Goal: Task Accomplishment & Management: Complete application form

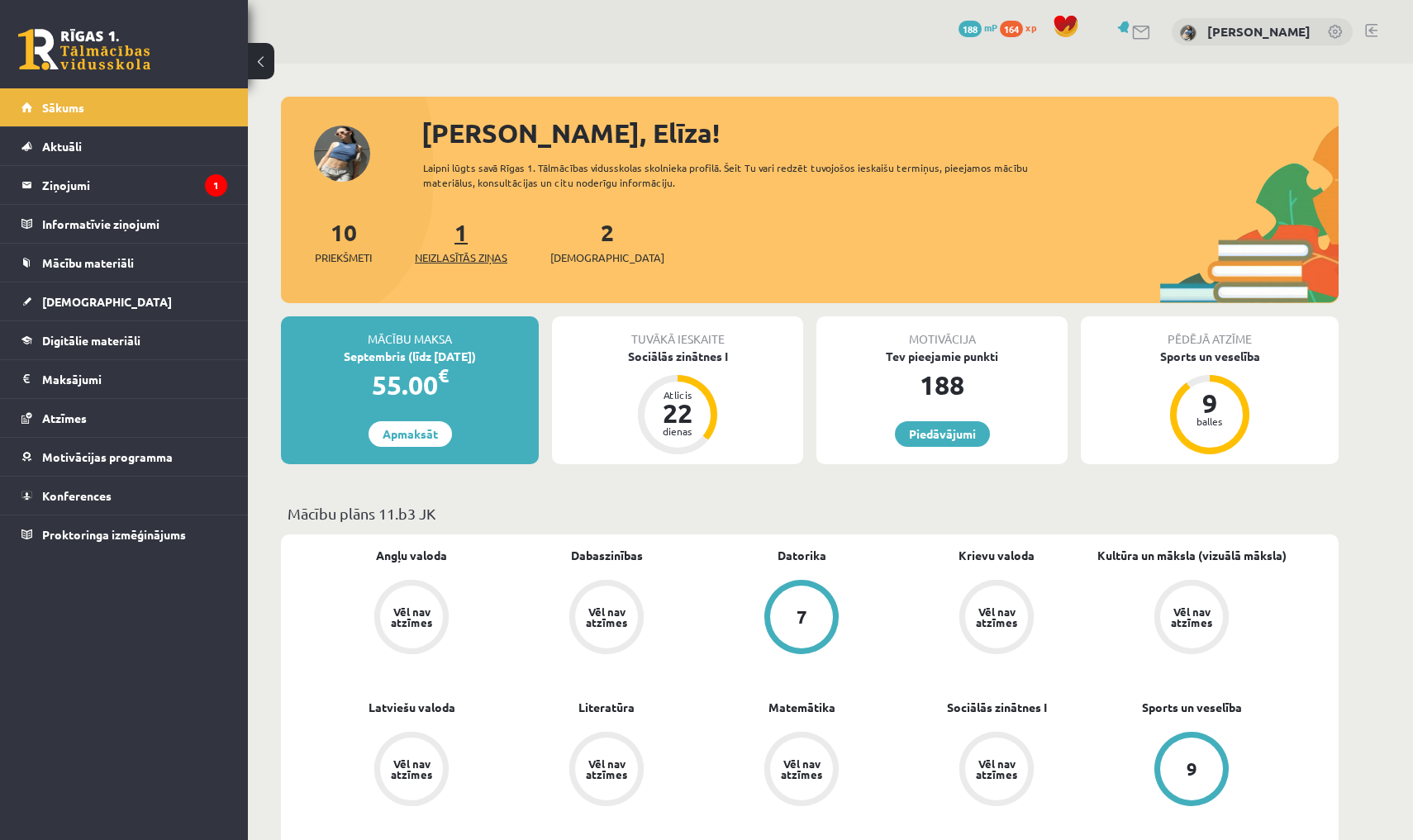
click at [463, 240] on link "1 Neizlasītās ziņas" at bounding box center [461, 241] width 93 height 48
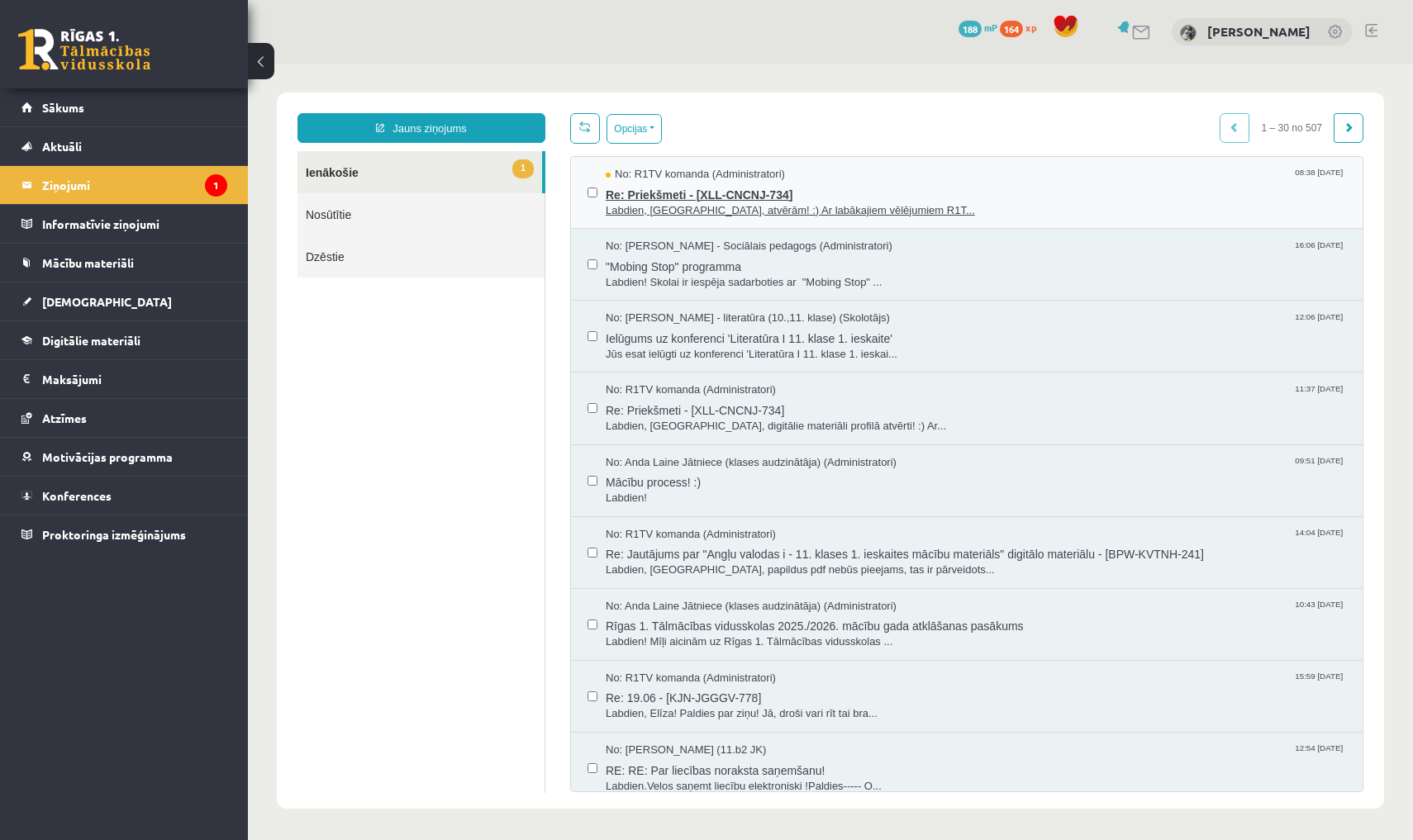
click at [676, 197] on span "Re: Priekšmeti - [XLL-CNCNJ-734]" at bounding box center [976, 193] width 740 height 20
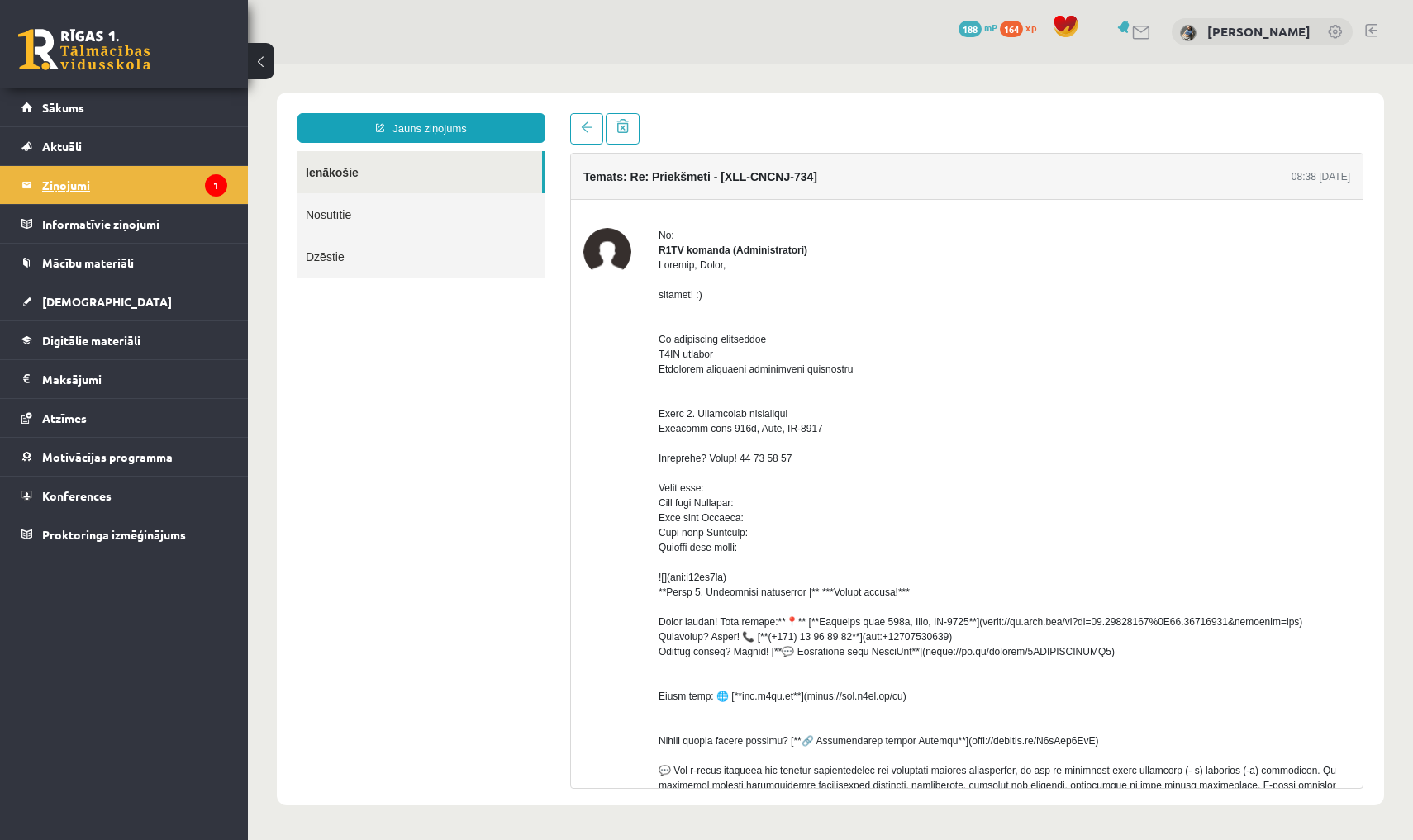
click at [126, 195] on legend "Ziņojumi 1" at bounding box center [135, 185] width 185 height 38
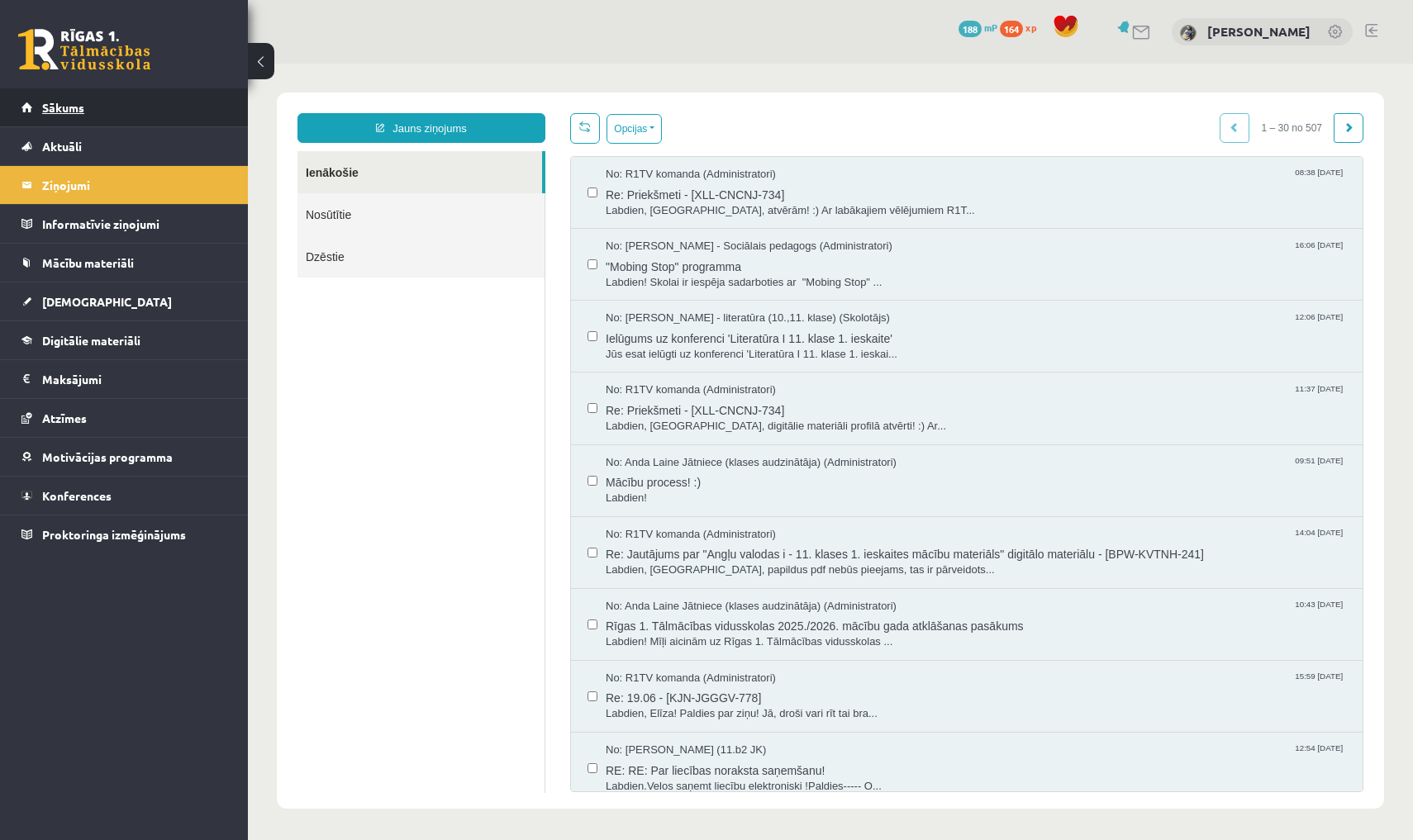
click at [105, 115] on link "Sākums" at bounding box center [124, 107] width 205 height 38
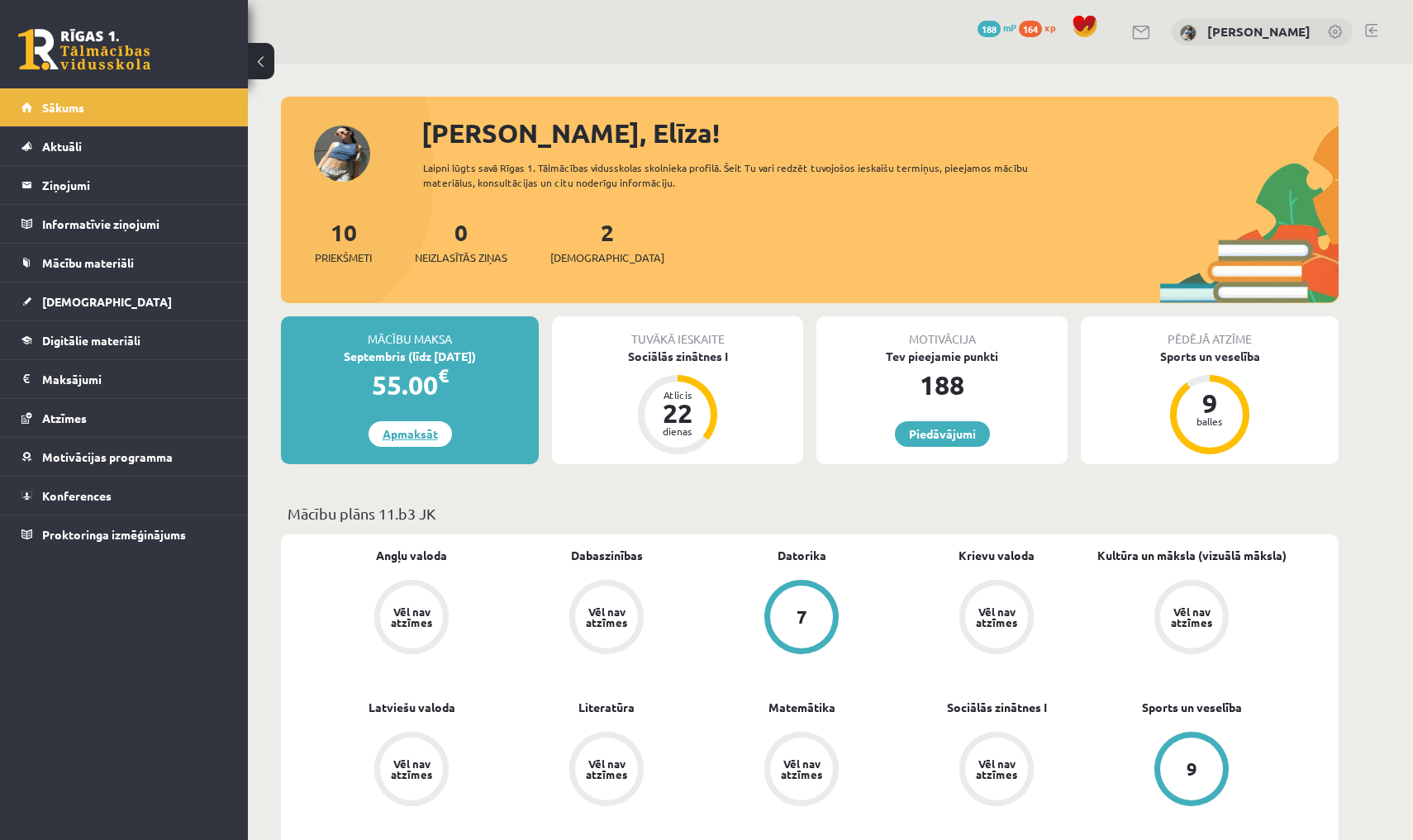
click at [422, 443] on link "Apmaksāt" at bounding box center [410, 434] width 83 height 25
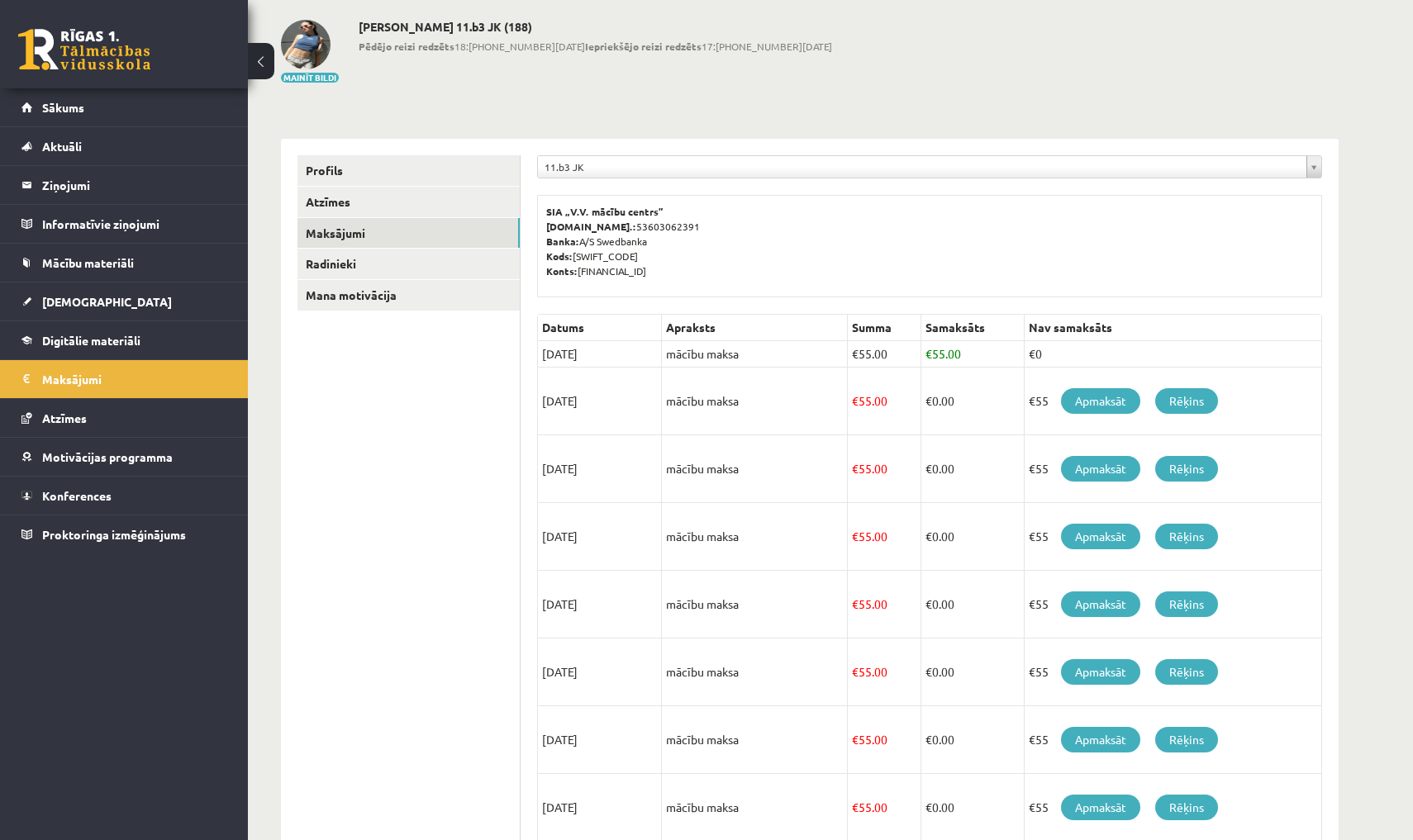
scroll to position [70, 0]
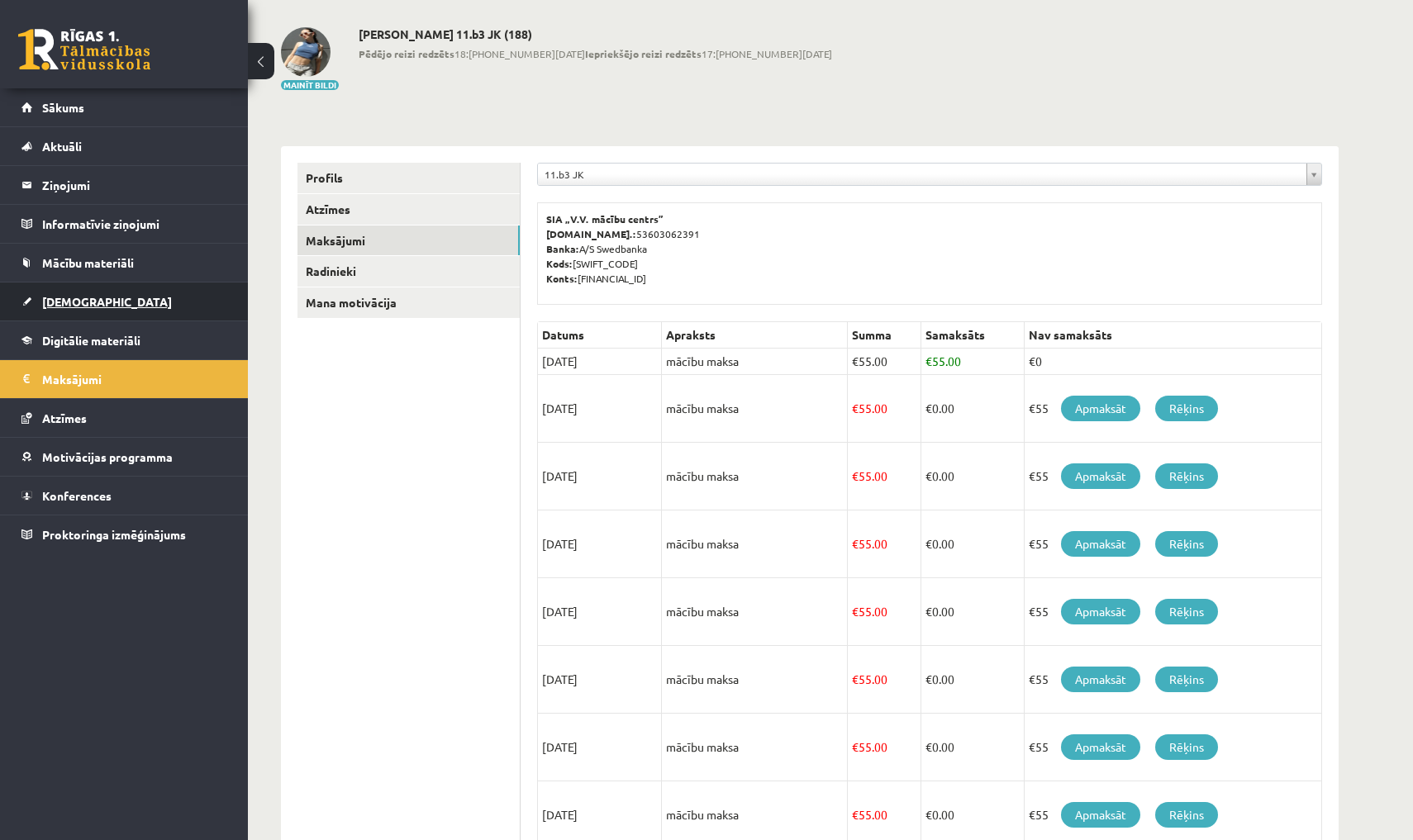
click at [139, 285] on link "[DEMOGRAPHIC_DATA]" at bounding box center [124, 301] width 205 height 38
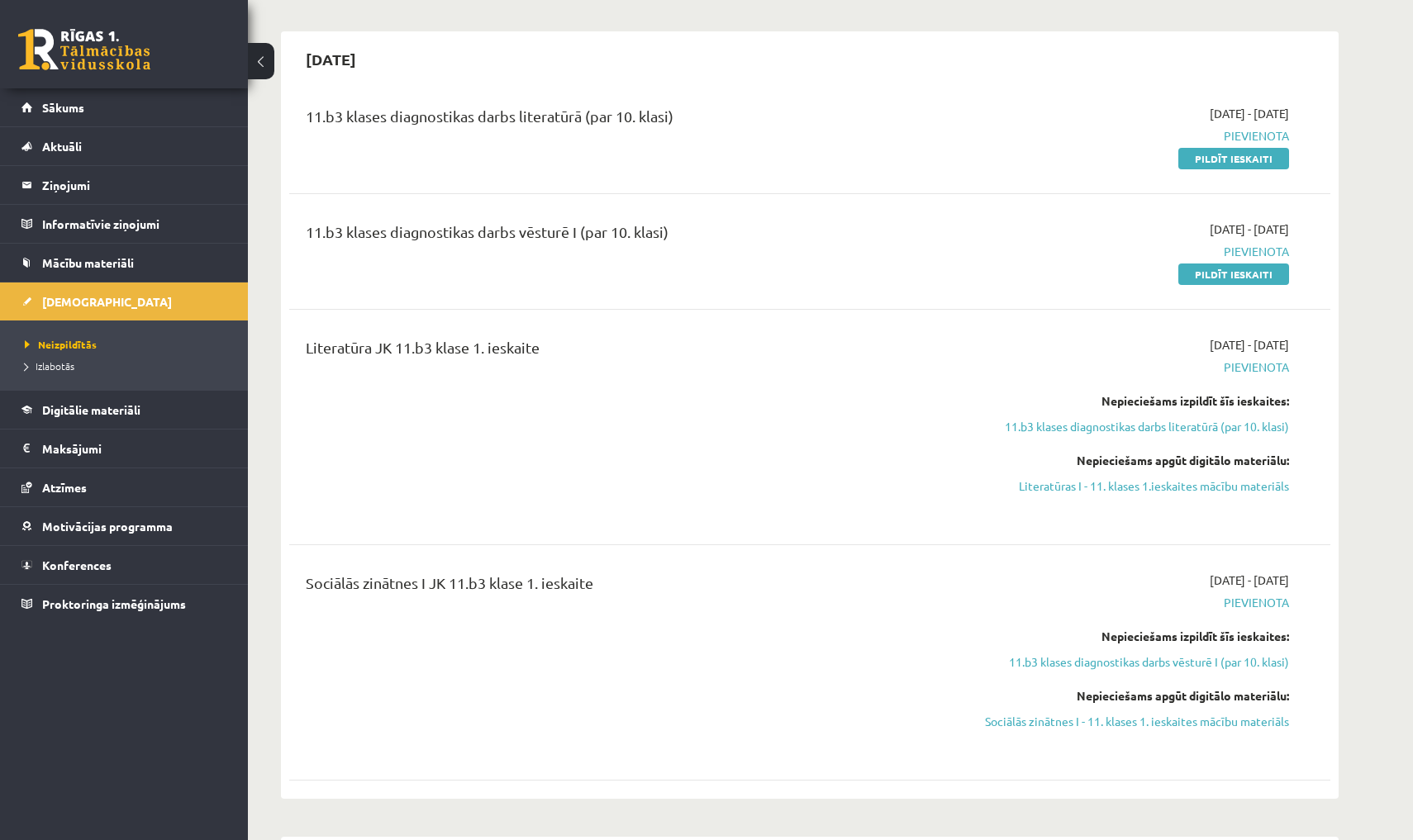
scroll to position [371, 0]
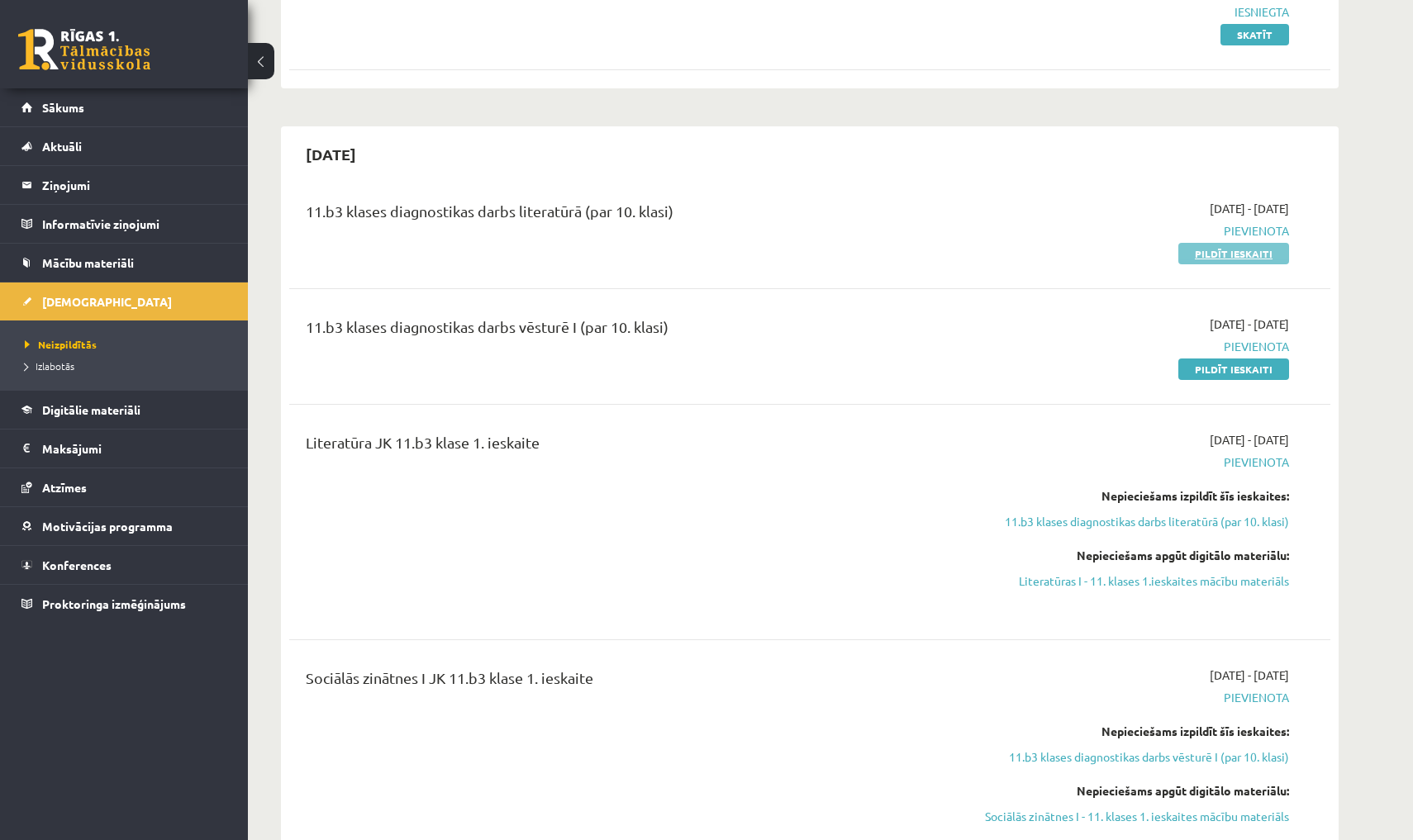
click at [1201, 247] on link "Pildīt ieskaiti" at bounding box center [1233, 253] width 110 height 21
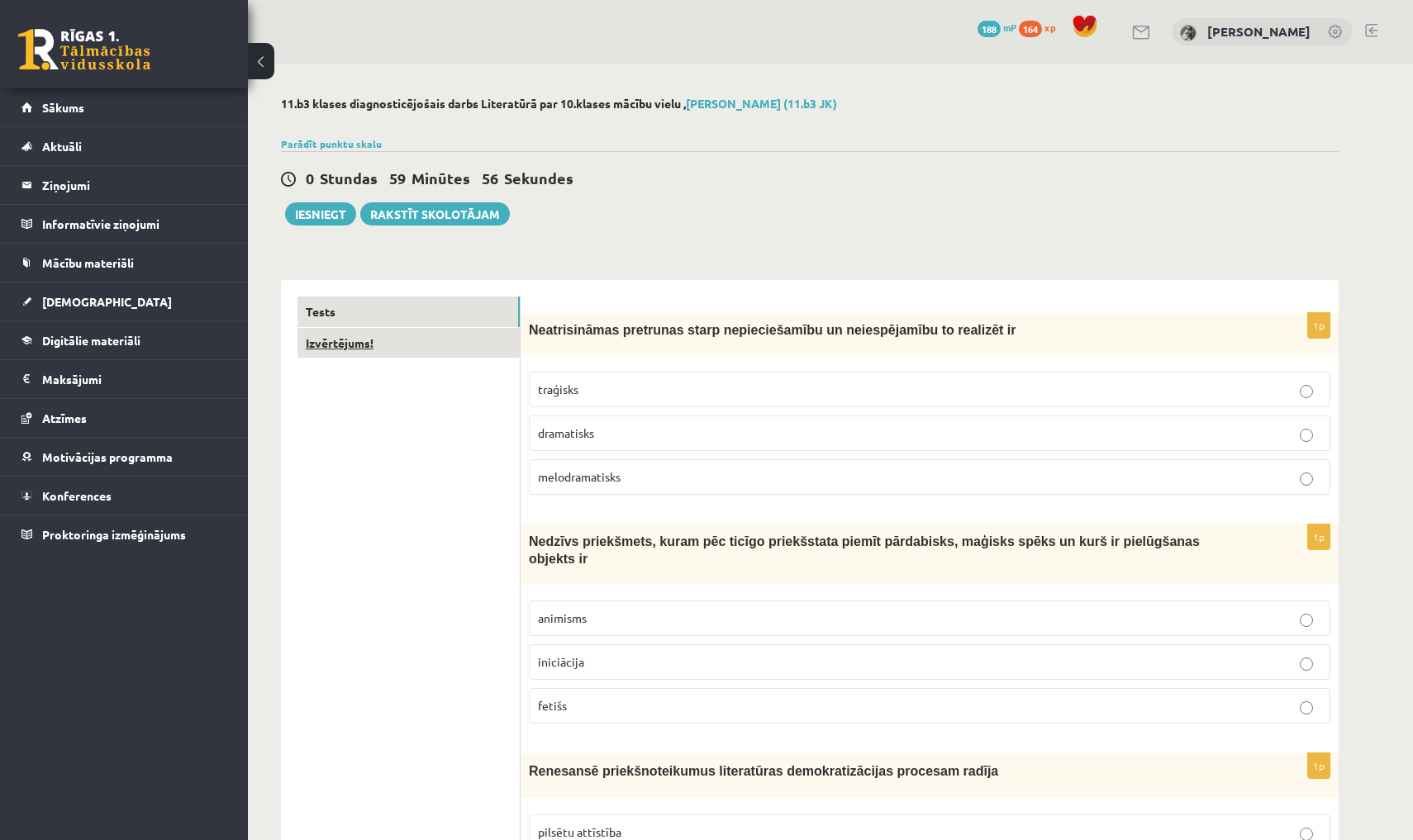
click at [461, 346] on link "Izvērtējums!" at bounding box center [409, 344] width 222 height 31
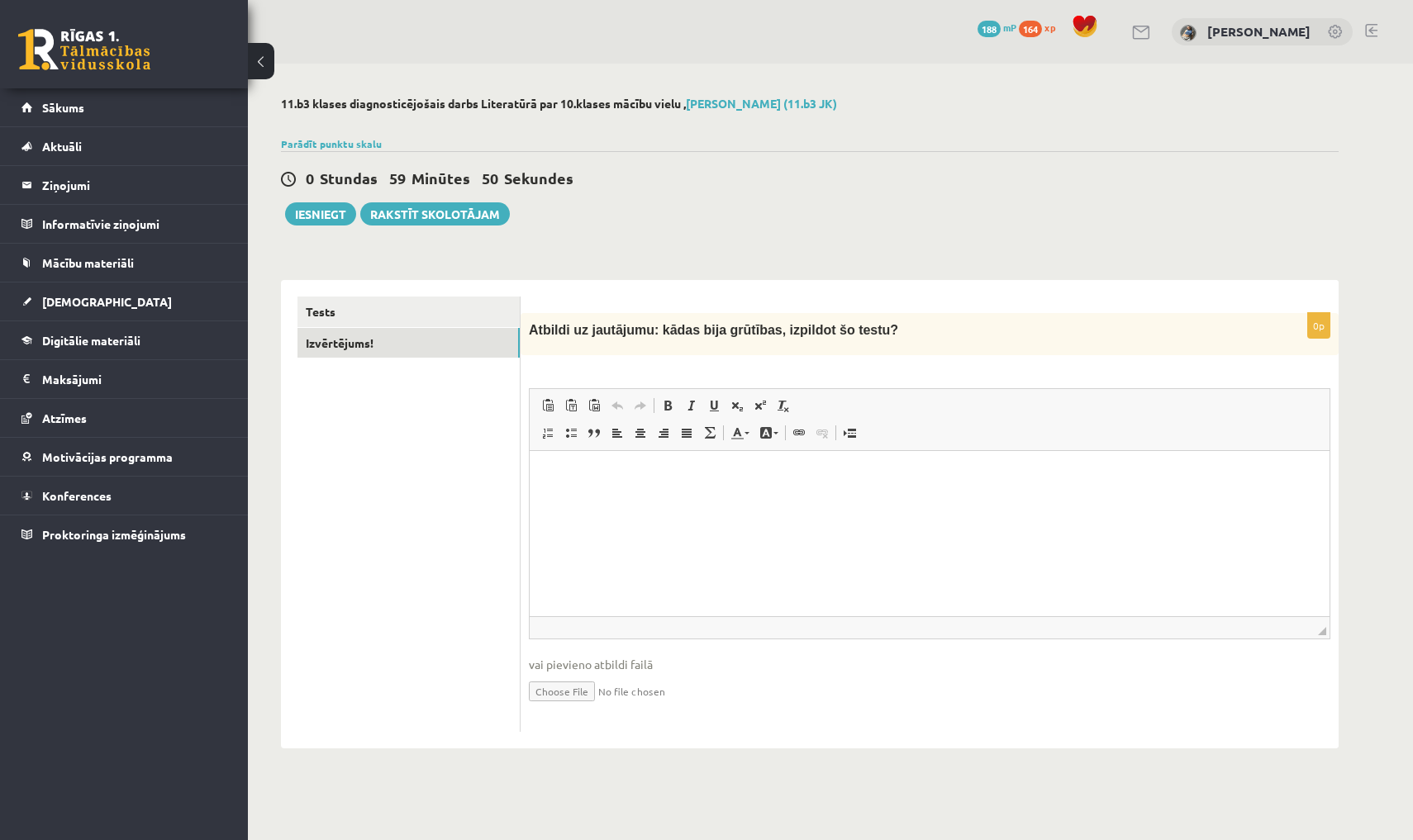
click at [580, 471] on p "Editor, wiswyg-editor-user-answer-47025044400440" at bounding box center [930, 476] width 767 height 17
click at [414, 311] on link "Tests" at bounding box center [409, 312] width 222 height 31
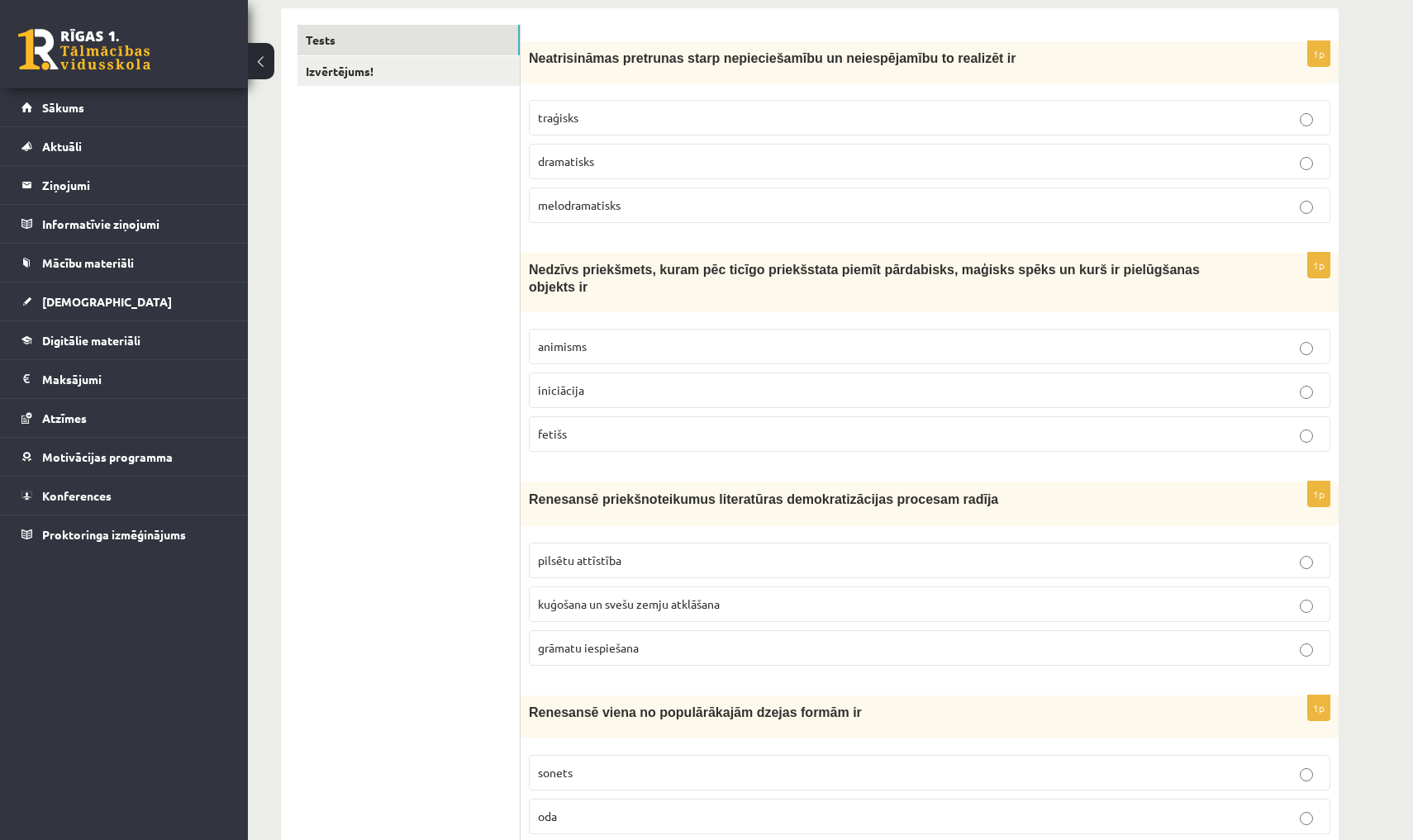
scroll to position [295, 0]
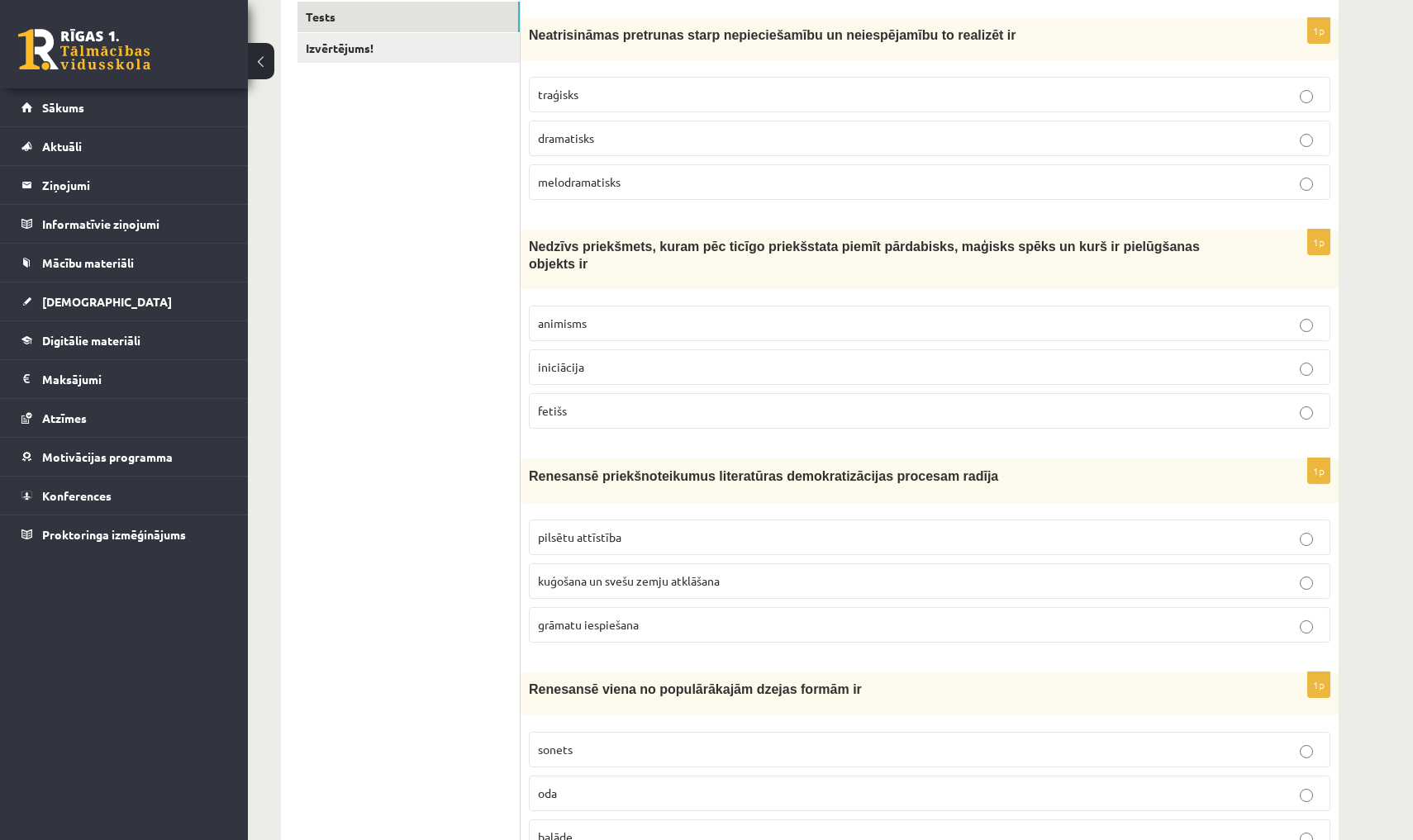
click at [580, 98] on p "traģisks" at bounding box center [929, 94] width 783 height 17
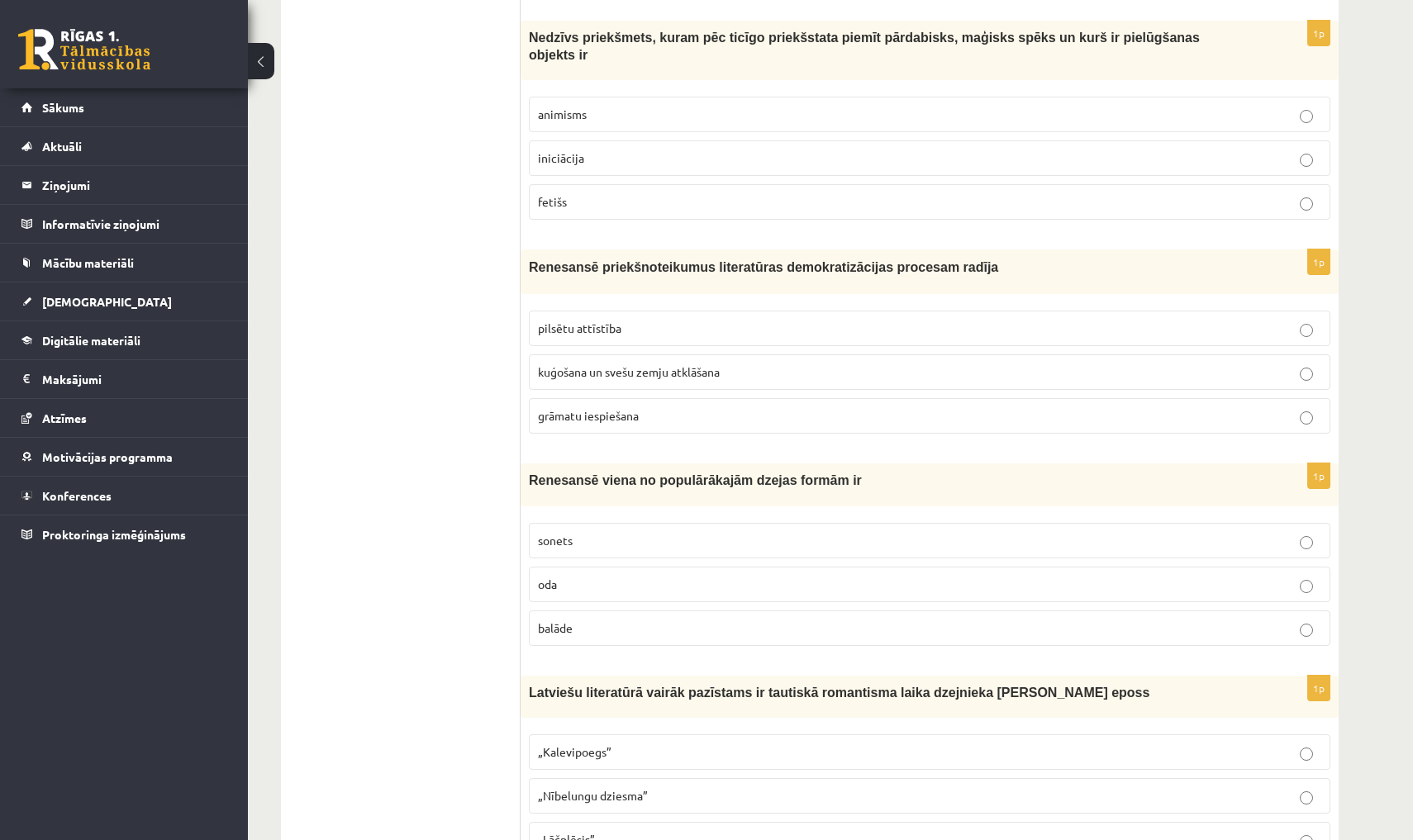
scroll to position [505, 0]
click at [632, 202] on p "fetišs" at bounding box center [929, 201] width 783 height 17
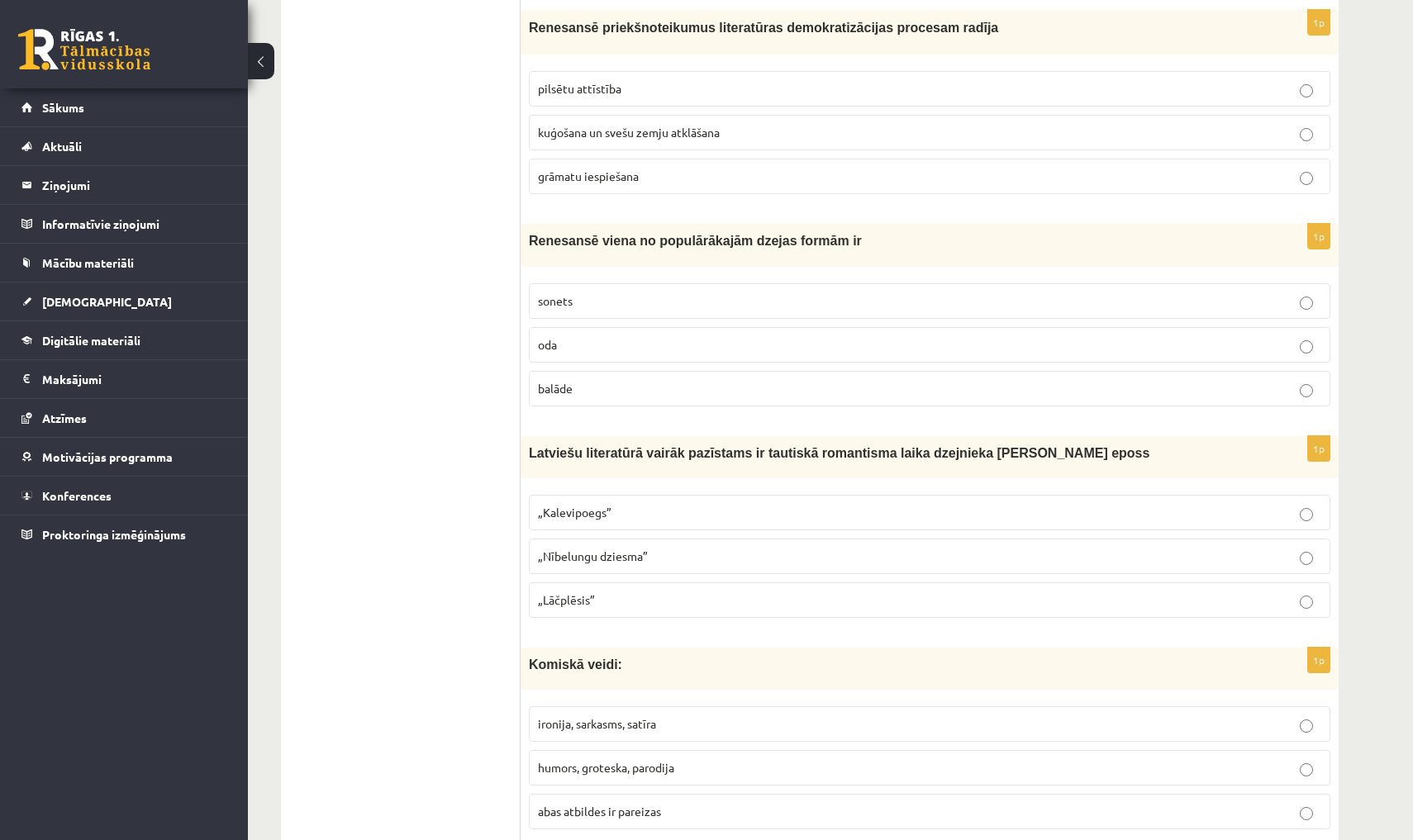
scroll to position [744, 0]
click at [692, 165] on label "grāmatu iespiešana" at bounding box center [929, 176] width 801 height 36
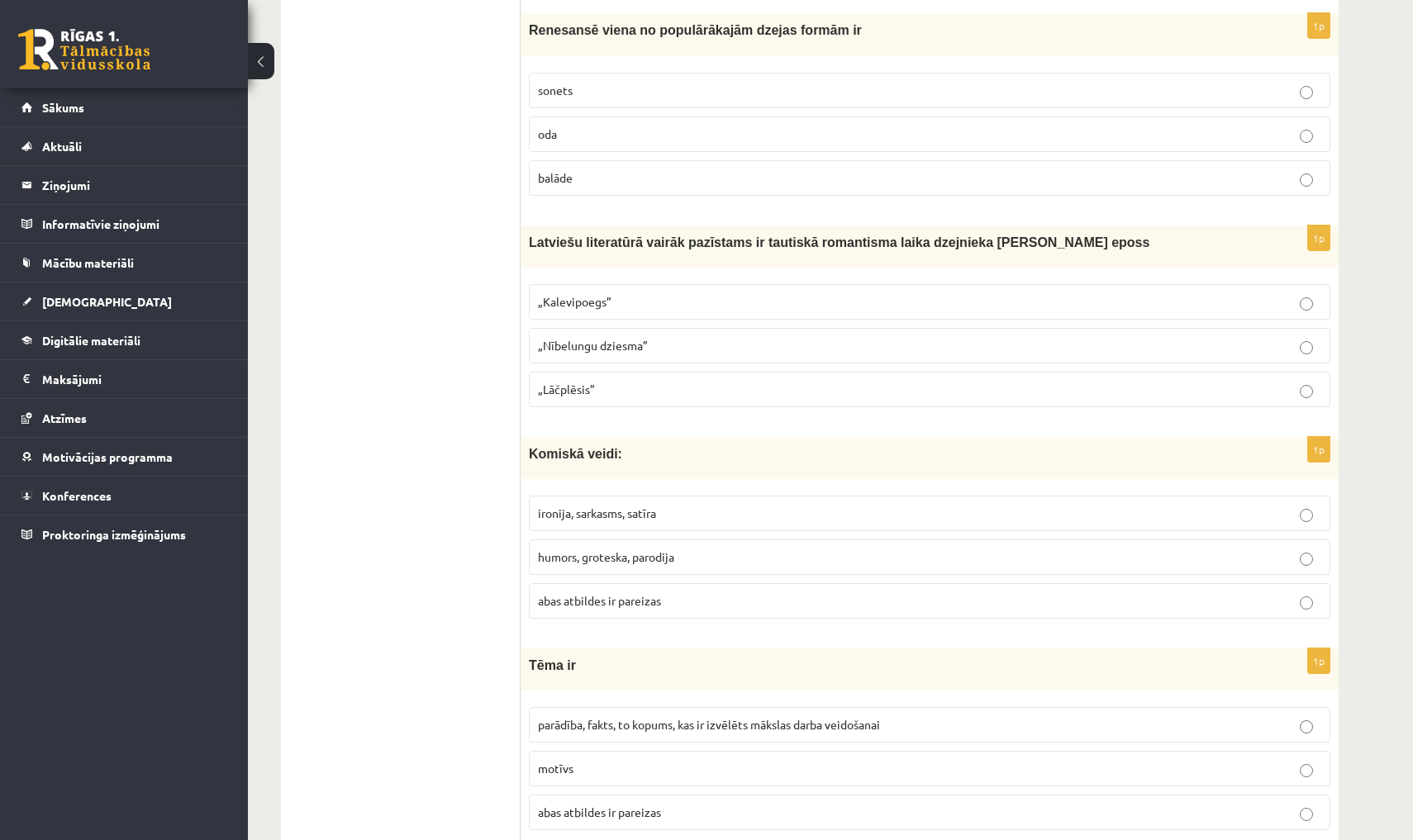
scroll to position [955, 0]
click at [617, 137] on p "oda" at bounding box center [929, 134] width 783 height 17
click at [617, 177] on p "balāde" at bounding box center [929, 178] width 783 height 17
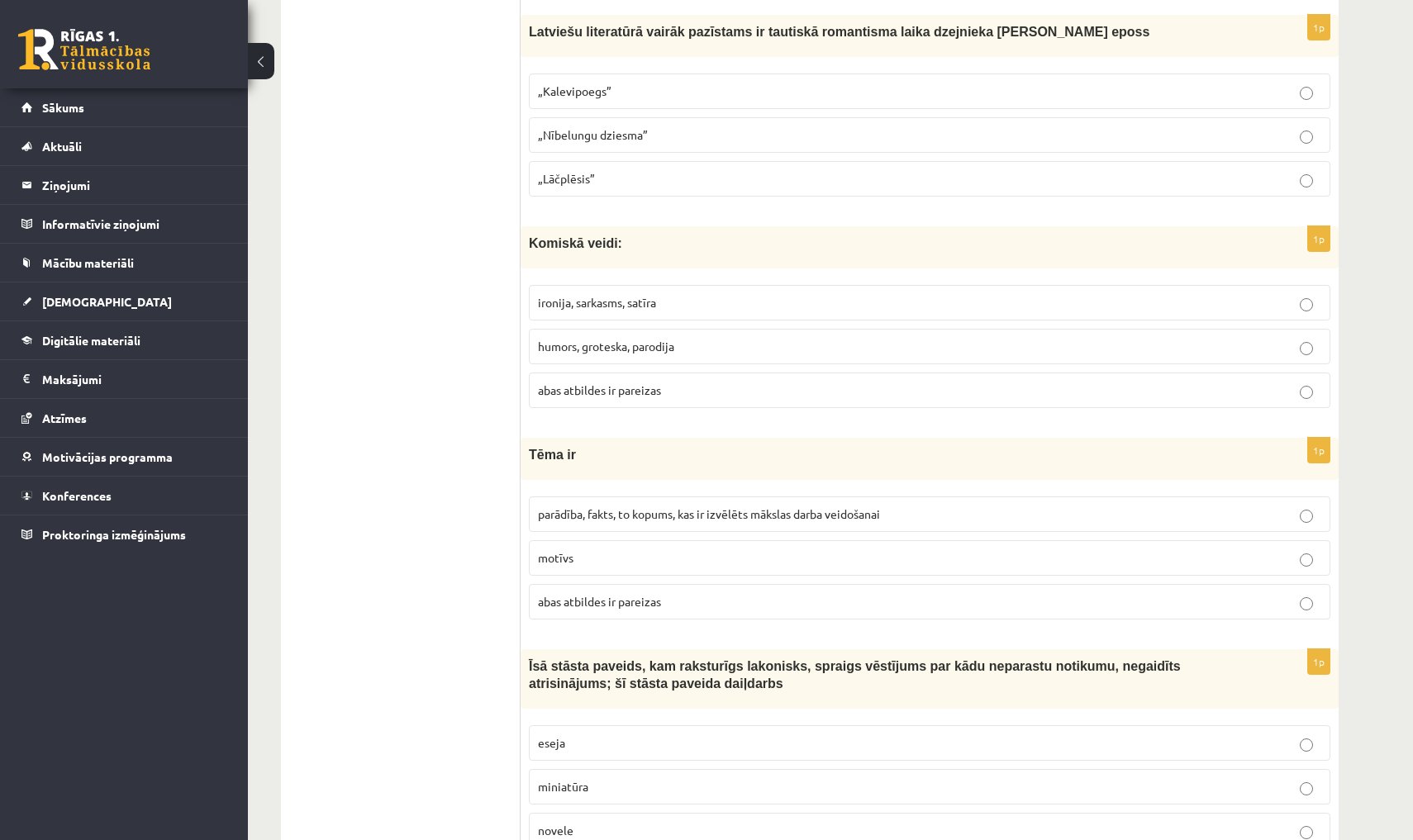
scroll to position [1165, 0]
click at [597, 184] on p "„Lāčplēsis”" at bounding box center [929, 179] width 783 height 17
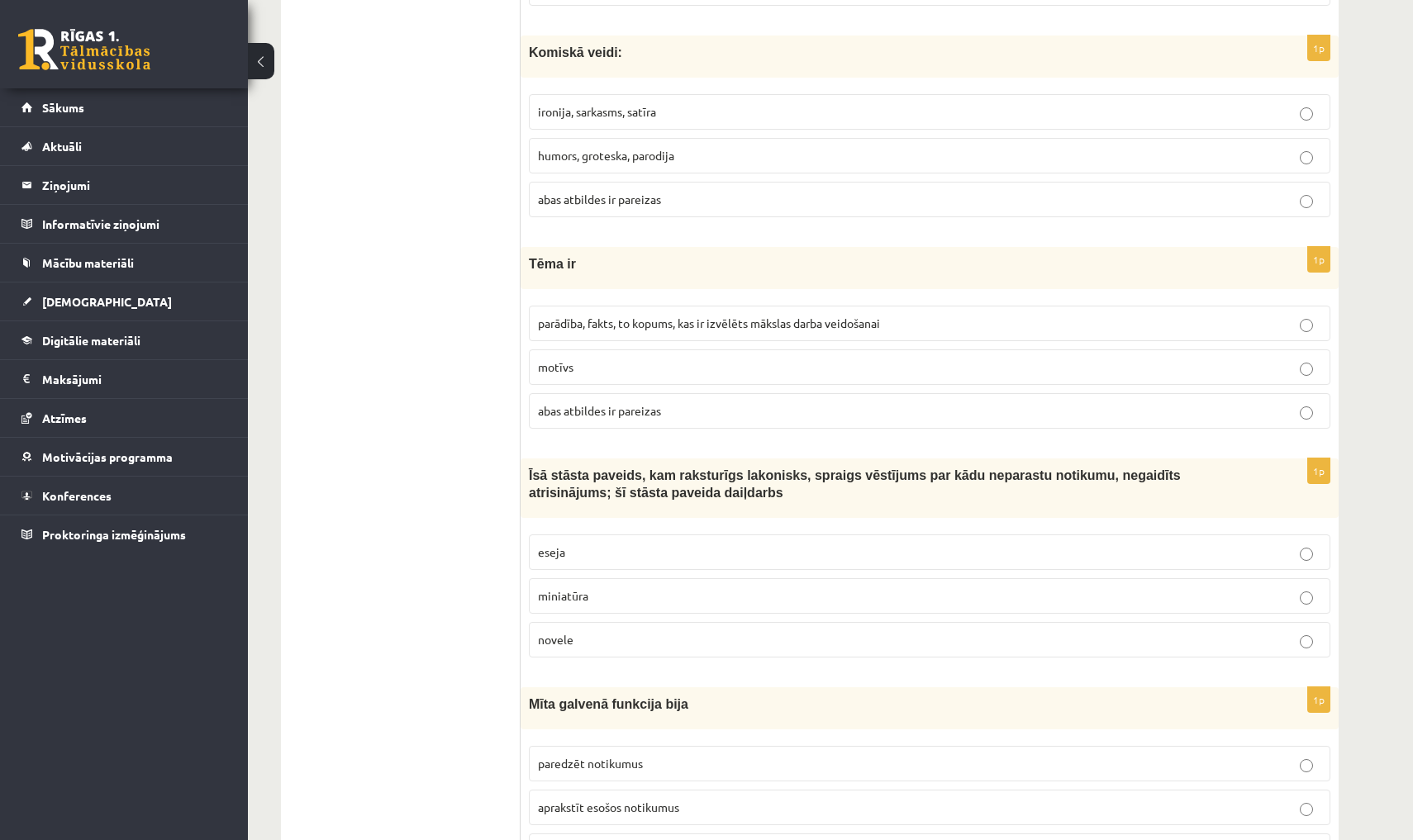
scroll to position [1357, 0]
click at [605, 165] on label "humors, groteska, parodija" at bounding box center [929, 155] width 801 height 36
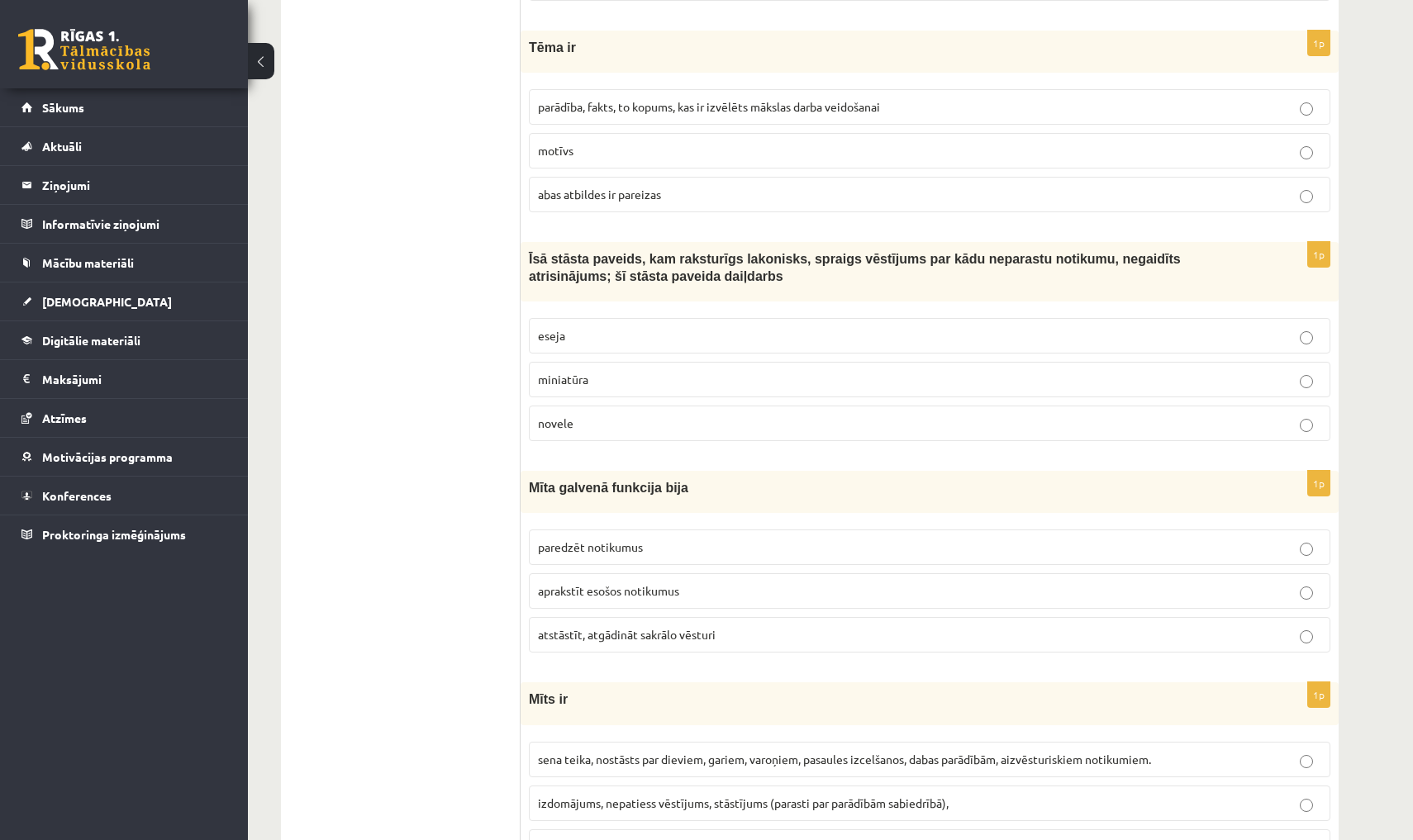
scroll to position [1574, 0]
click at [622, 109] on p "parādība, fakts, to kopums, kas ir izvēlēts mākslas darba veidošanai" at bounding box center [929, 105] width 783 height 17
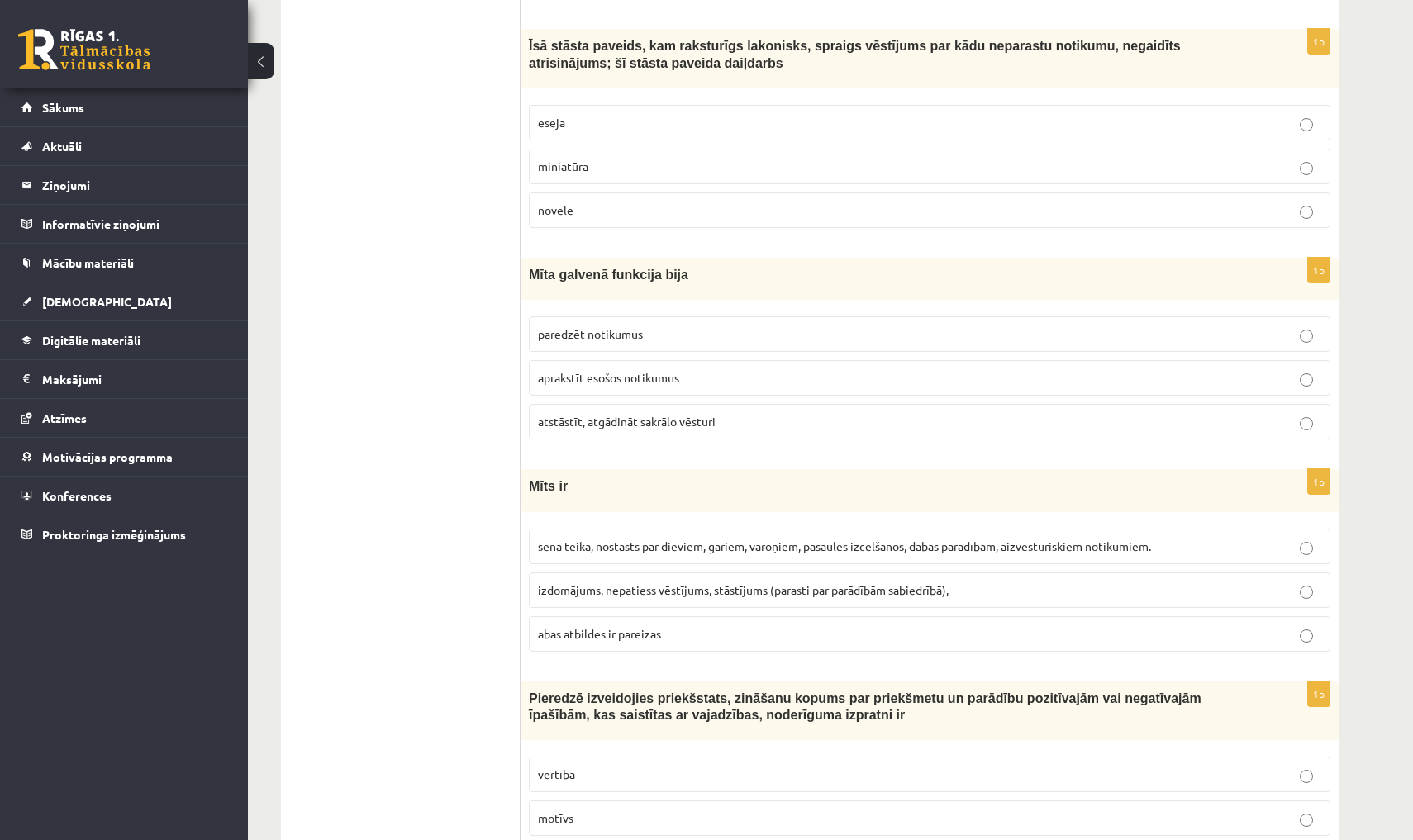
scroll to position [1801, 0]
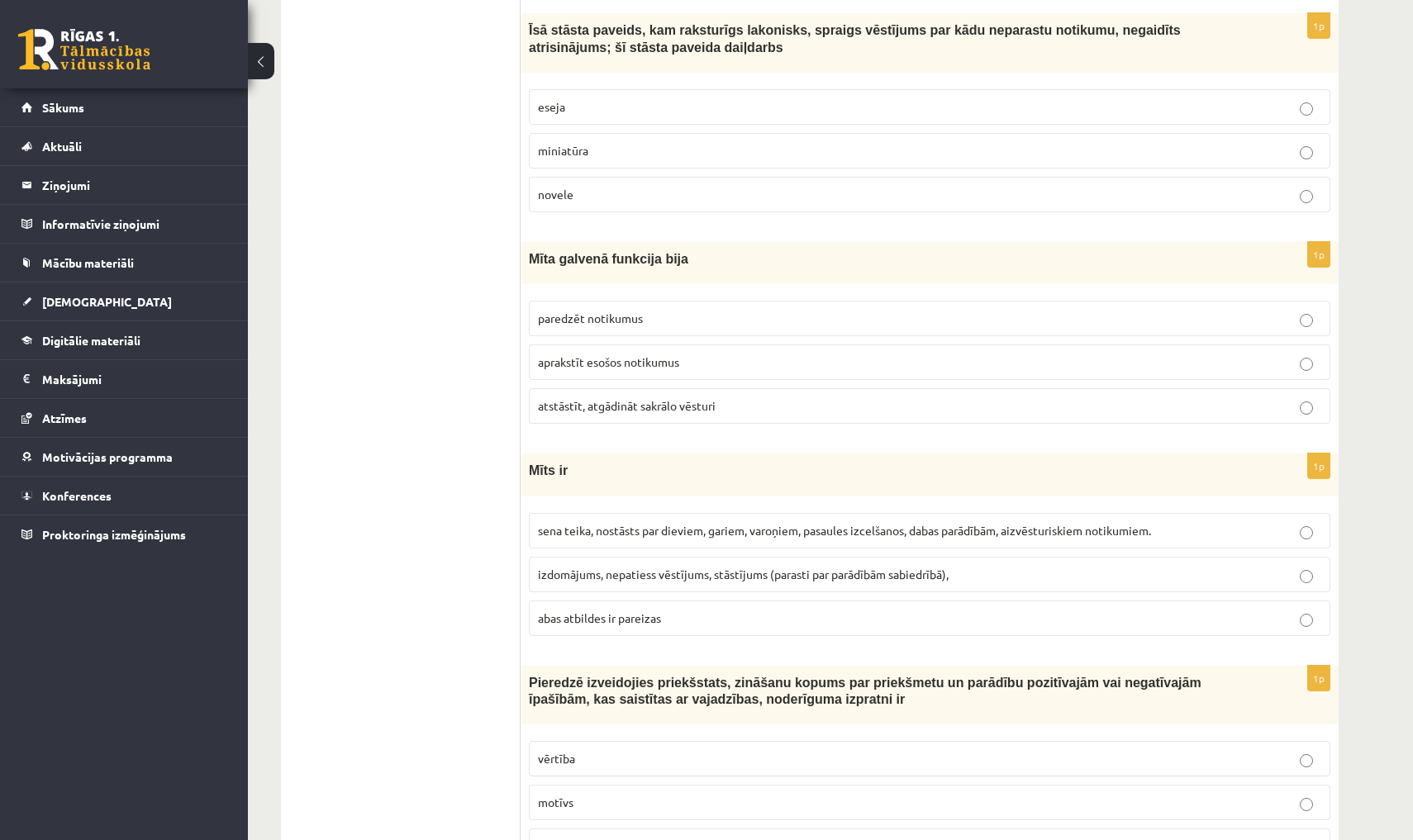
click at [582, 197] on p "novele" at bounding box center [929, 194] width 783 height 17
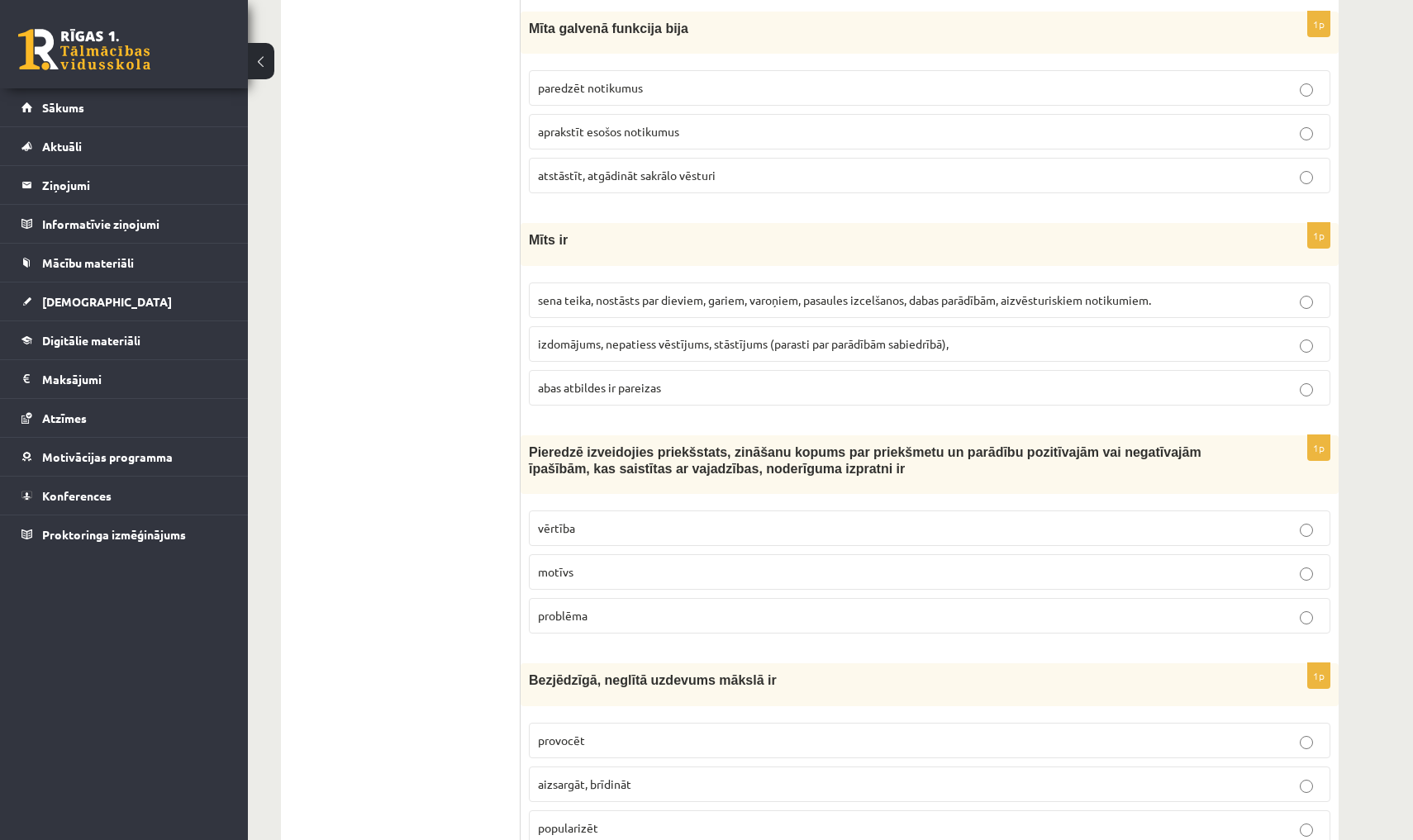
scroll to position [2033, 0]
click at [586, 166] on span "atstāstīt, atgādināt sakrālo vēsturi" at bounding box center [626, 174] width 177 height 15
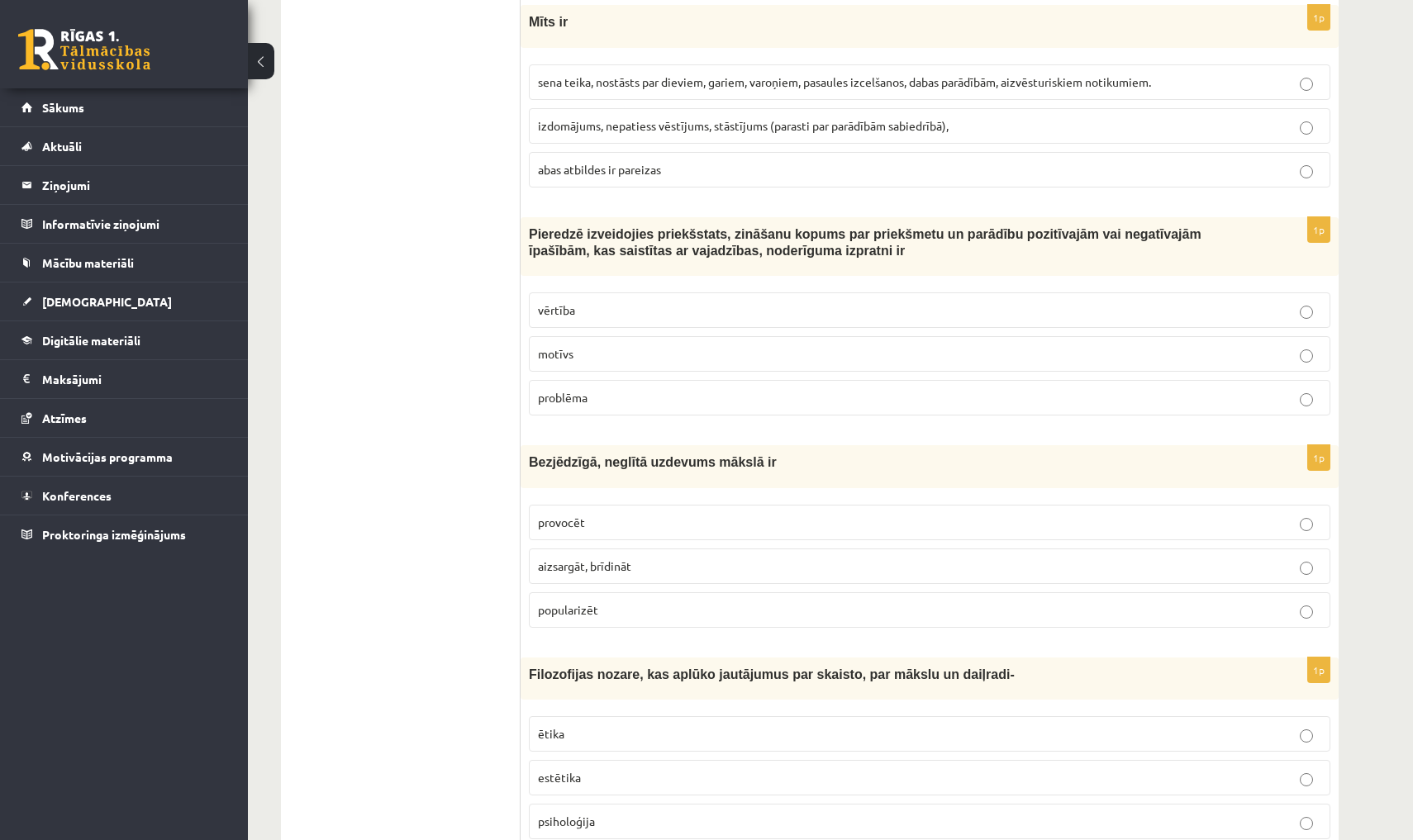
scroll to position [2249, 0]
click at [605, 161] on p "abas atbildes ir pareizas" at bounding box center [929, 170] width 783 height 17
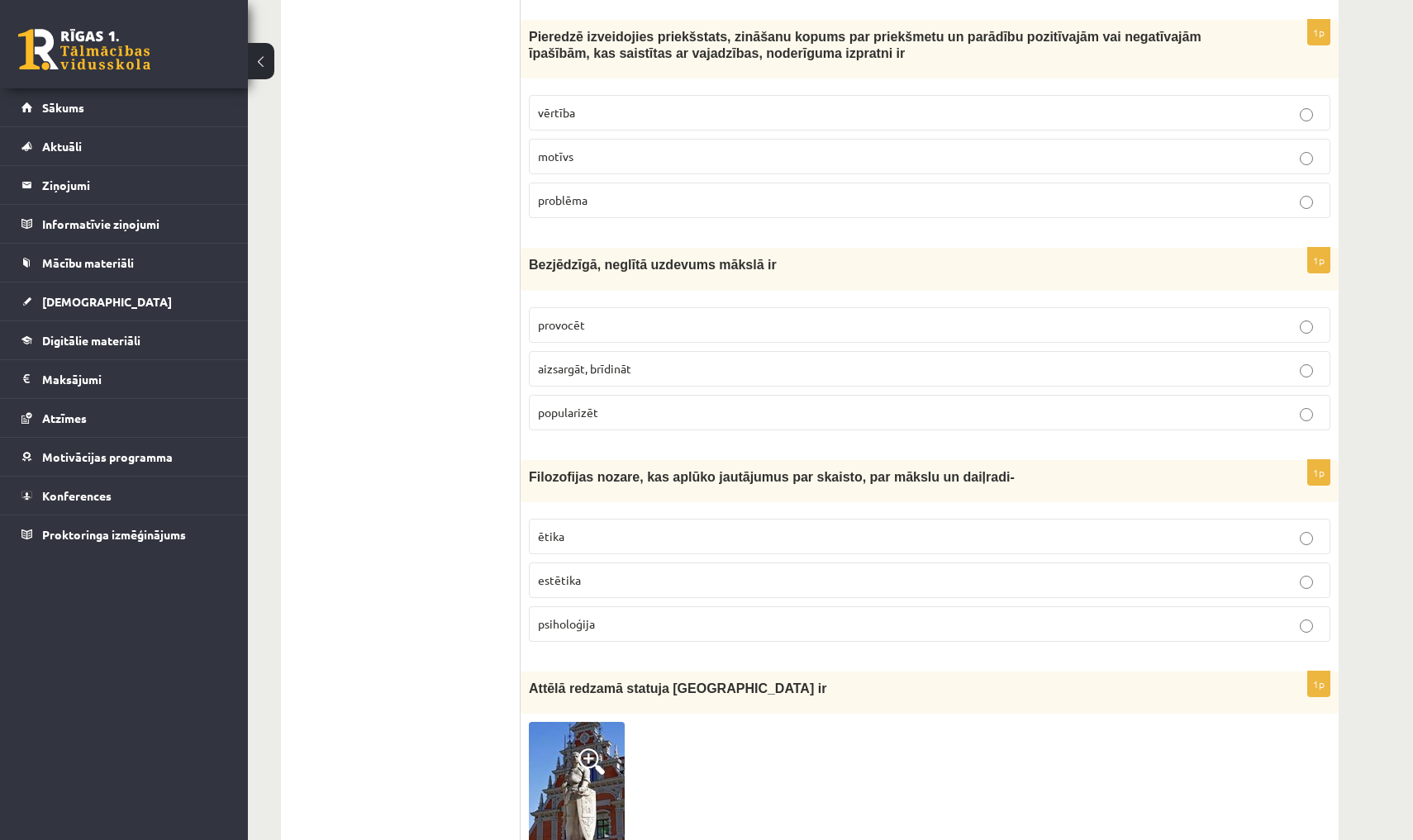
scroll to position [2446, 0]
click at [643, 140] on label "motīvs" at bounding box center [929, 158] width 801 height 36
click at [632, 106] on p "vērtība" at bounding box center [929, 114] width 783 height 17
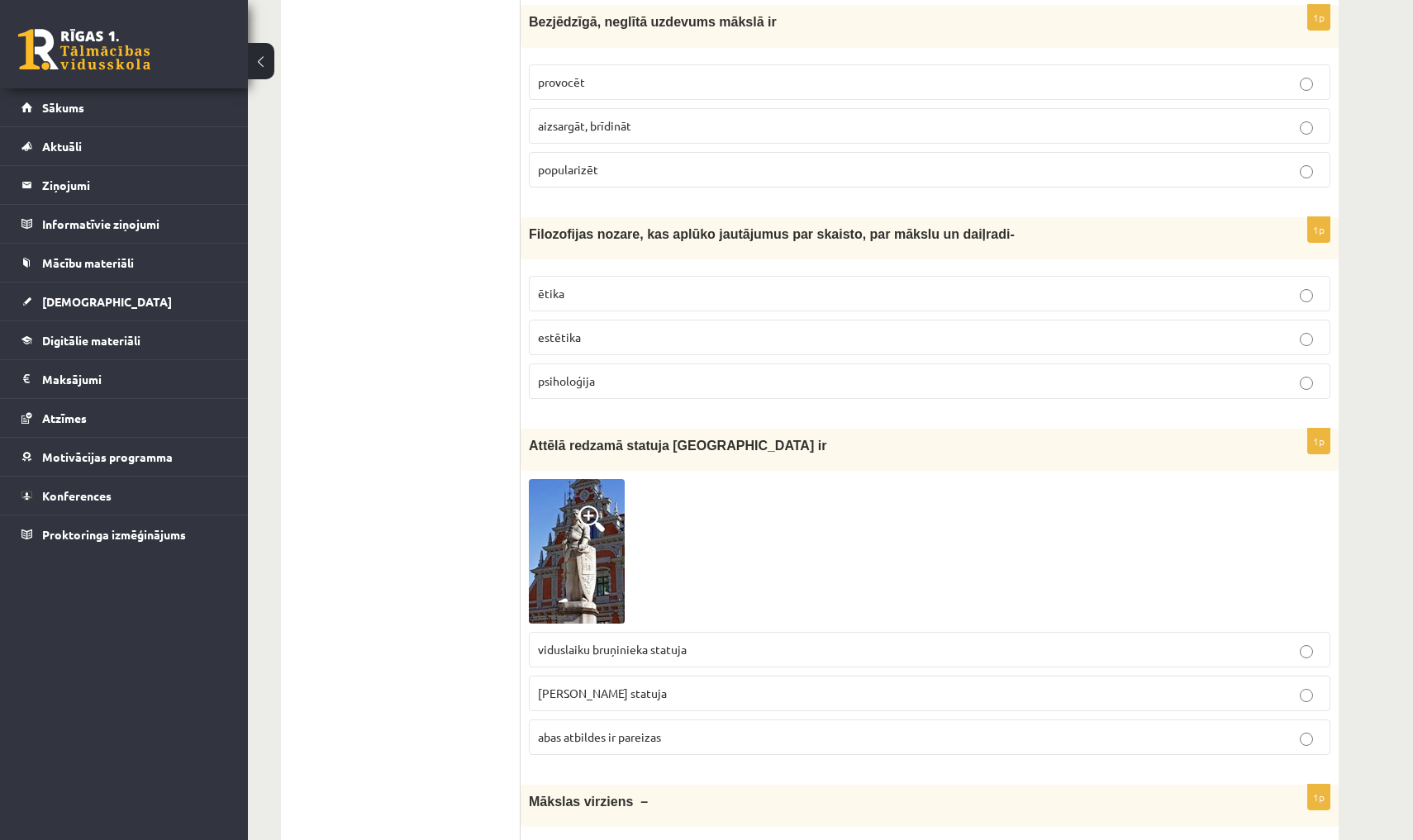
scroll to position [2690, 0]
click at [616, 80] on p "provocēt" at bounding box center [929, 82] width 783 height 17
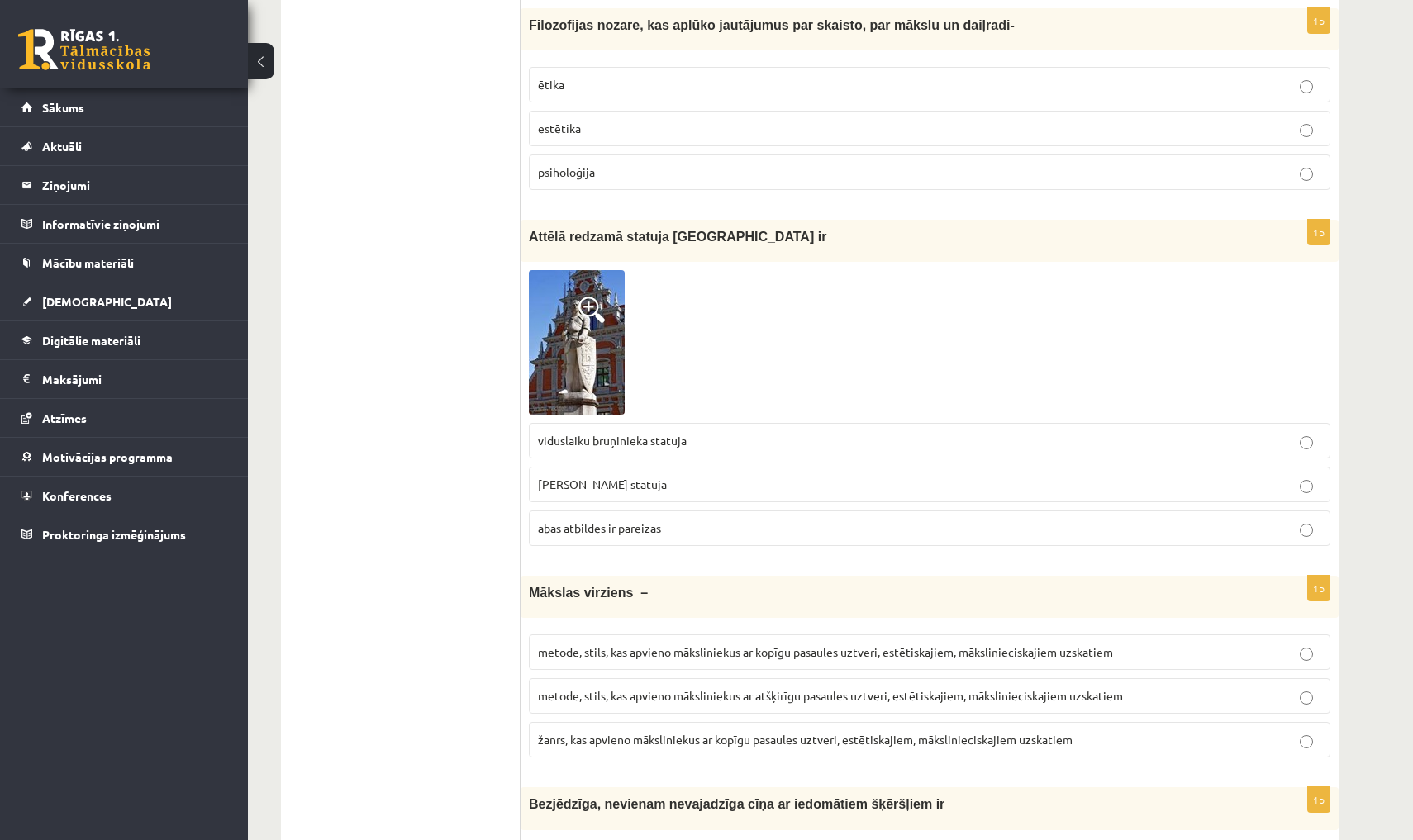
scroll to position [2898, 0]
click at [631, 79] on p "ētika" at bounding box center [929, 85] width 783 height 17
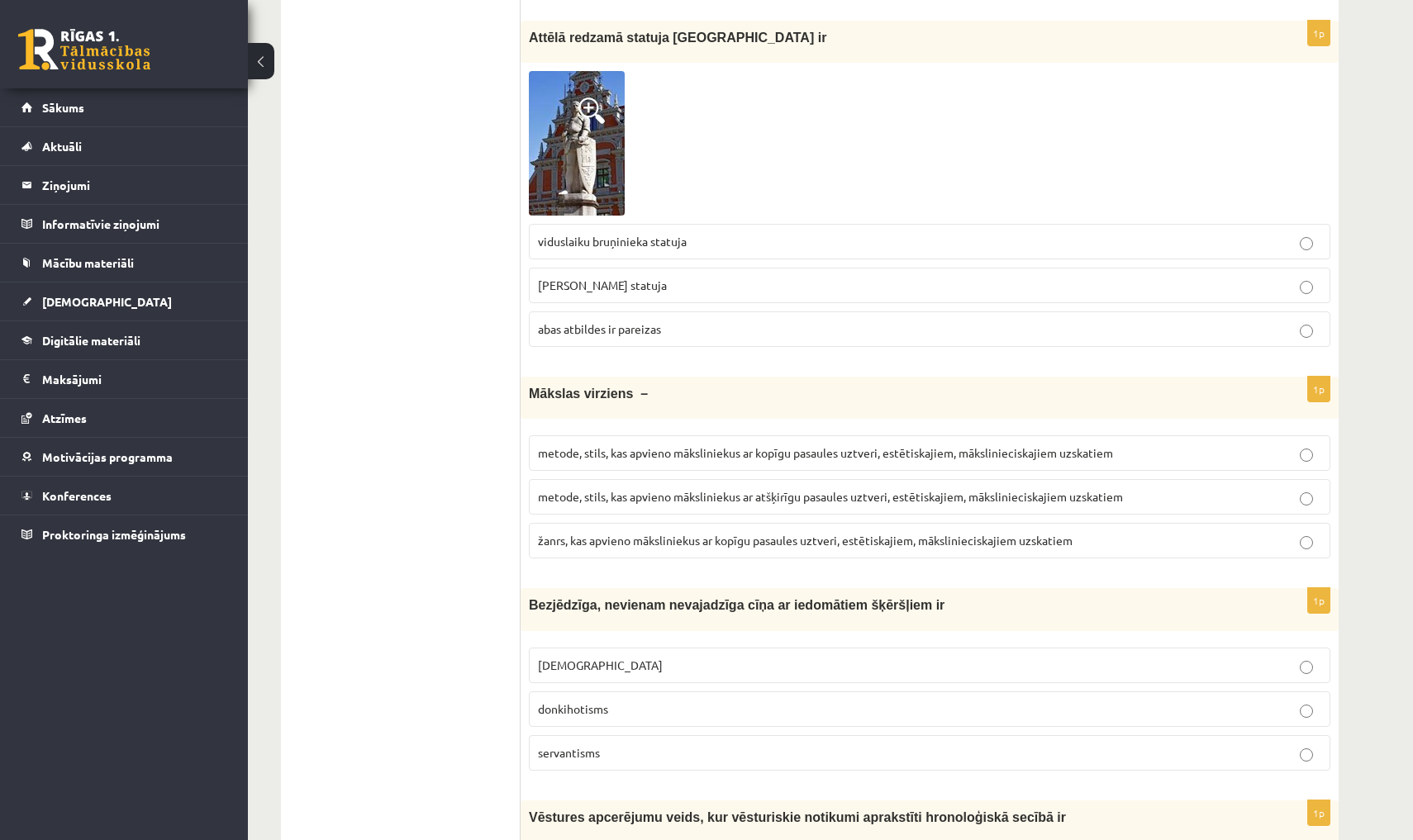
scroll to position [3098, 0]
click at [666, 321] on p "abas atbildes ir pareizas" at bounding box center [929, 329] width 783 height 17
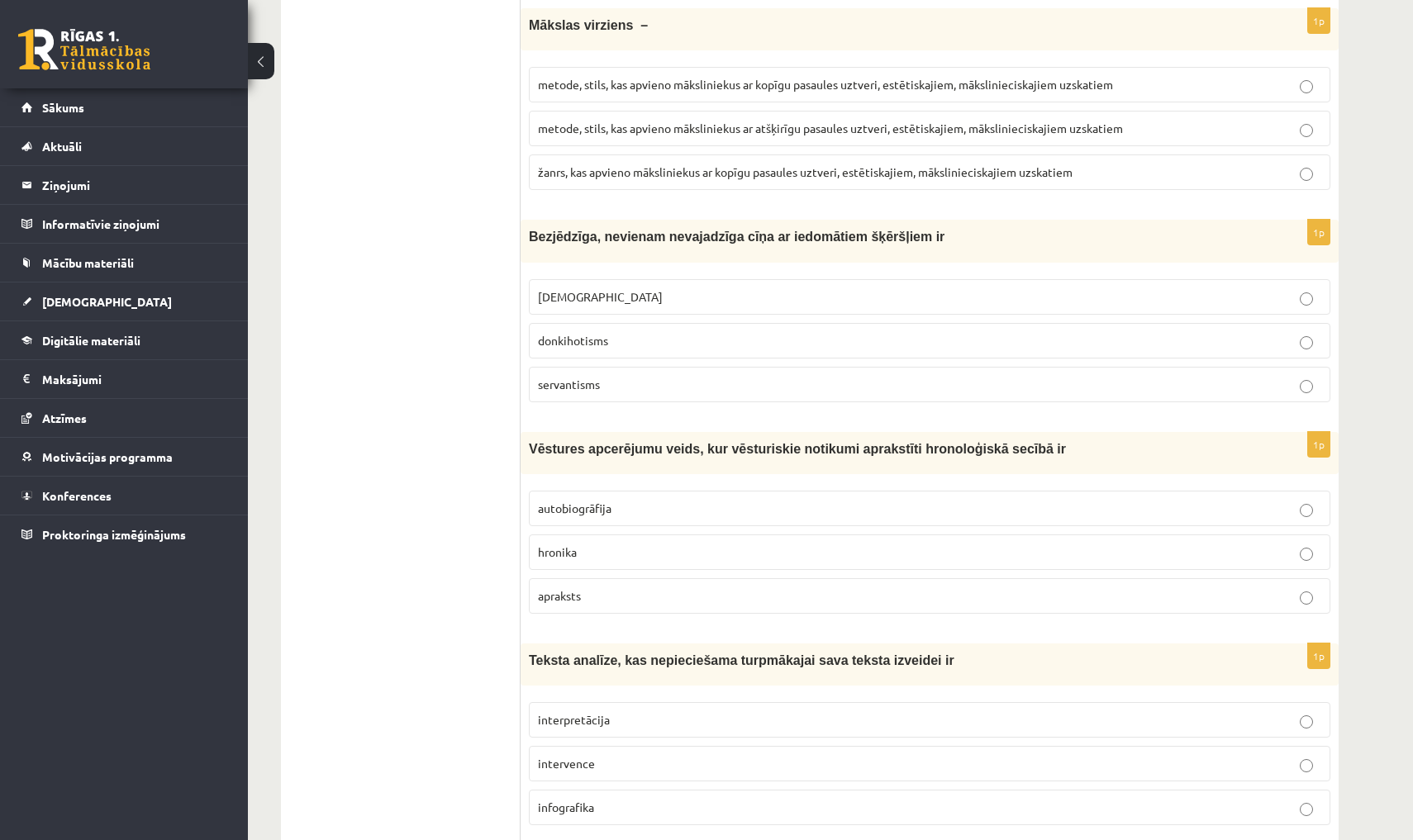
scroll to position [3466, 0]
click at [747, 77] on span "metode, stils, kas apvieno māksliniekus ar kopīgu pasaules uztveri, estētiskaji…" at bounding box center [826, 85] width 575 height 15
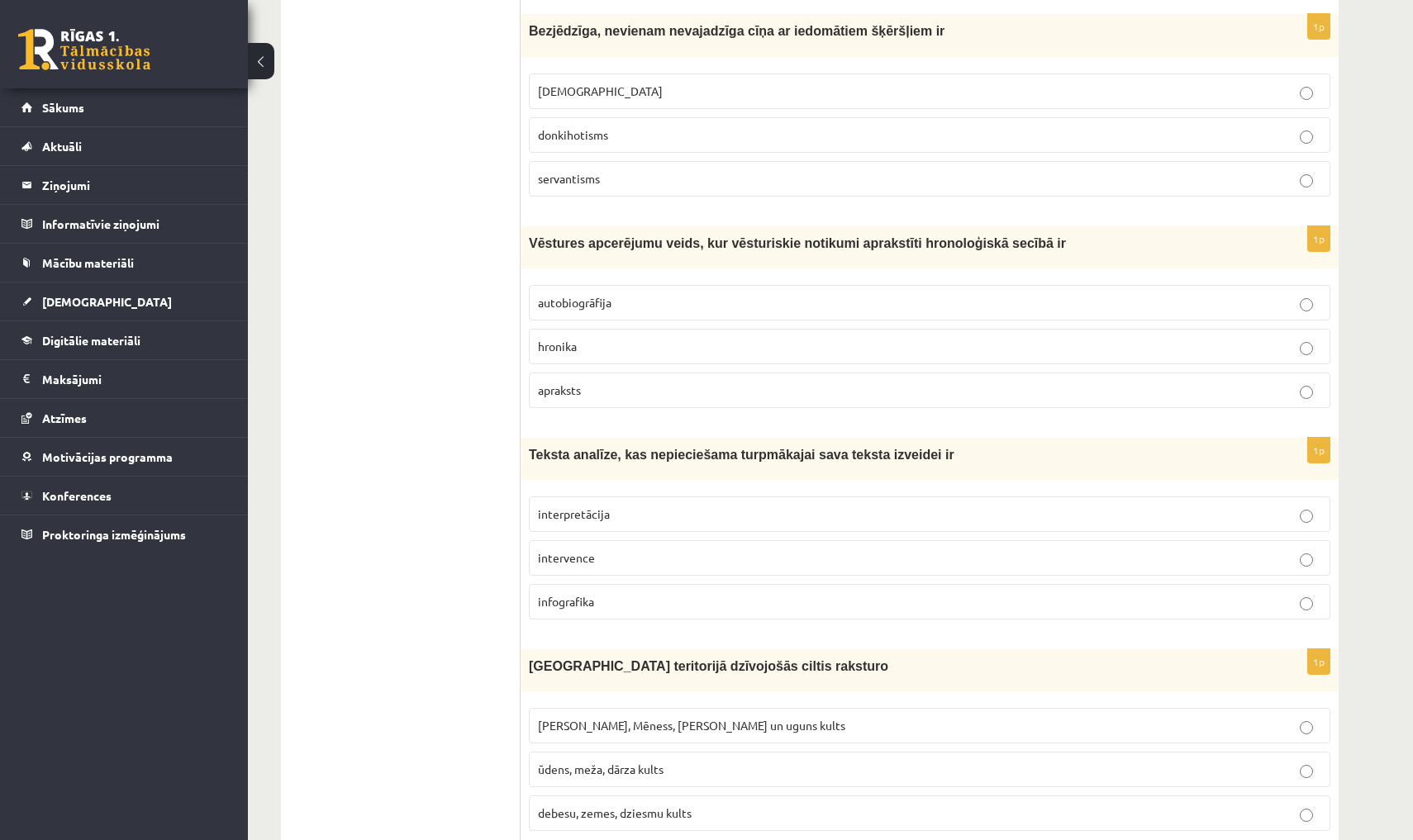
scroll to position [3677, 0]
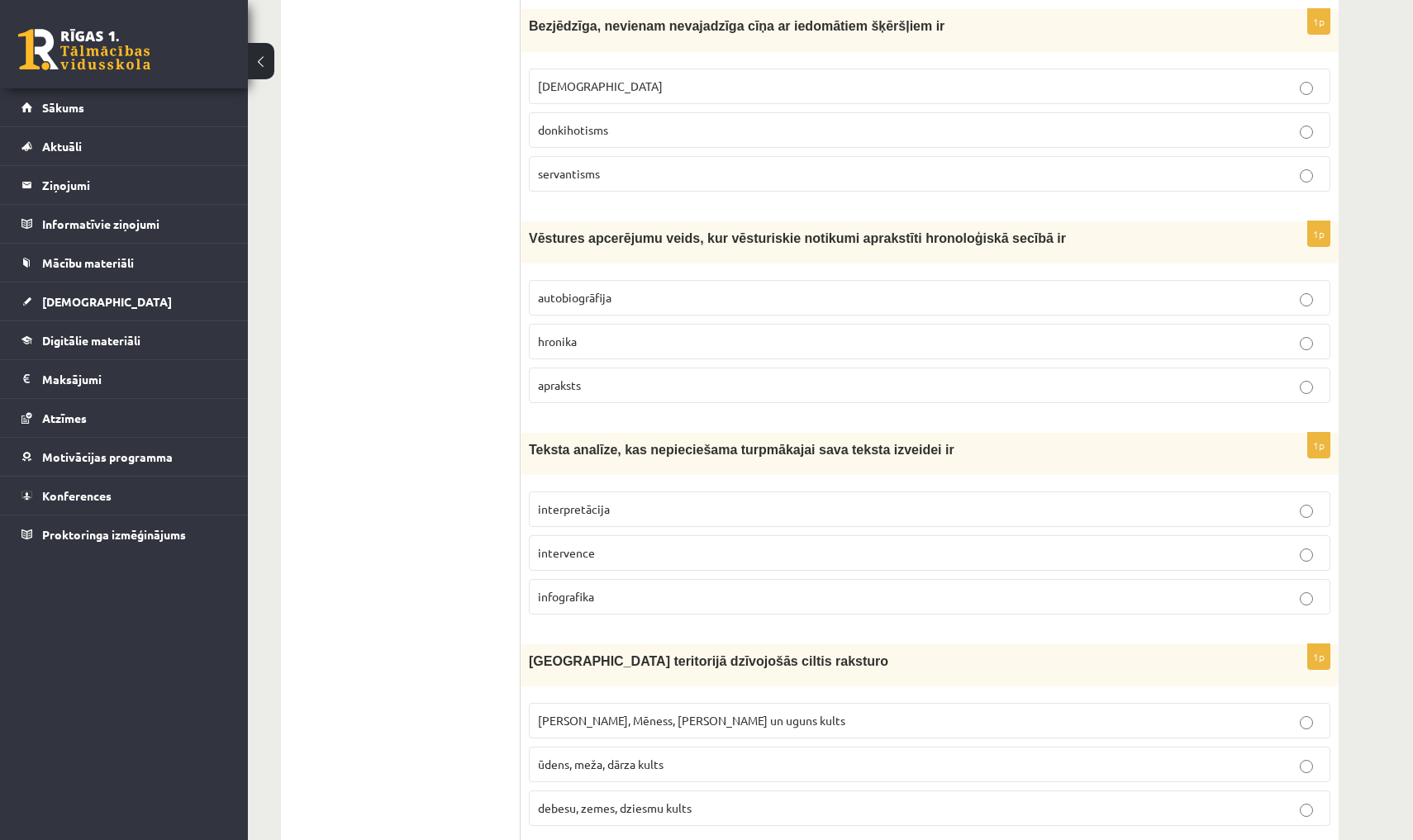
click at [681, 112] on label "donkihotisms" at bounding box center [929, 130] width 801 height 36
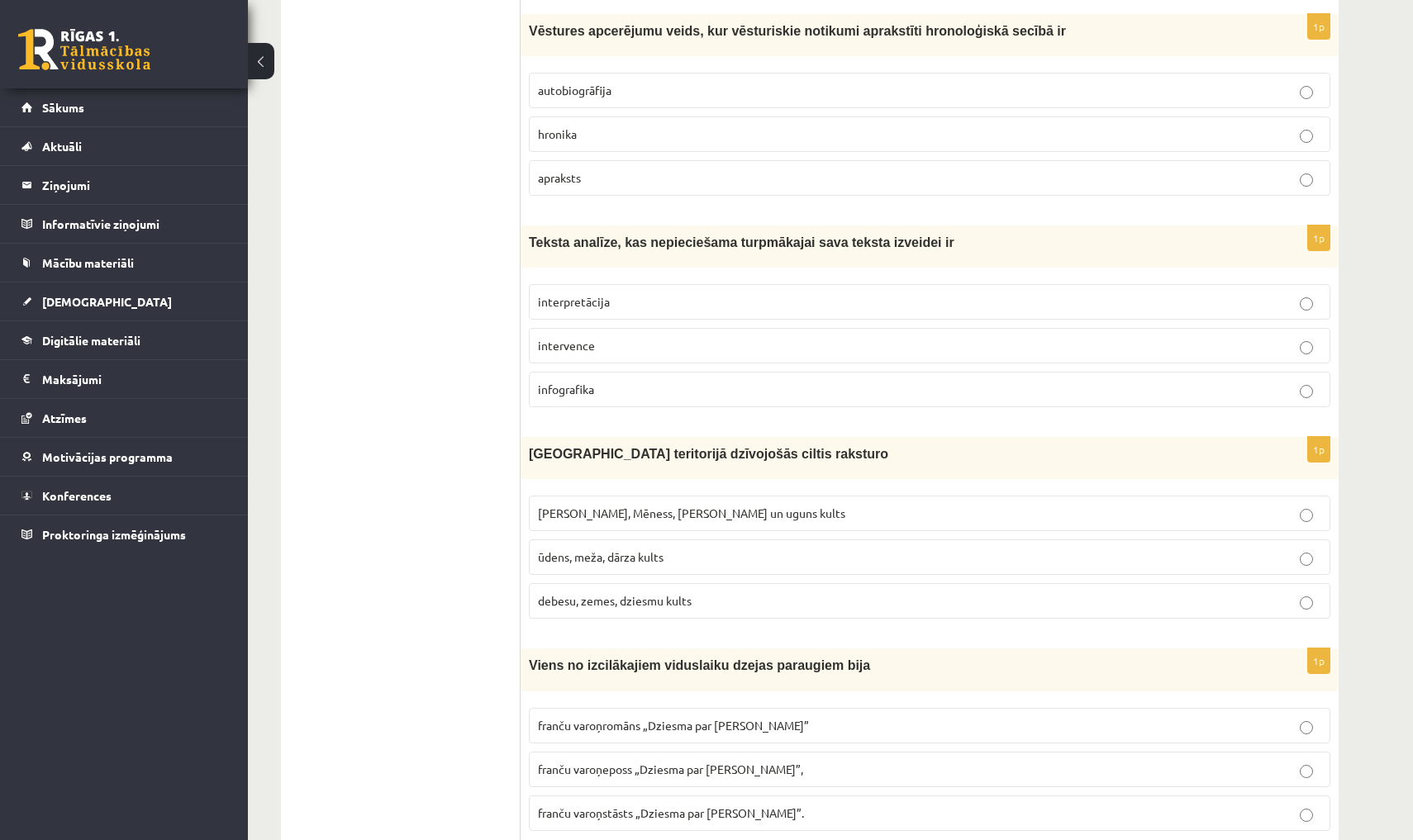
scroll to position [3884, 0]
click at [638, 126] on p "hronika" at bounding box center [929, 134] width 783 height 17
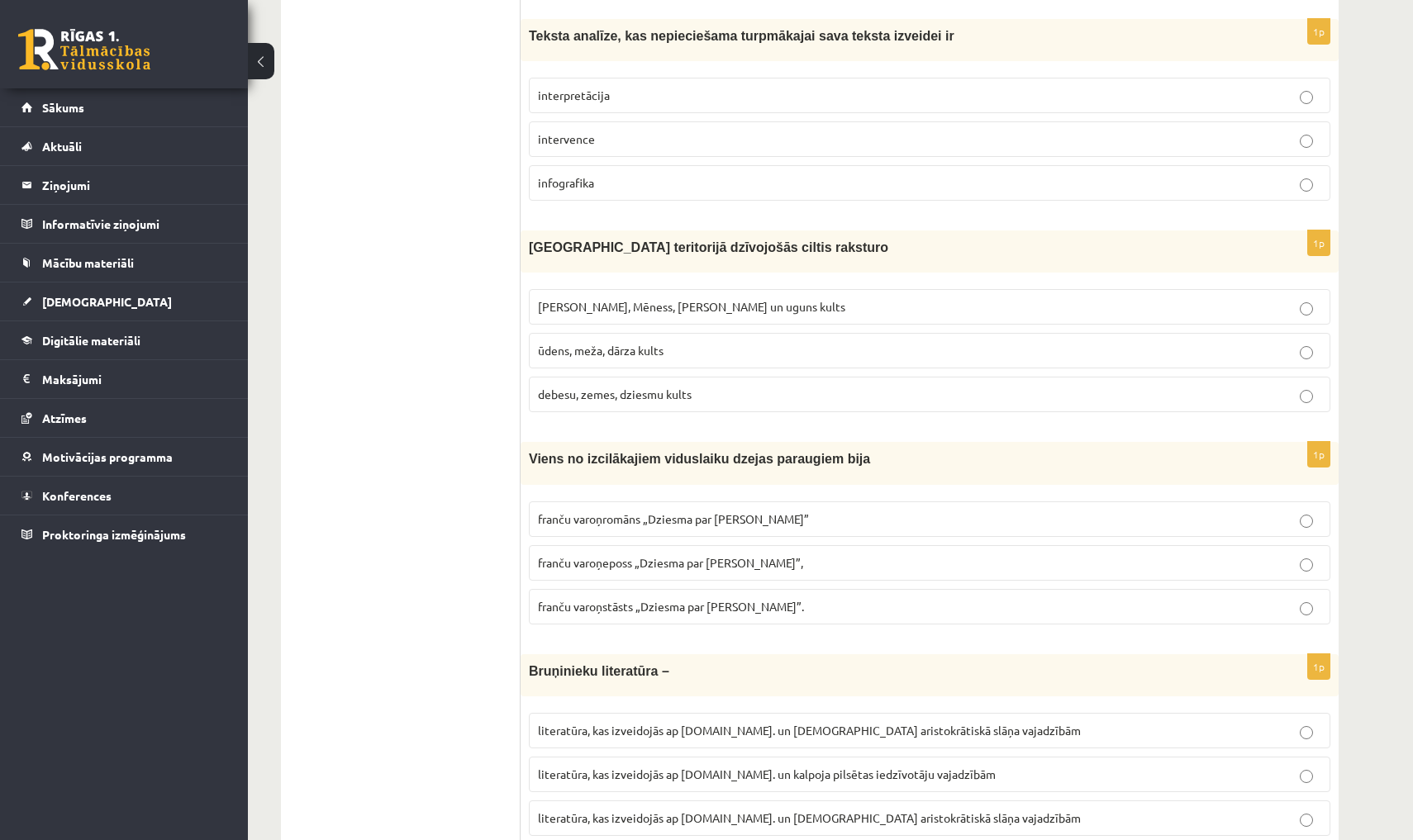
scroll to position [4091, 0]
click at [641, 87] on p "interpretācija" at bounding box center [929, 95] width 783 height 17
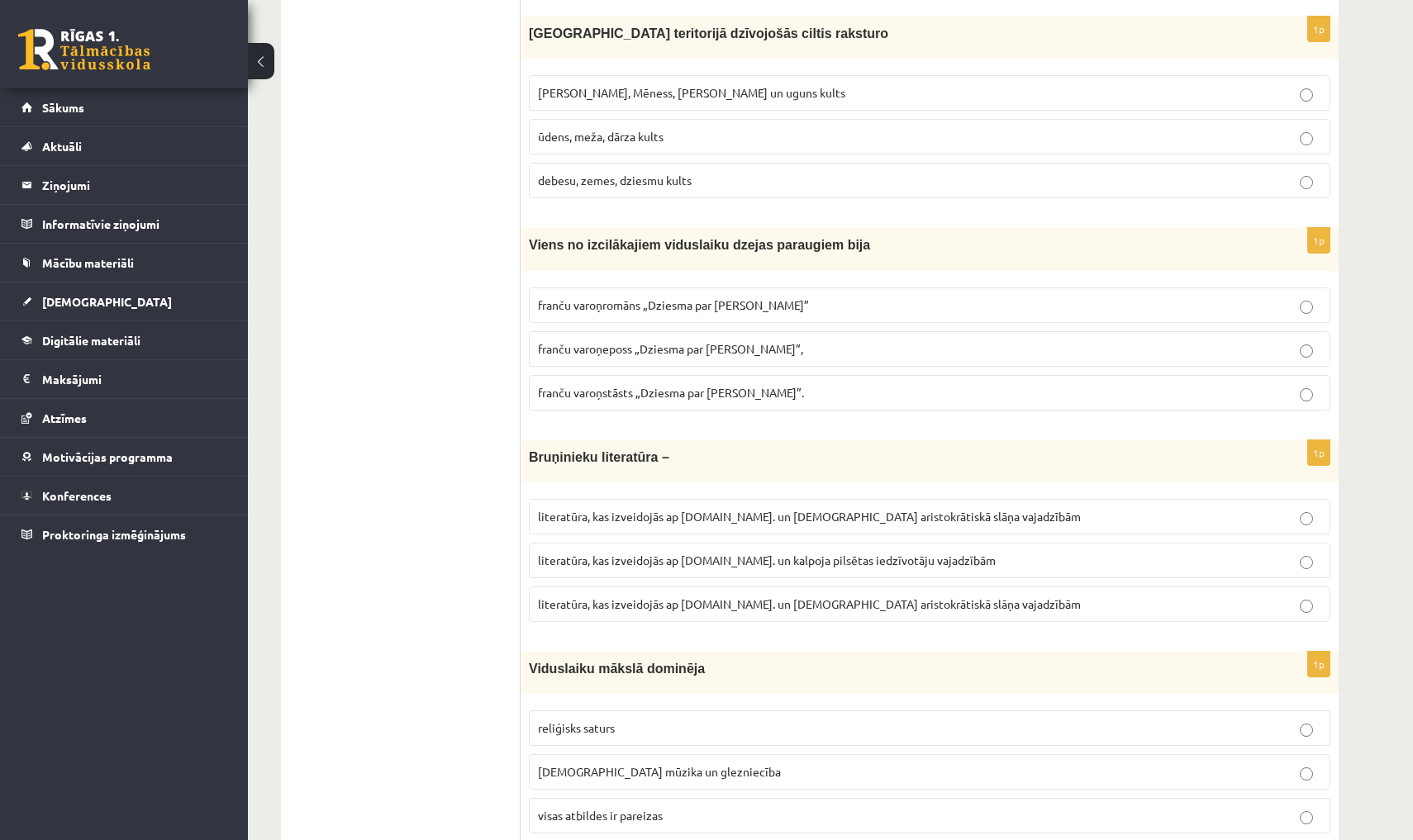
scroll to position [4309, 0]
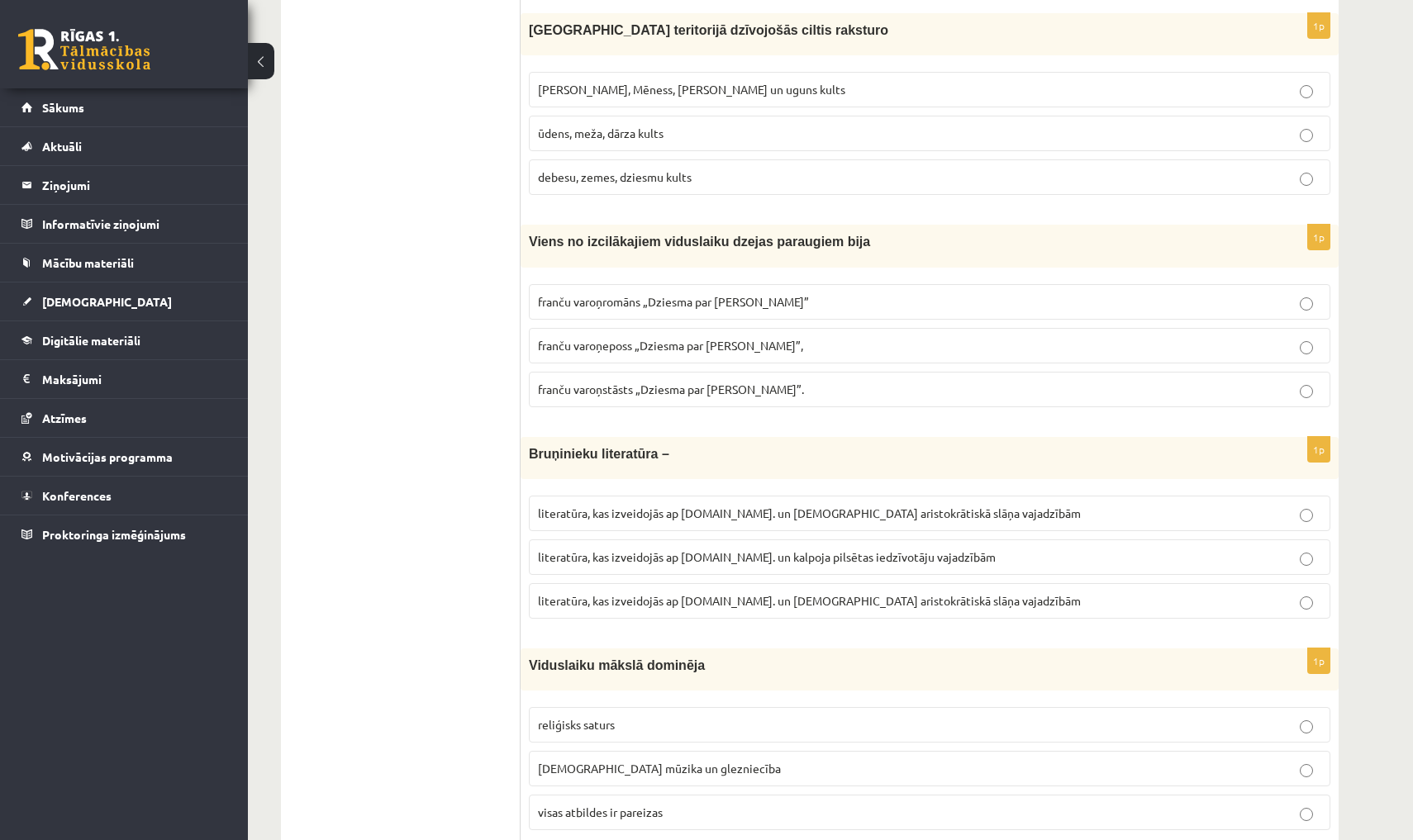
click at [662, 72] on label "Saules, Mēness, Pērkona un uguns kults" at bounding box center [929, 90] width 801 height 36
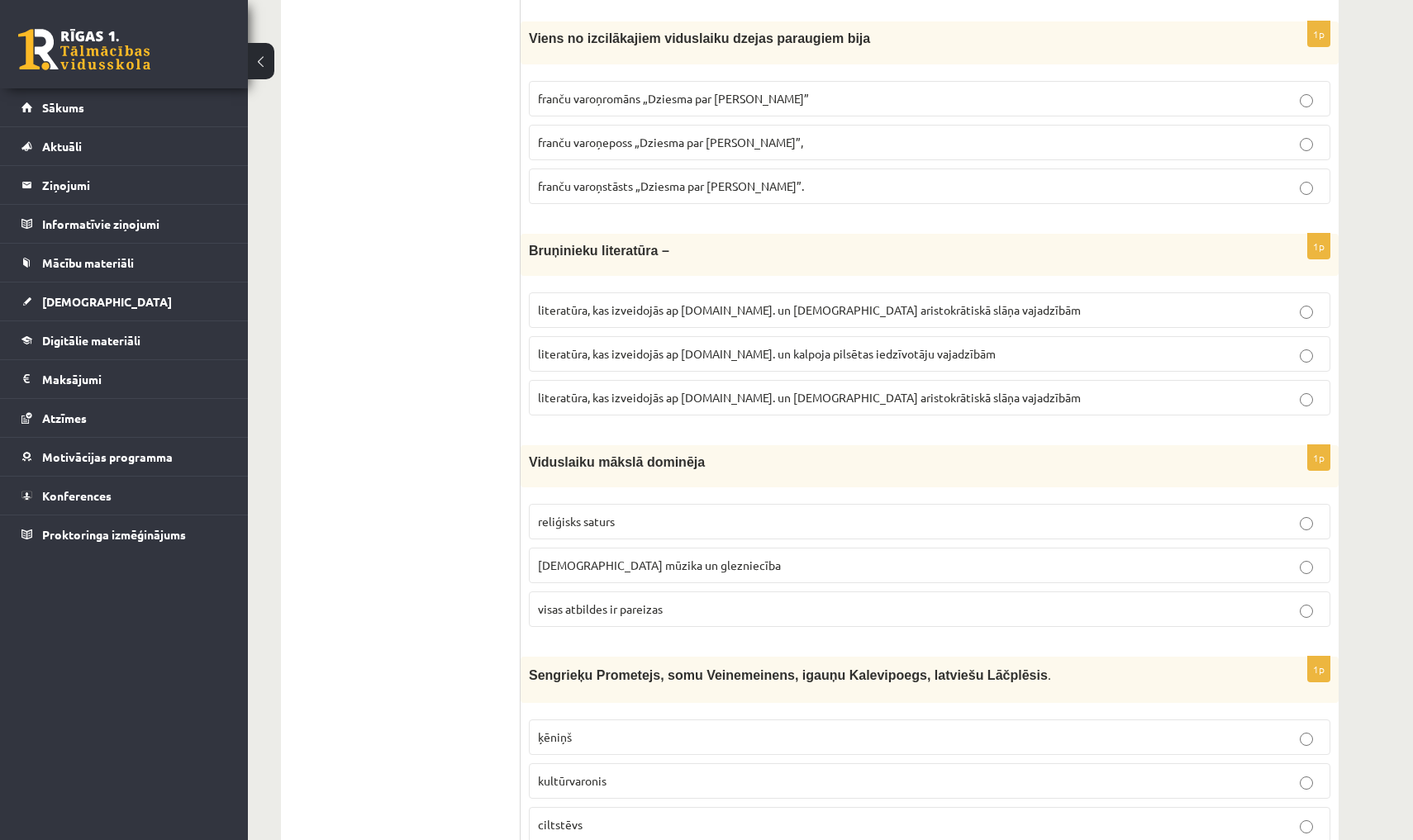
scroll to position [4514, 0]
click at [561, 132] on span "franču varoņeposs „Dziesma par Rolandu”," at bounding box center [670, 140] width 266 height 15
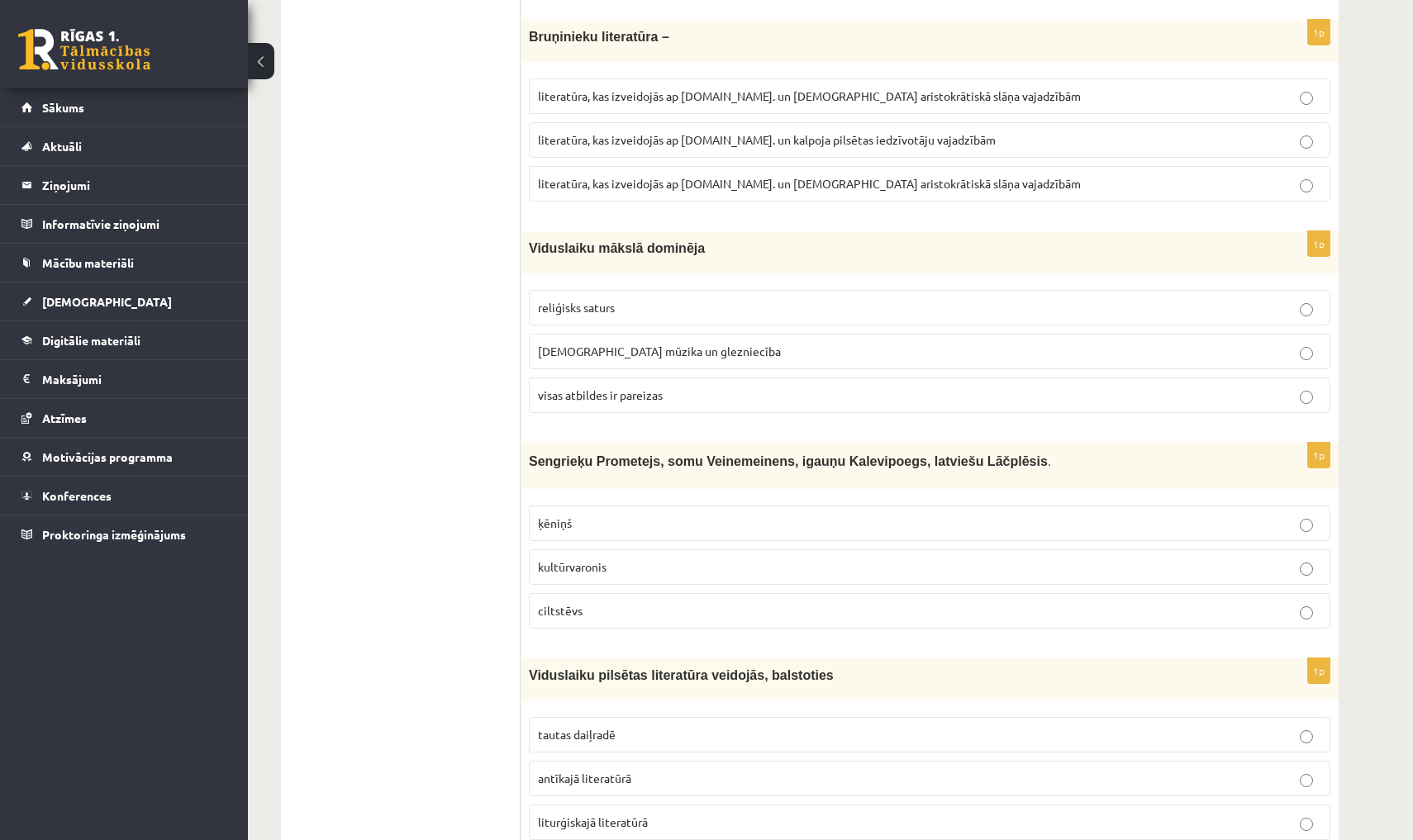
scroll to position [4720, 0]
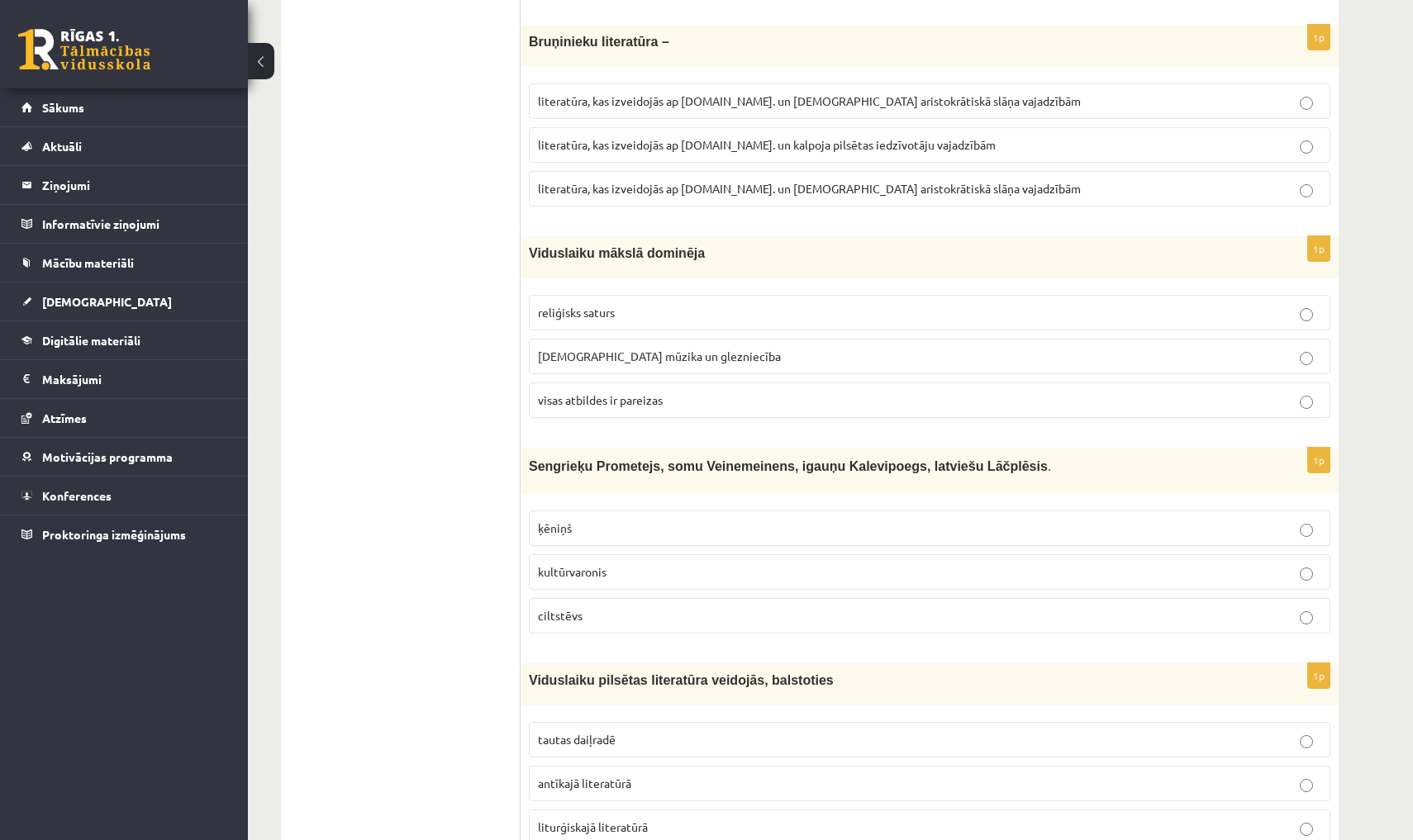
click at [548, 93] on span "literatūra, kas izveidojās ap 20.gs. un kalpoja aristokrātiskā slāņa vajadzībām" at bounding box center [810, 101] width 543 height 15
click at [603, 107] on label "literatūra, kas izveidojās ap 20.gs. un kalpoja aristokrātiskā slāņa vajadzībām" at bounding box center [929, 101] width 801 height 36
click at [603, 127] on label "literatūra, kas izveidojās ap 12.gs. un kalpoja pilsētas iedzīvotāju vajadzībām" at bounding box center [929, 145] width 801 height 36
click at [631, 200] on fieldset "literatūra, kas izveidojās ap 20.gs. un kalpoja aristokrātiskā slāņa vajadzībām…" at bounding box center [929, 143] width 801 height 137
click at [625, 184] on p "literatūra, kas izveidojās ap 12.gs. un kalpoja aristokrātiskā slāņa vajadzībām" at bounding box center [929, 188] width 783 height 17
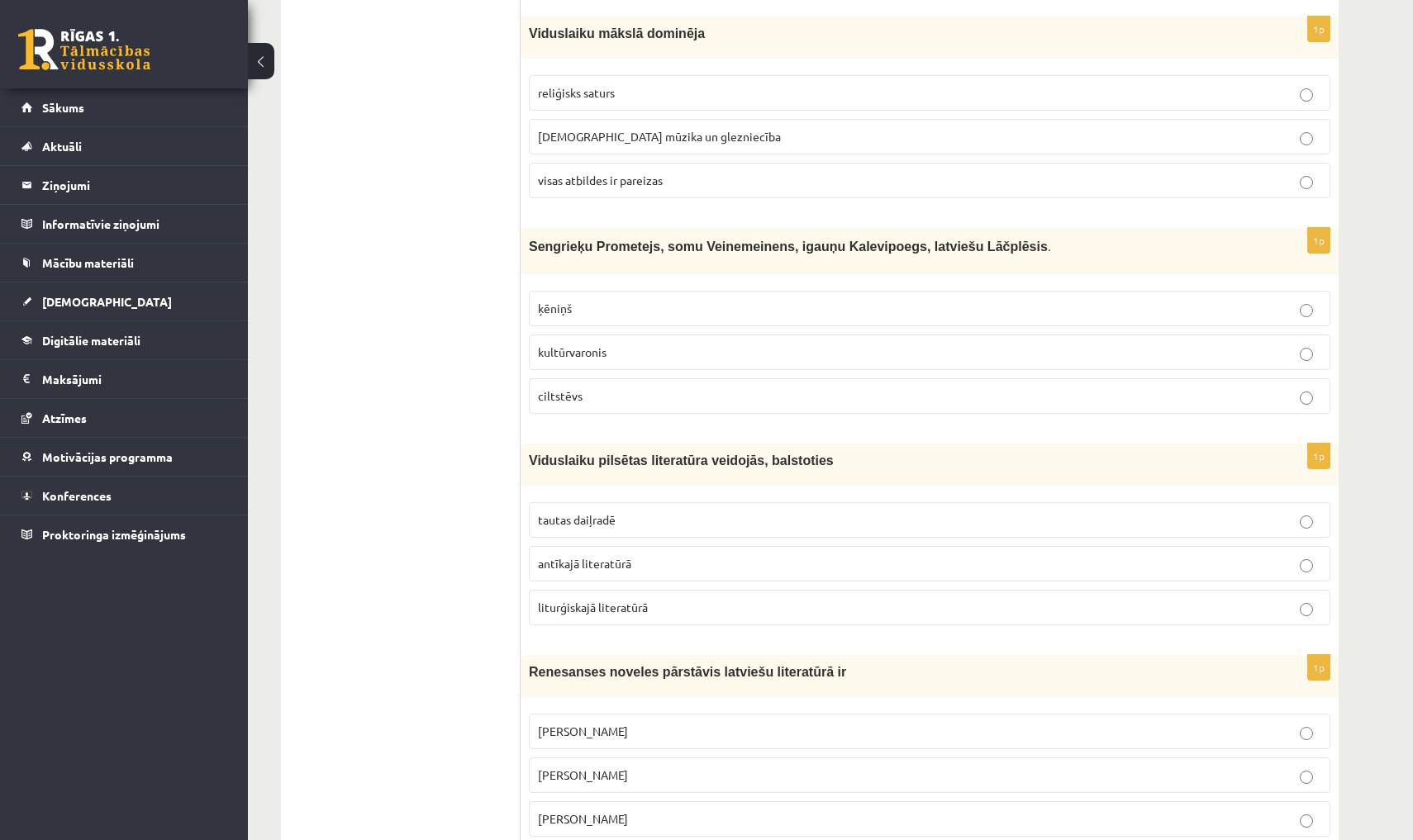
scroll to position [4943, 0]
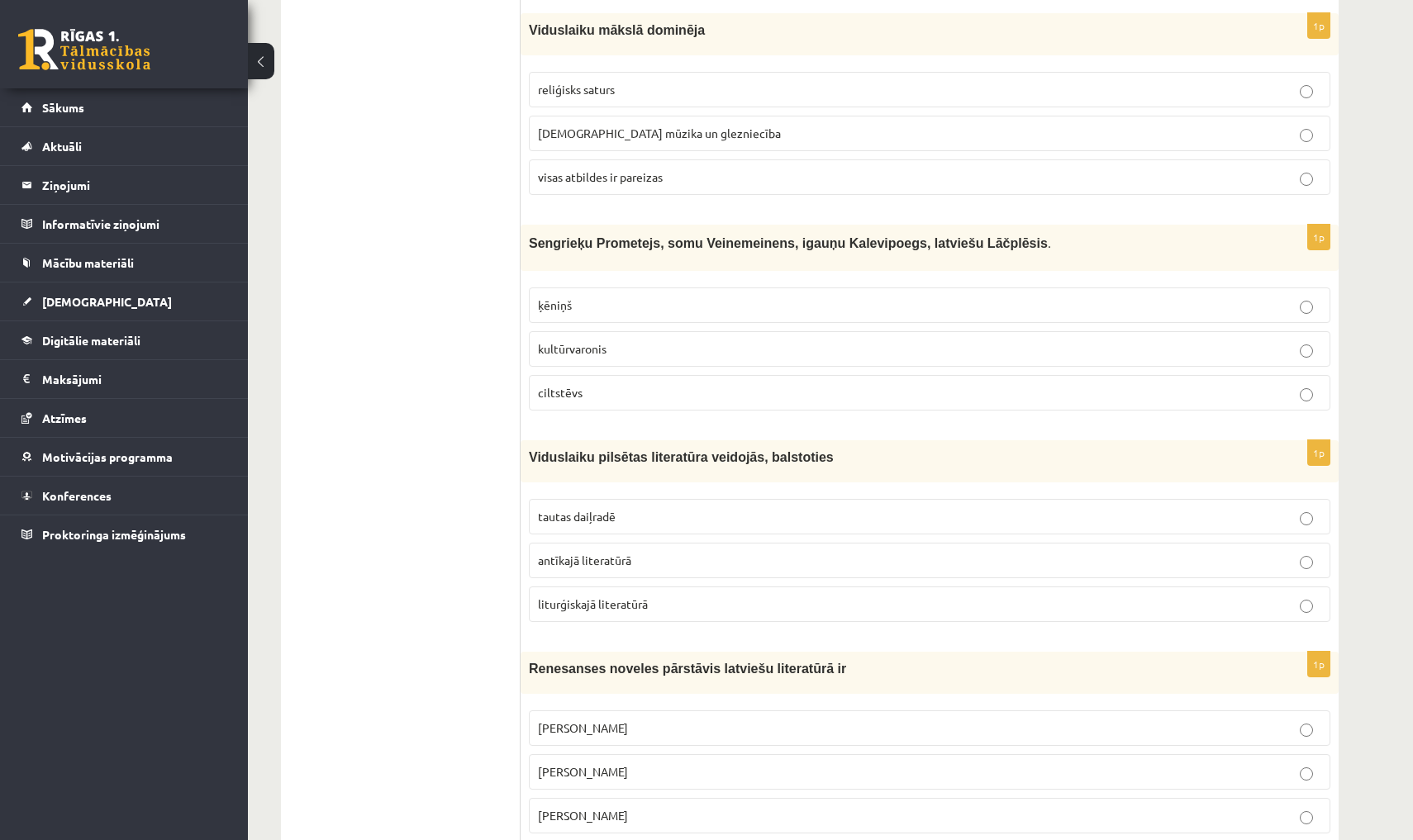
click at [552, 175] on label "visas atbildes ir pareizas" at bounding box center [929, 177] width 801 height 36
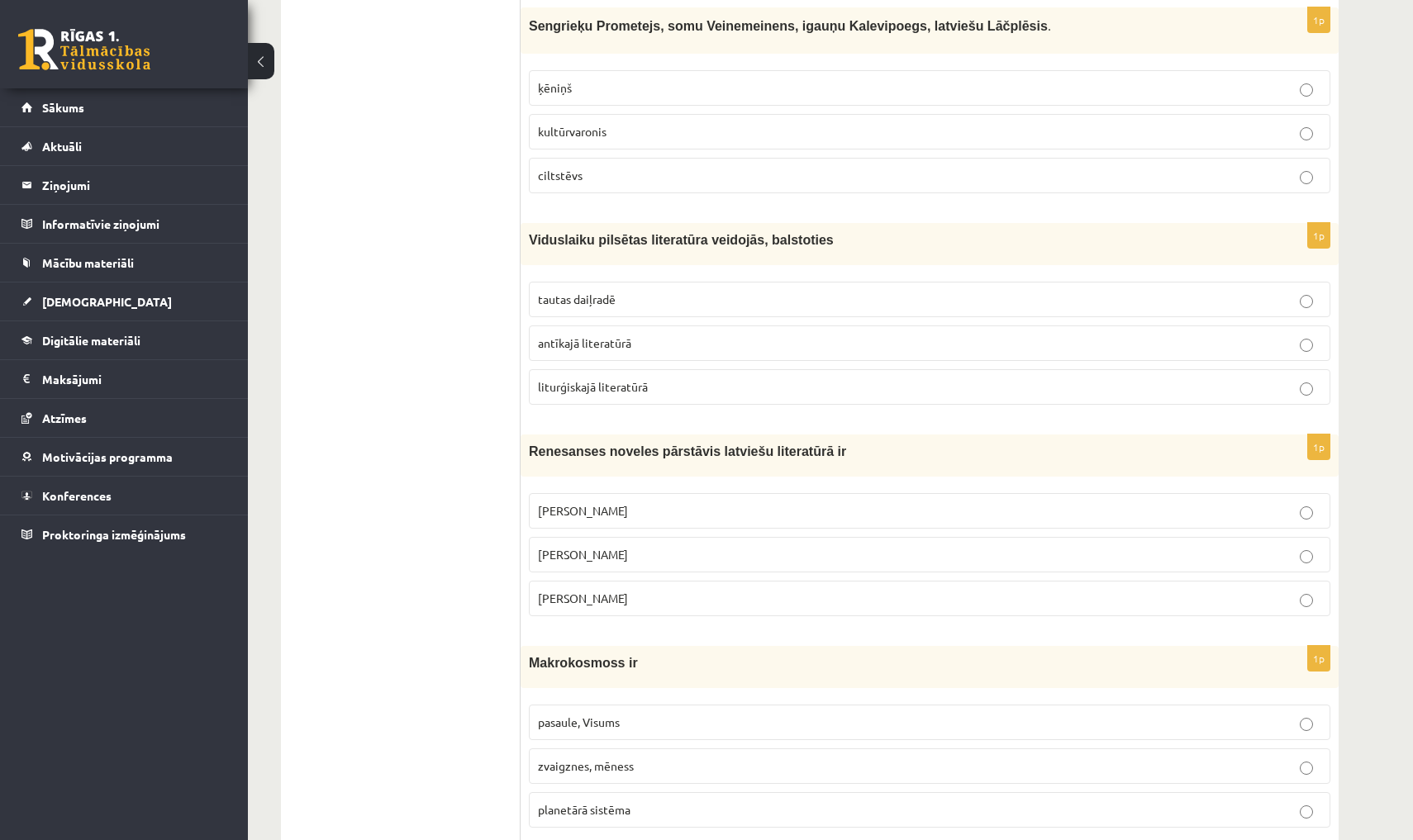
scroll to position [5156, 0]
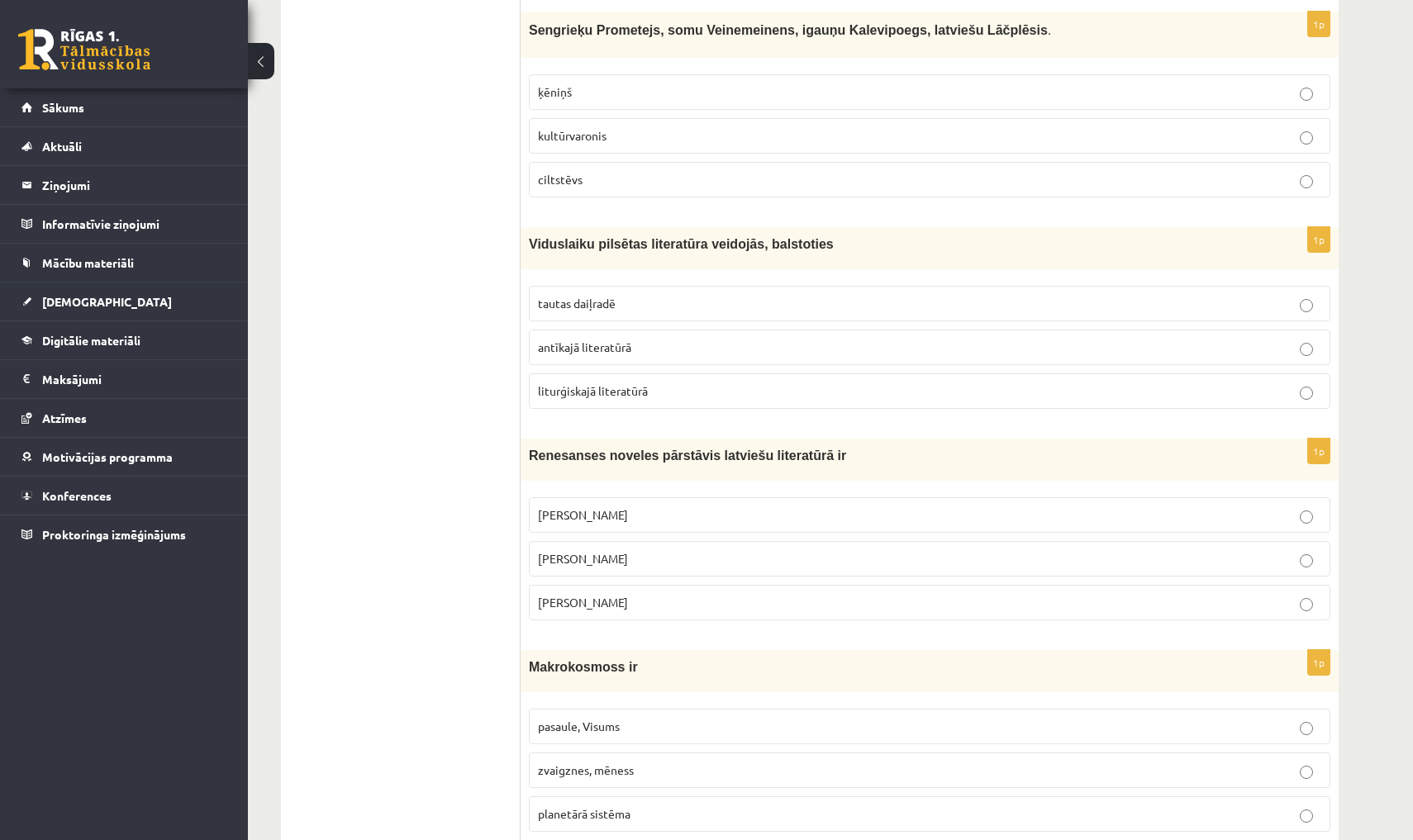
click at [563, 128] on span "kultūrvaronis" at bounding box center [572, 136] width 69 height 15
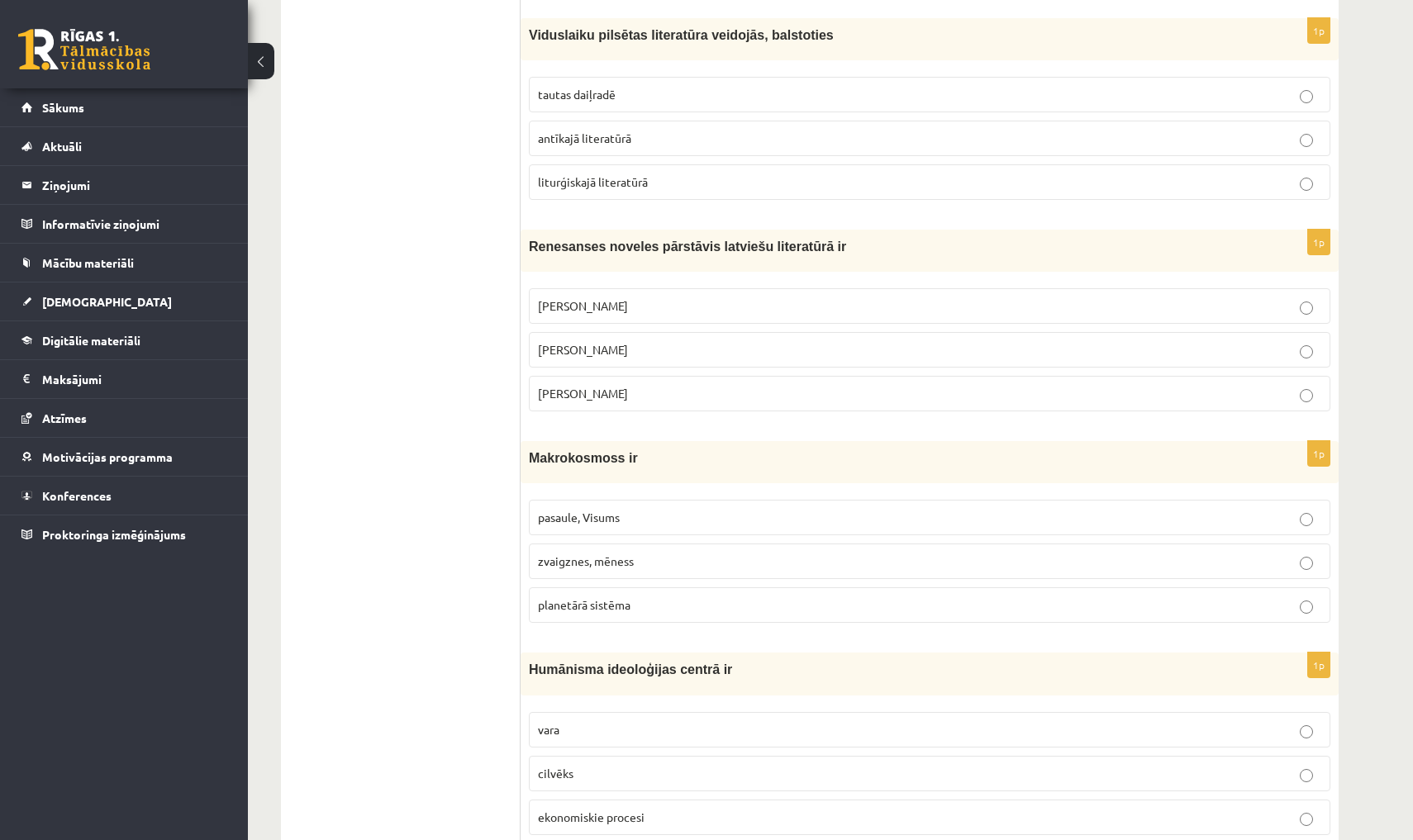
scroll to position [5367, 0]
click at [557, 130] on span "antīkajā literatūrā" at bounding box center [585, 137] width 93 height 15
click at [582, 173] on span "liturģiskajā literatūrā" at bounding box center [592, 181] width 109 height 15
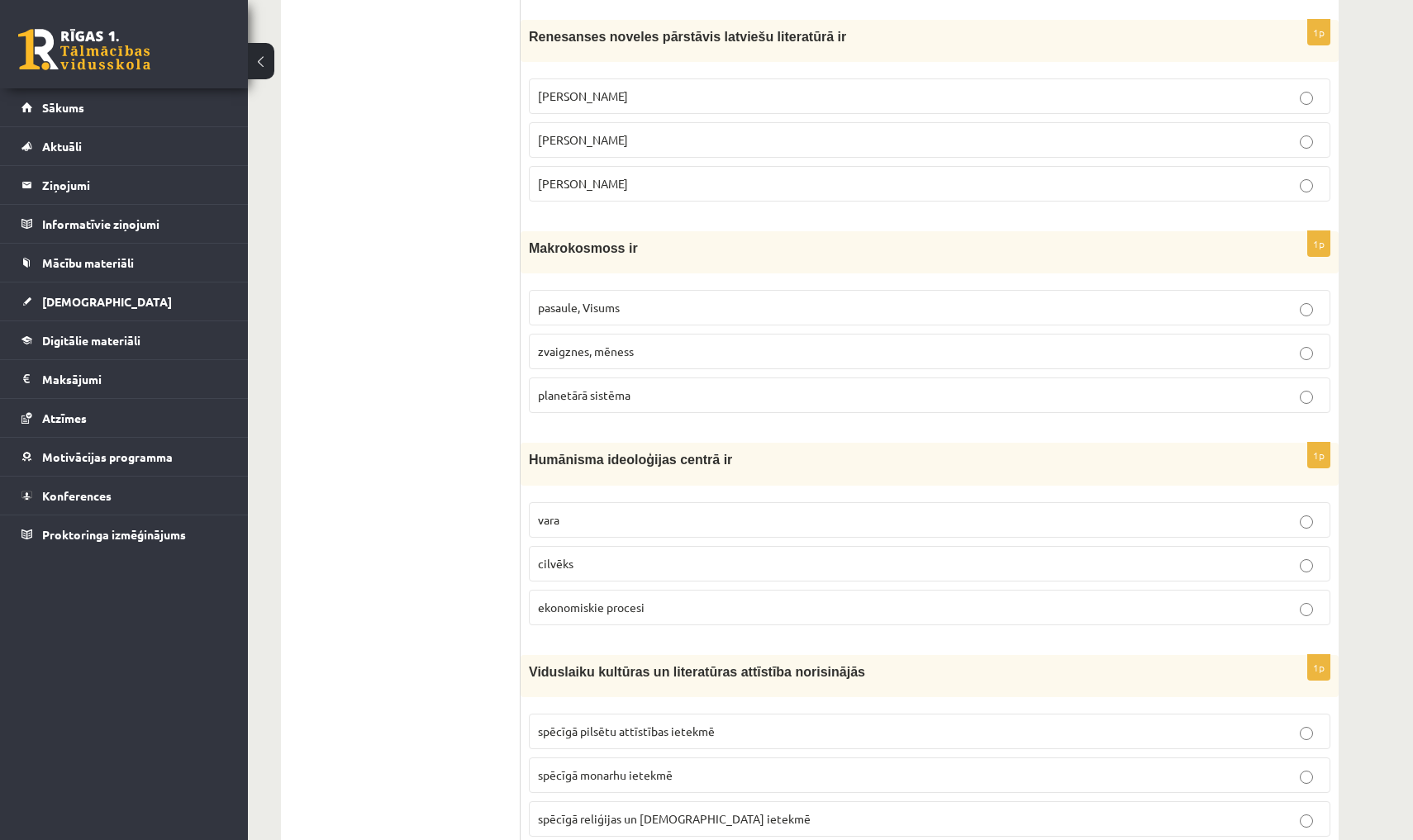
scroll to position [5580, 0]
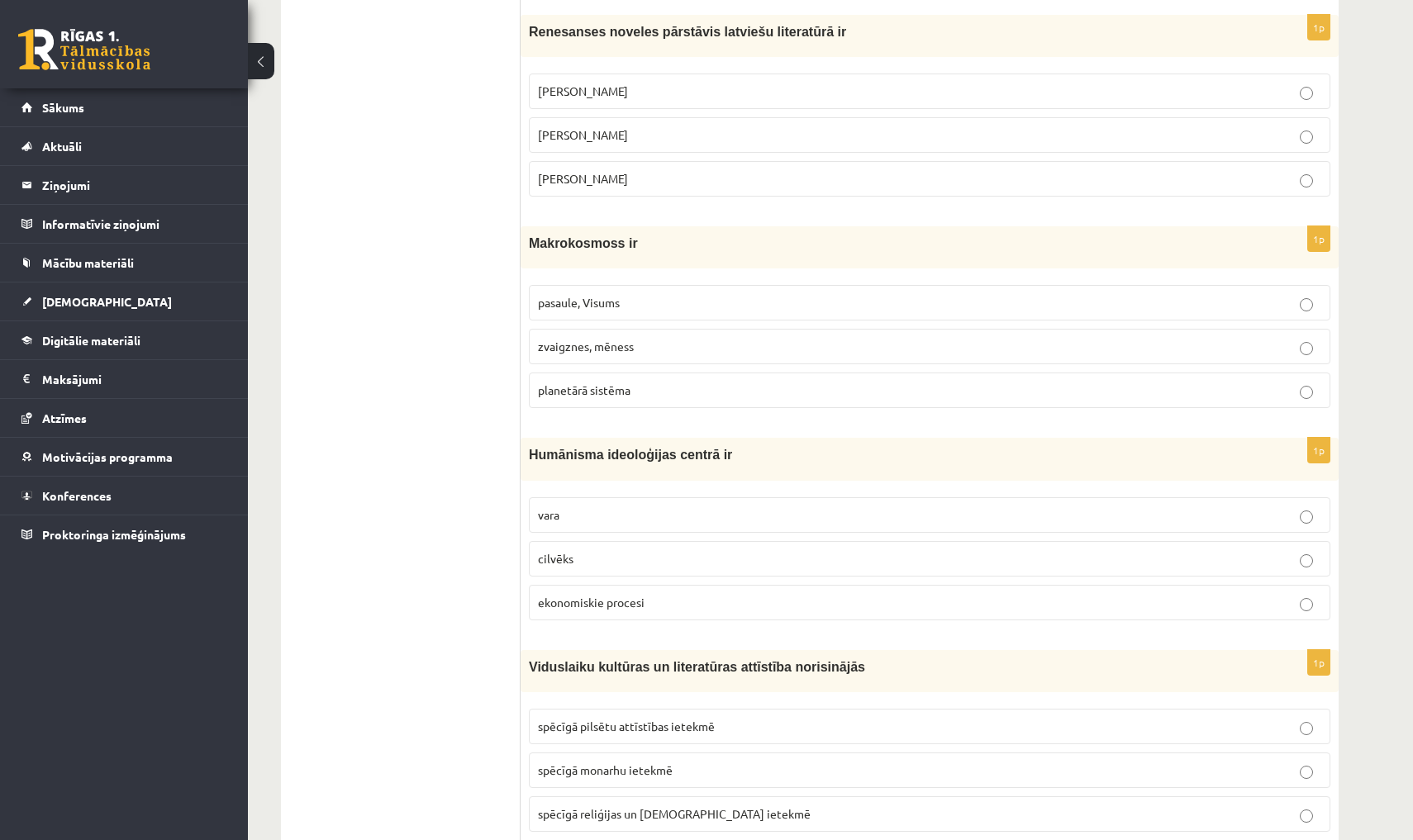
click at [630, 74] on label "Rūdolfs Blaumanis" at bounding box center [929, 92] width 801 height 36
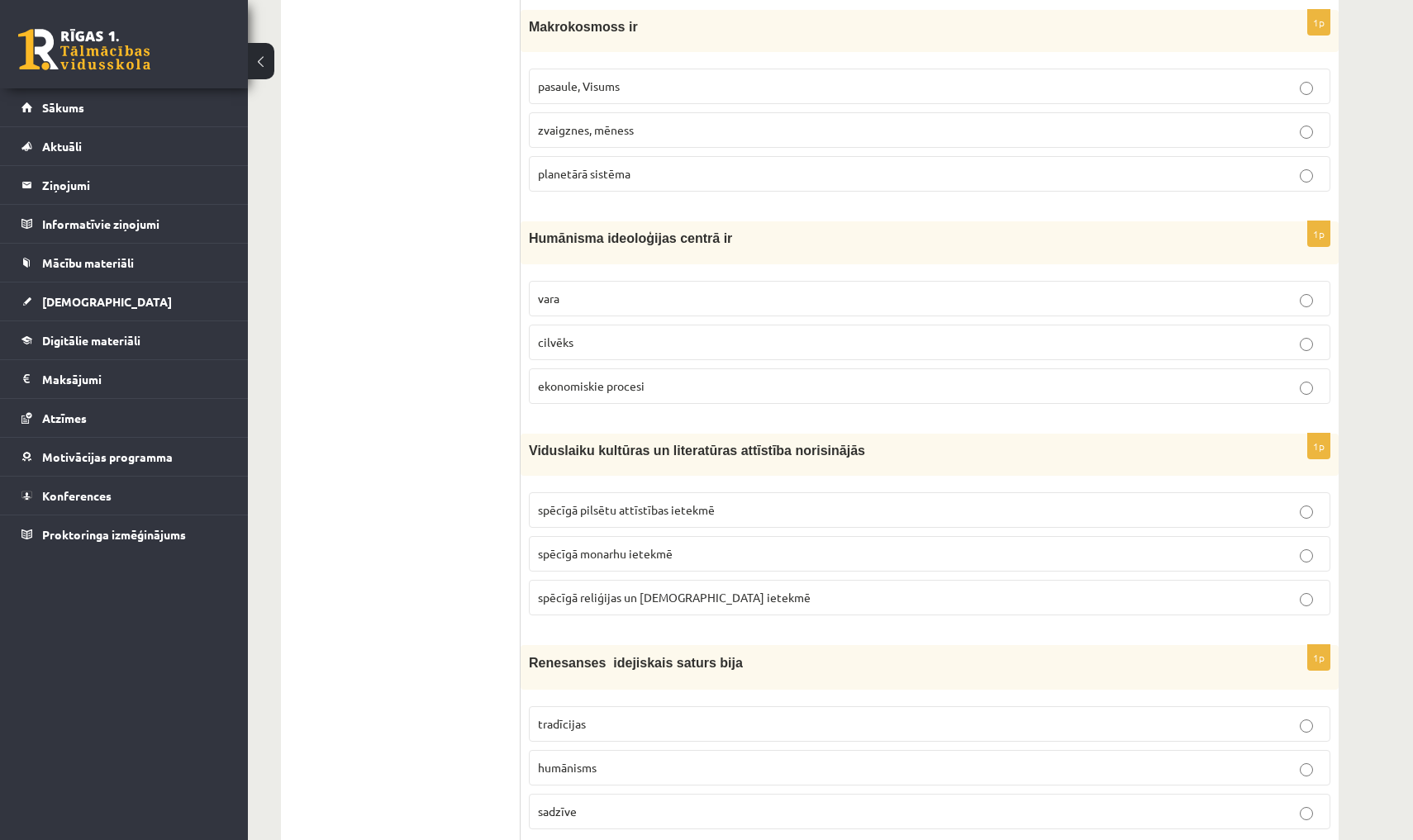
scroll to position [5801, 0]
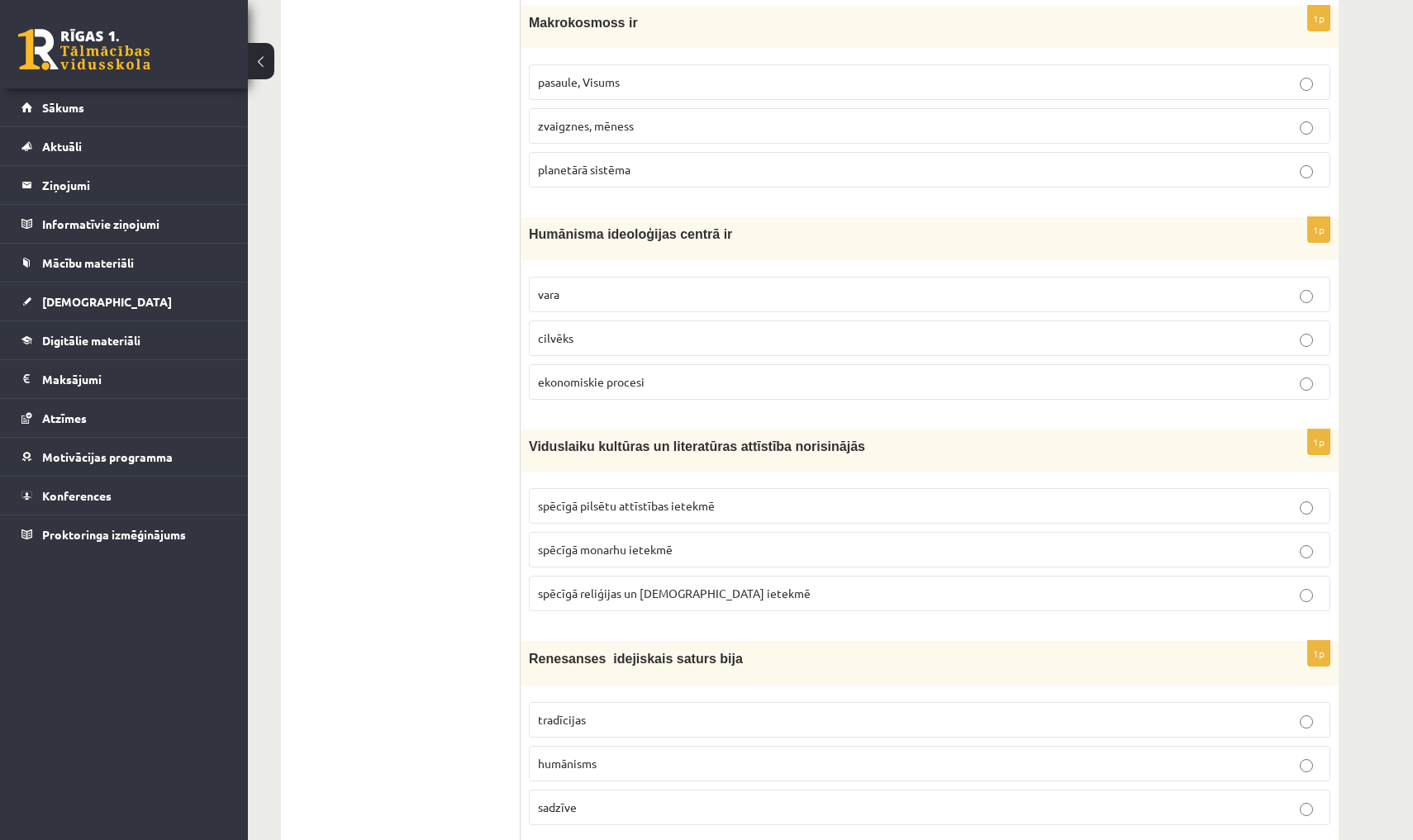
click at [665, 77] on label "pasaule, Visums" at bounding box center [929, 82] width 801 height 36
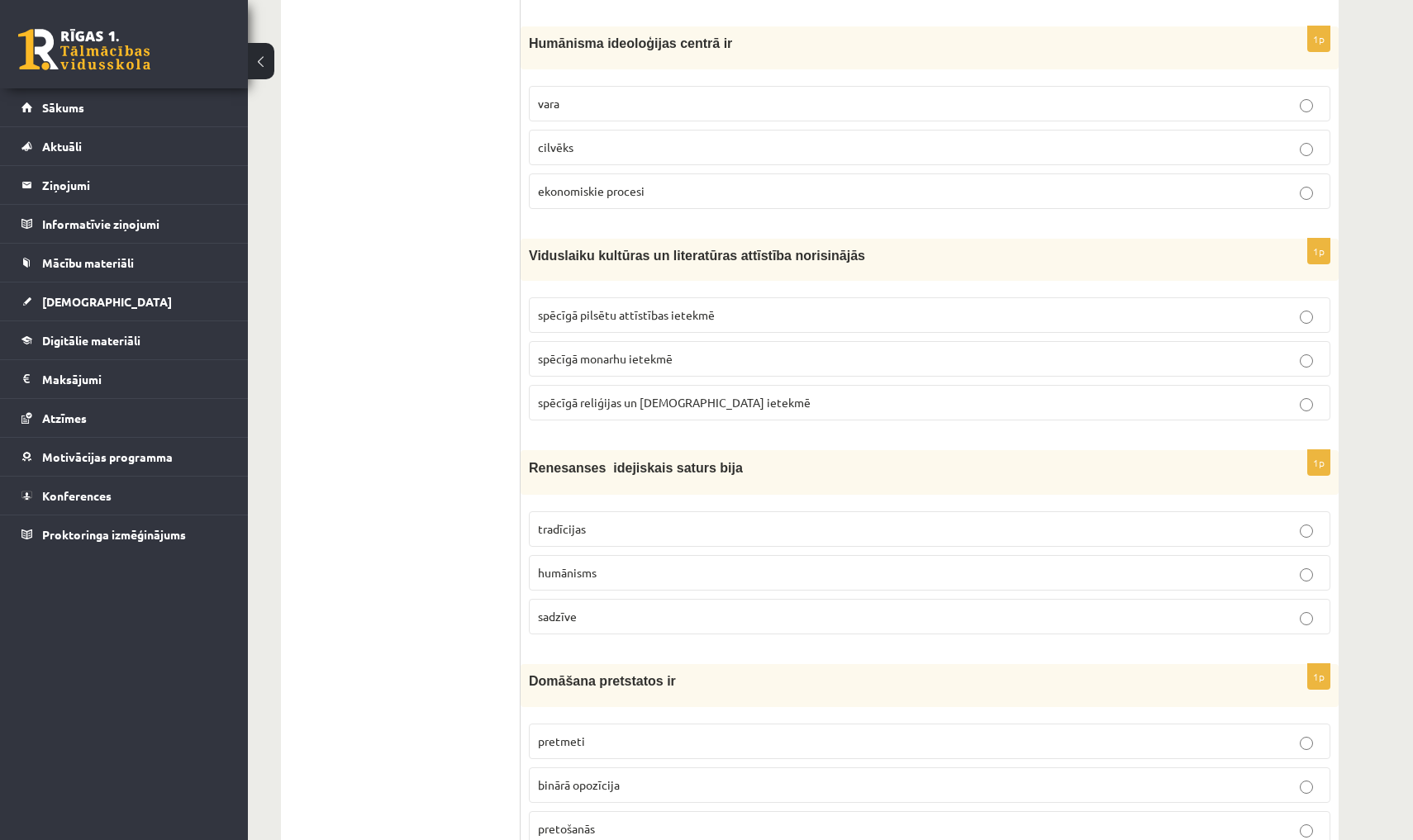
scroll to position [5995, 0]
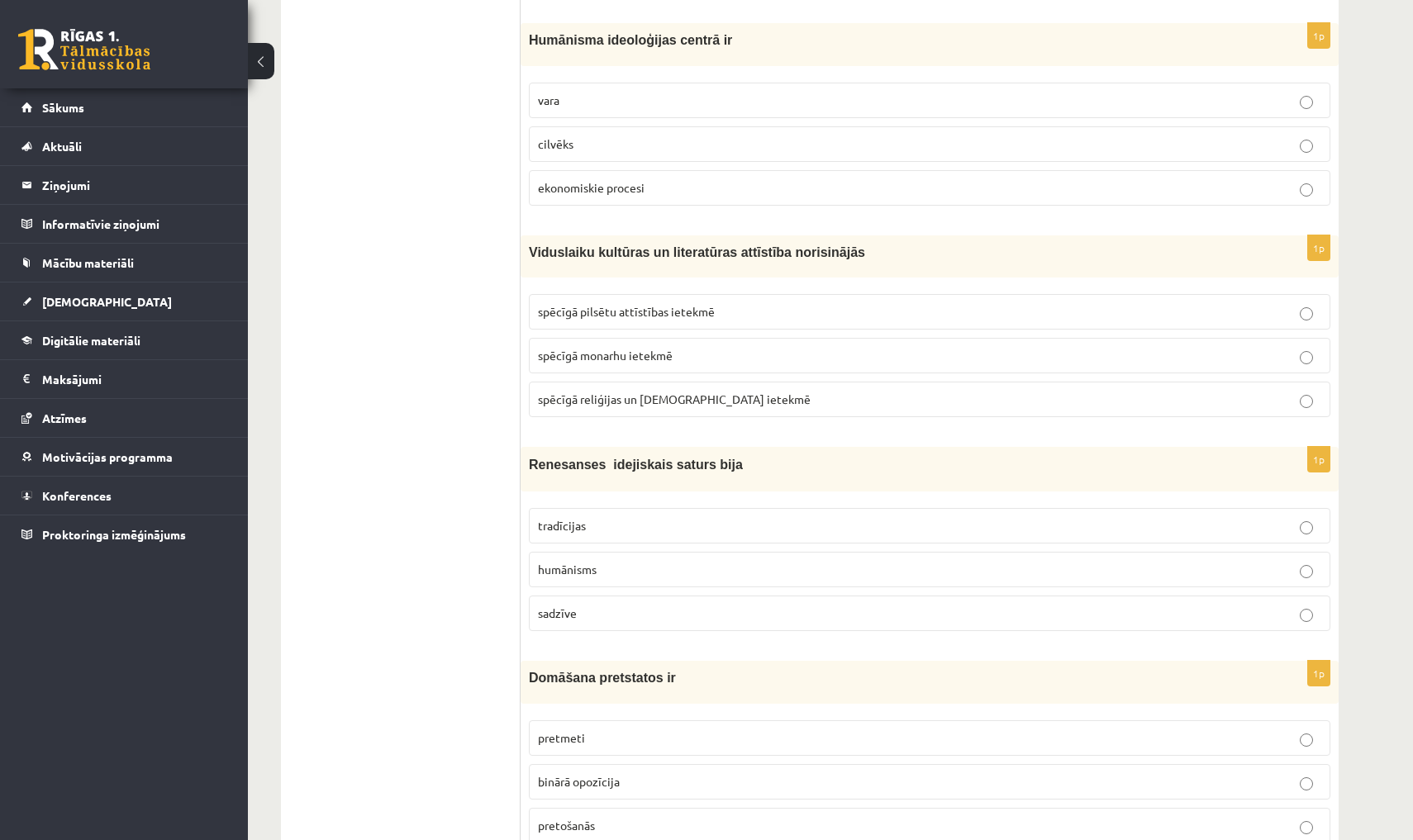
click at [614, 136] on p "cilvēks" at bounding box center [929, 144] width 783 height 17
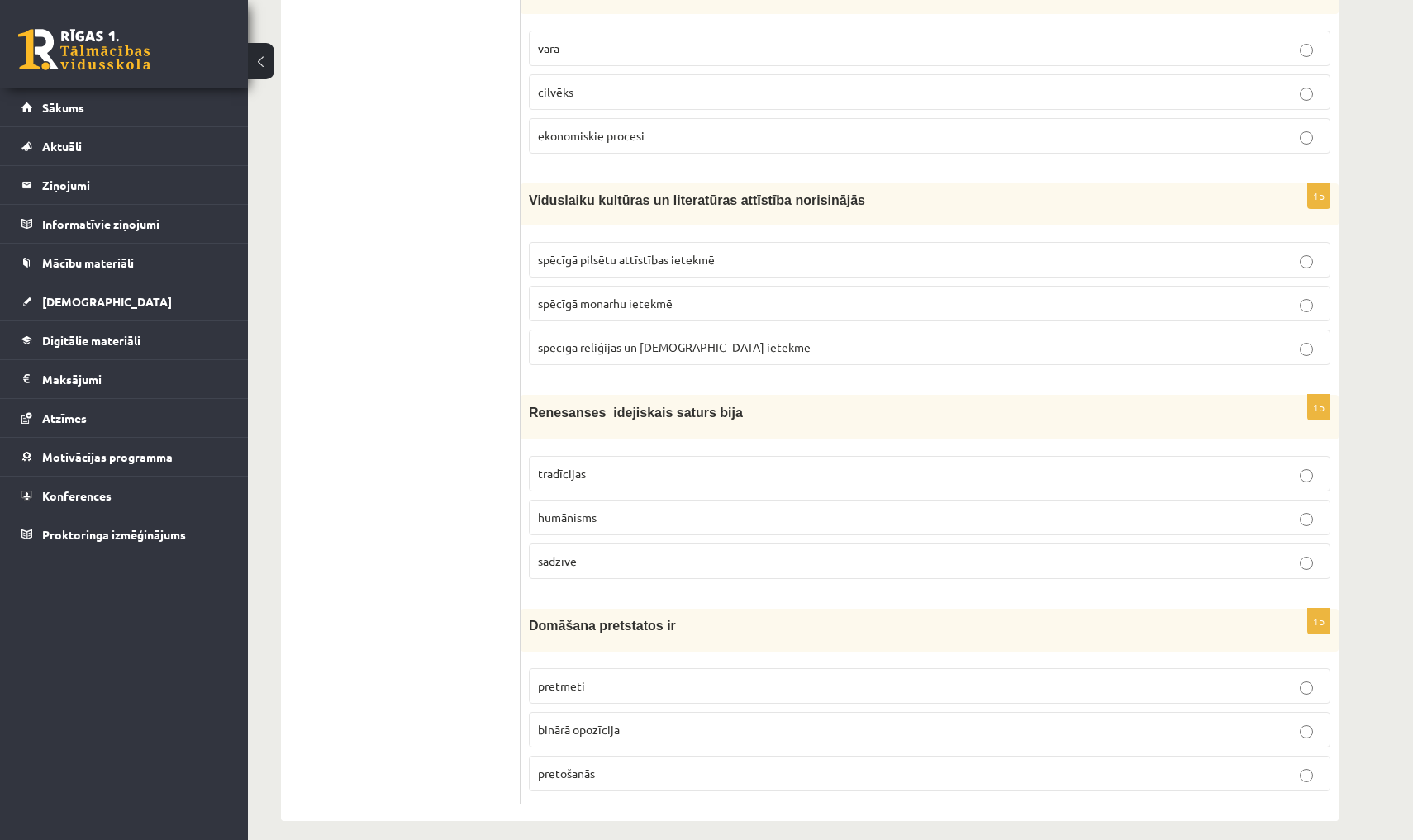
scroll to position [6045, 0]
click at [638, 341] on span "spēcīgā reliģijas un baznīcas ietekmē" at bounding box center [674, 349] width 272 height 15
click at [719, 511] on p "humānisms" at bounding box center [929, 519] width 783 height 17
click at [779, 723] on p "binārā opozīcija" at bounding box center [929, 731] width 783 height 17
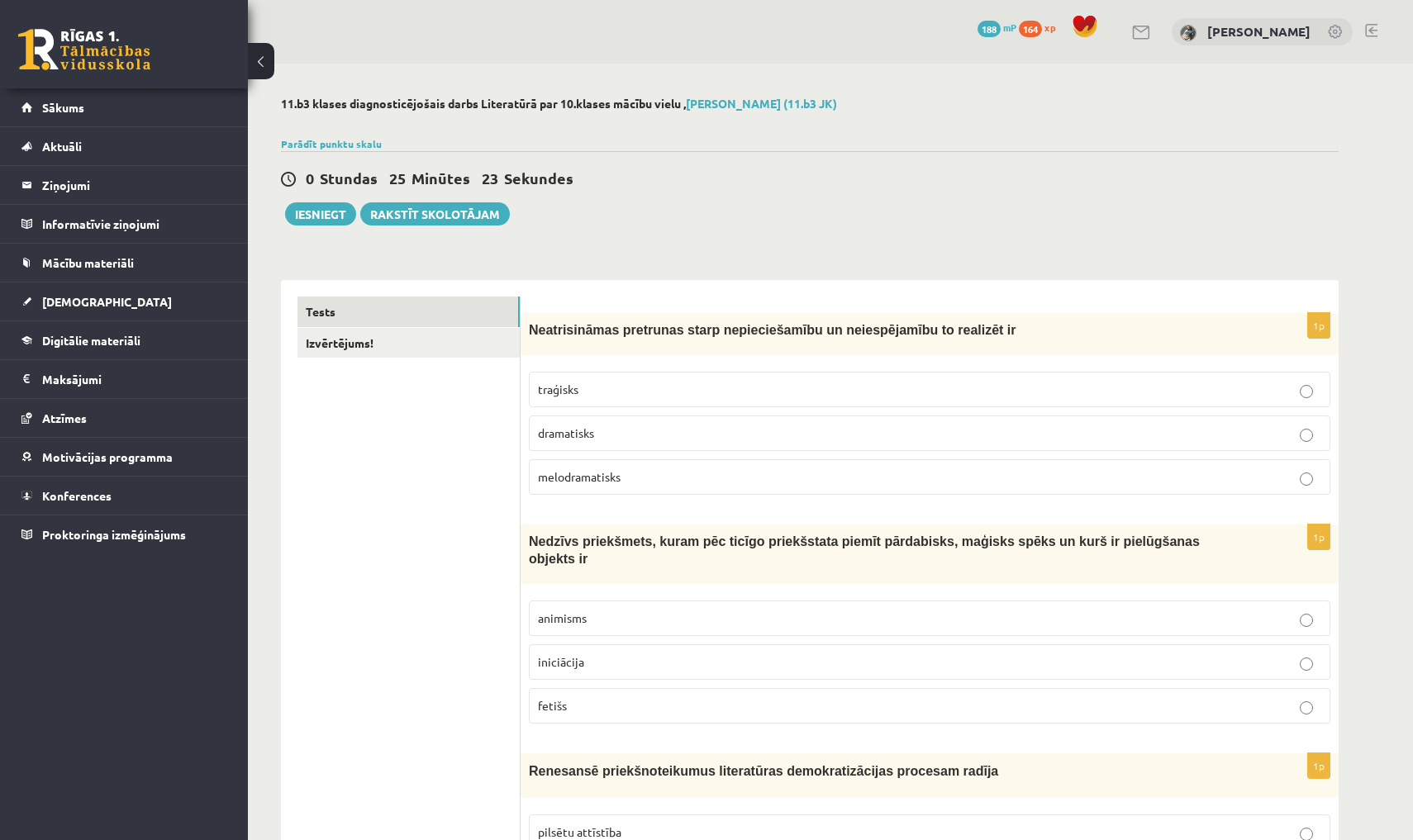
scroll to position [0, 0]
click at [314, 209] on button "Iesniegt" at bounding box center [321, 214] width 71 height 23
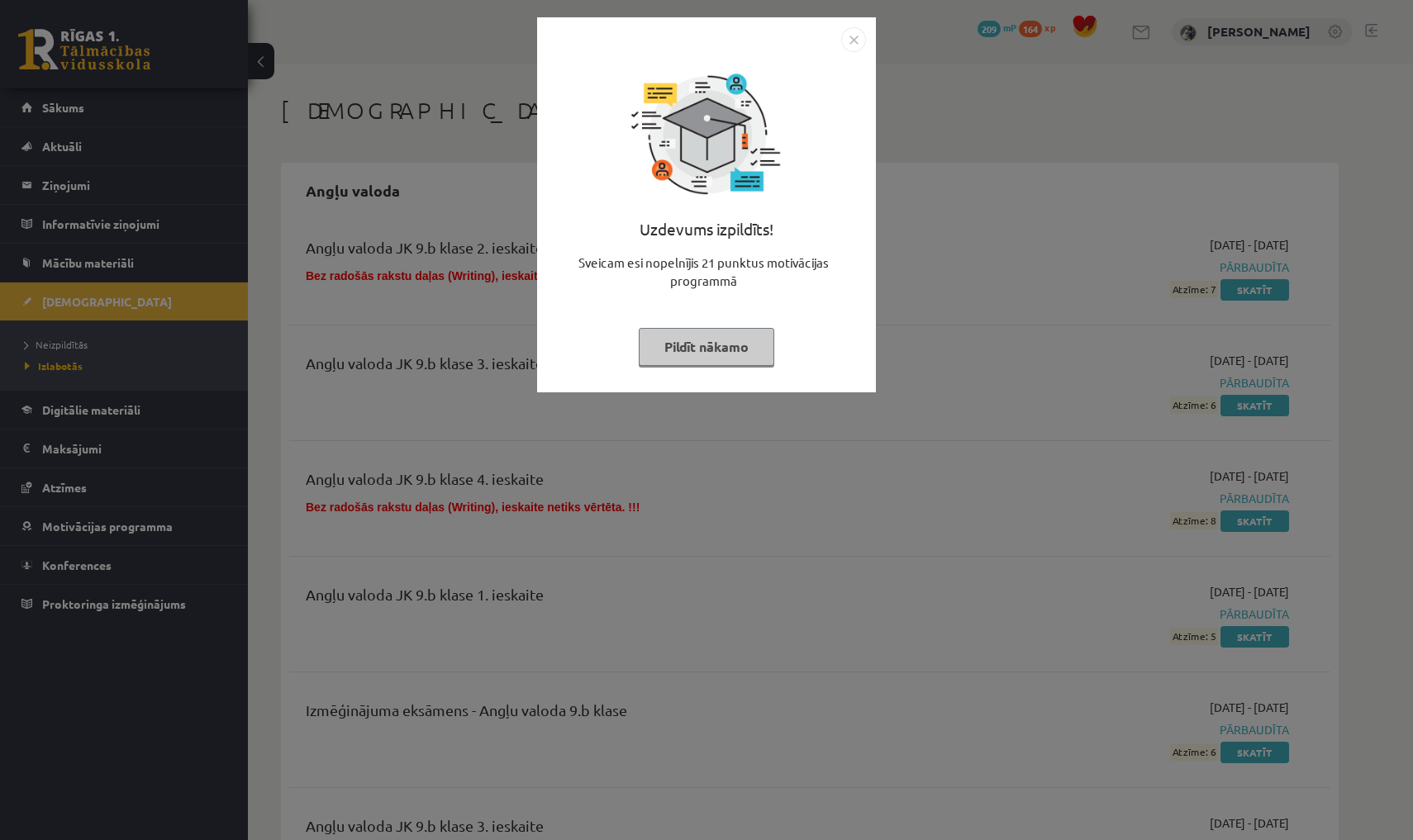
click at [856, 38] on img "Close" at bounding box center [853, 39] width 25 height 25
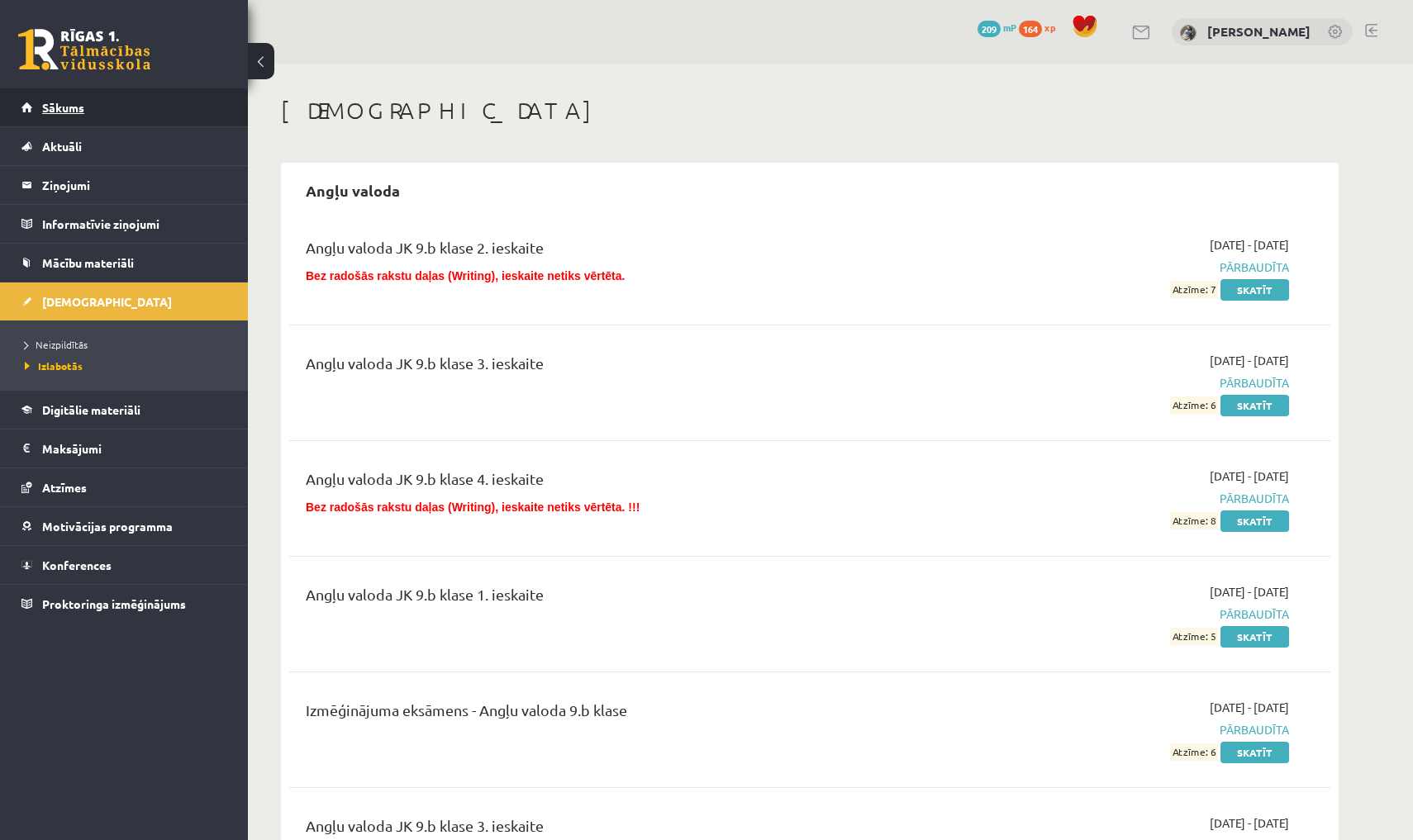
click at [118, 116] on link "Sākums" at bounding box center [124, 107] width 205 height 38
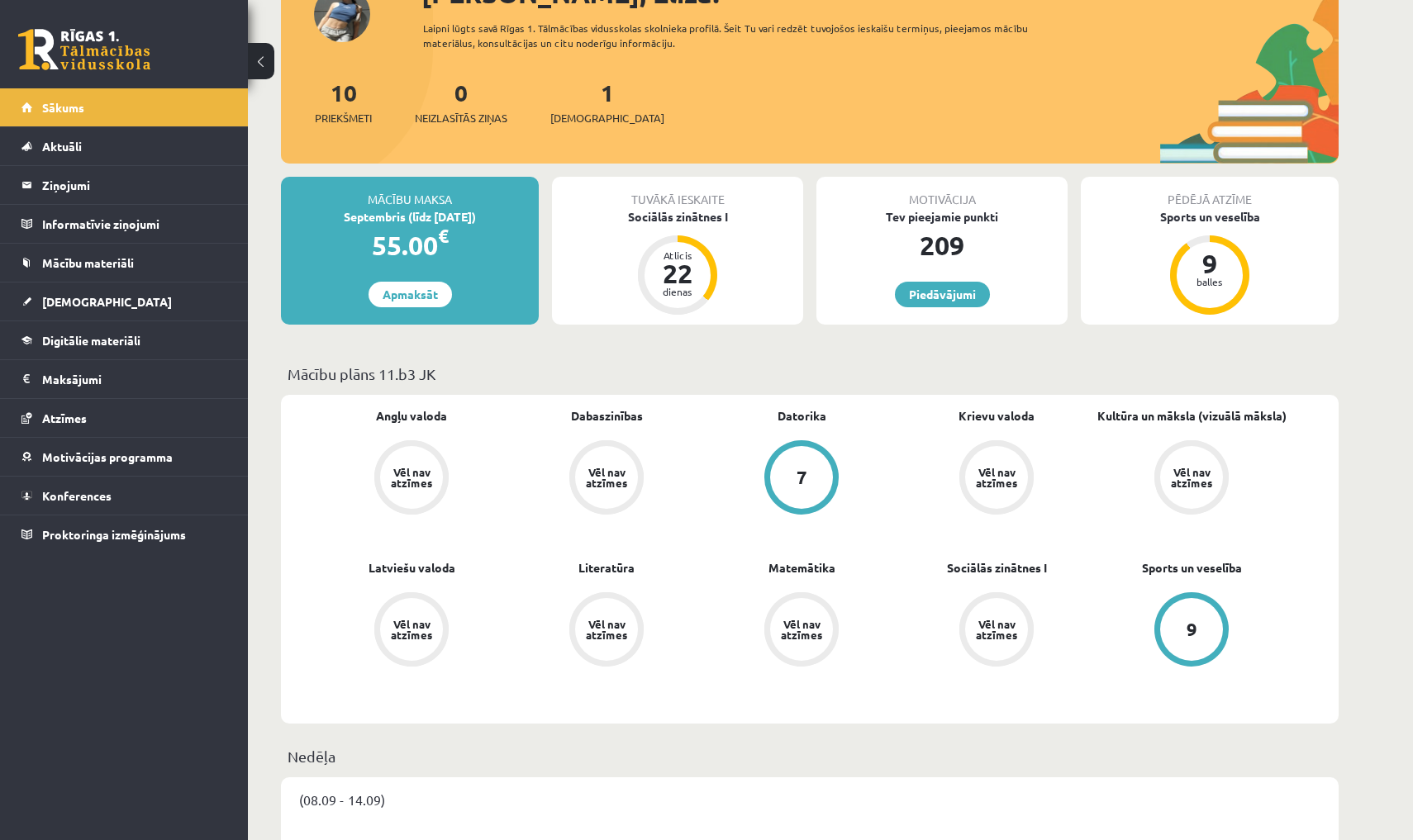
scroll to position [148, 0]
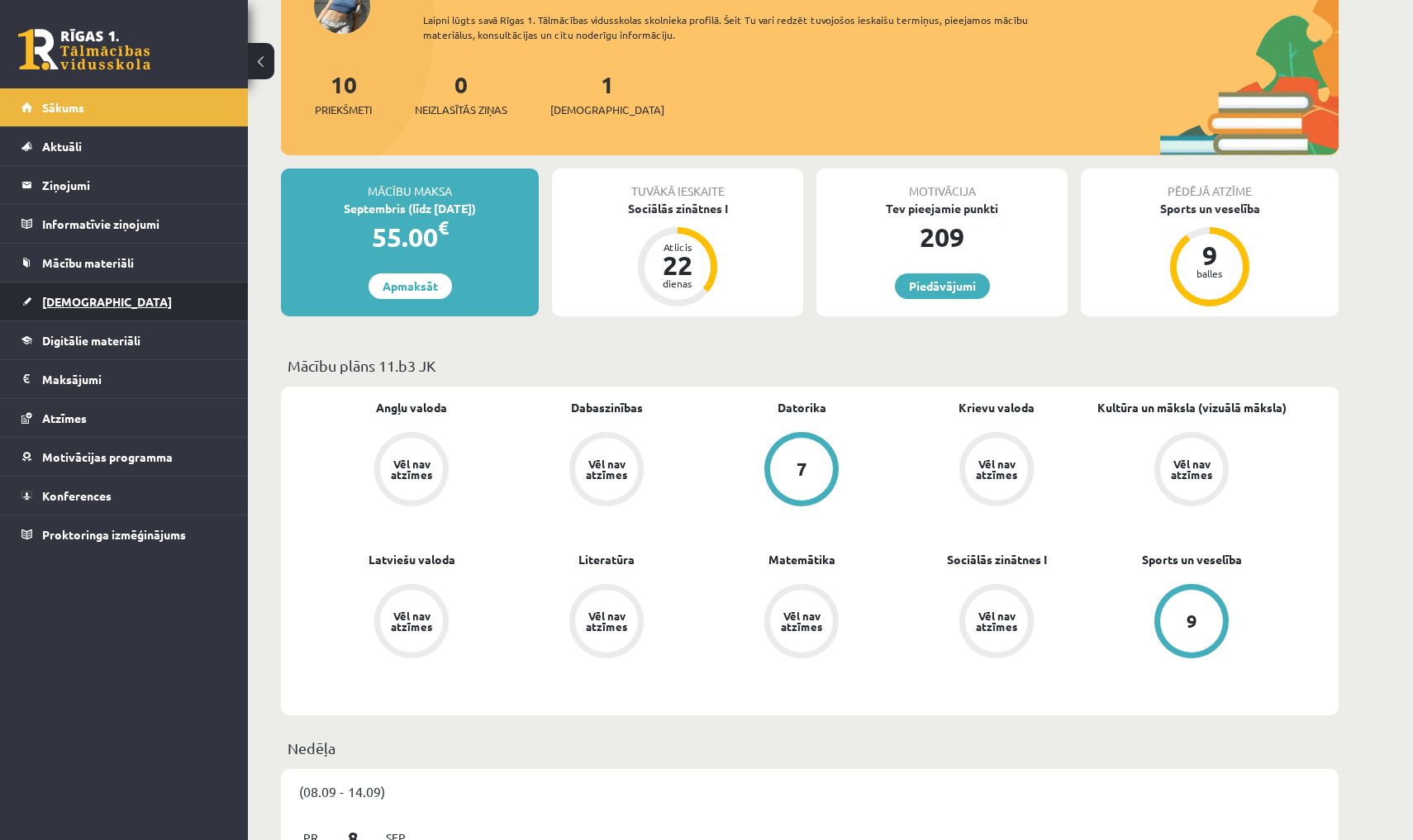
click at [115, 297] on link "[DEMOGRAPHIC_DATA]" at bounding box center [124, 301] width 205 height 38
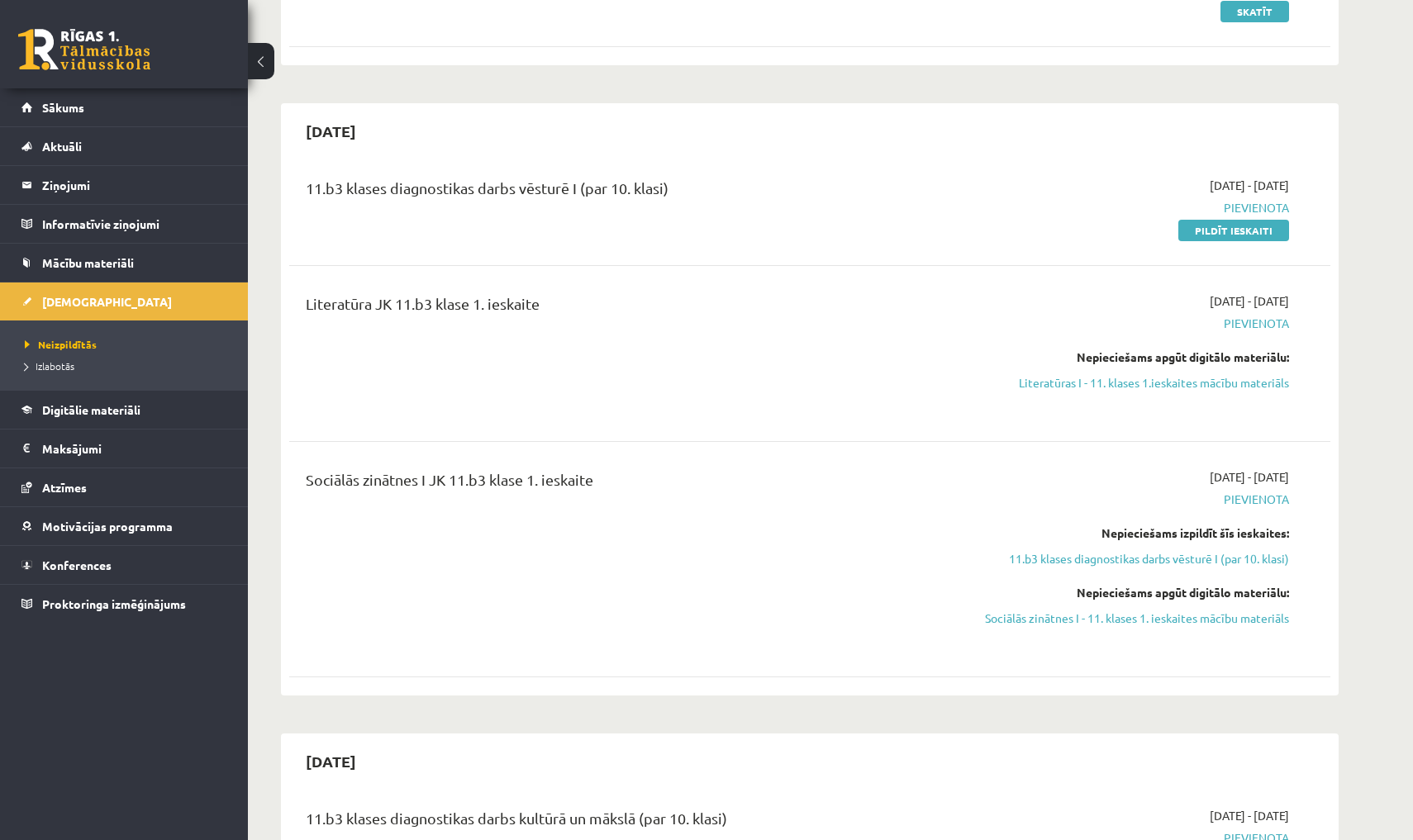
scroll to position [413, 0]
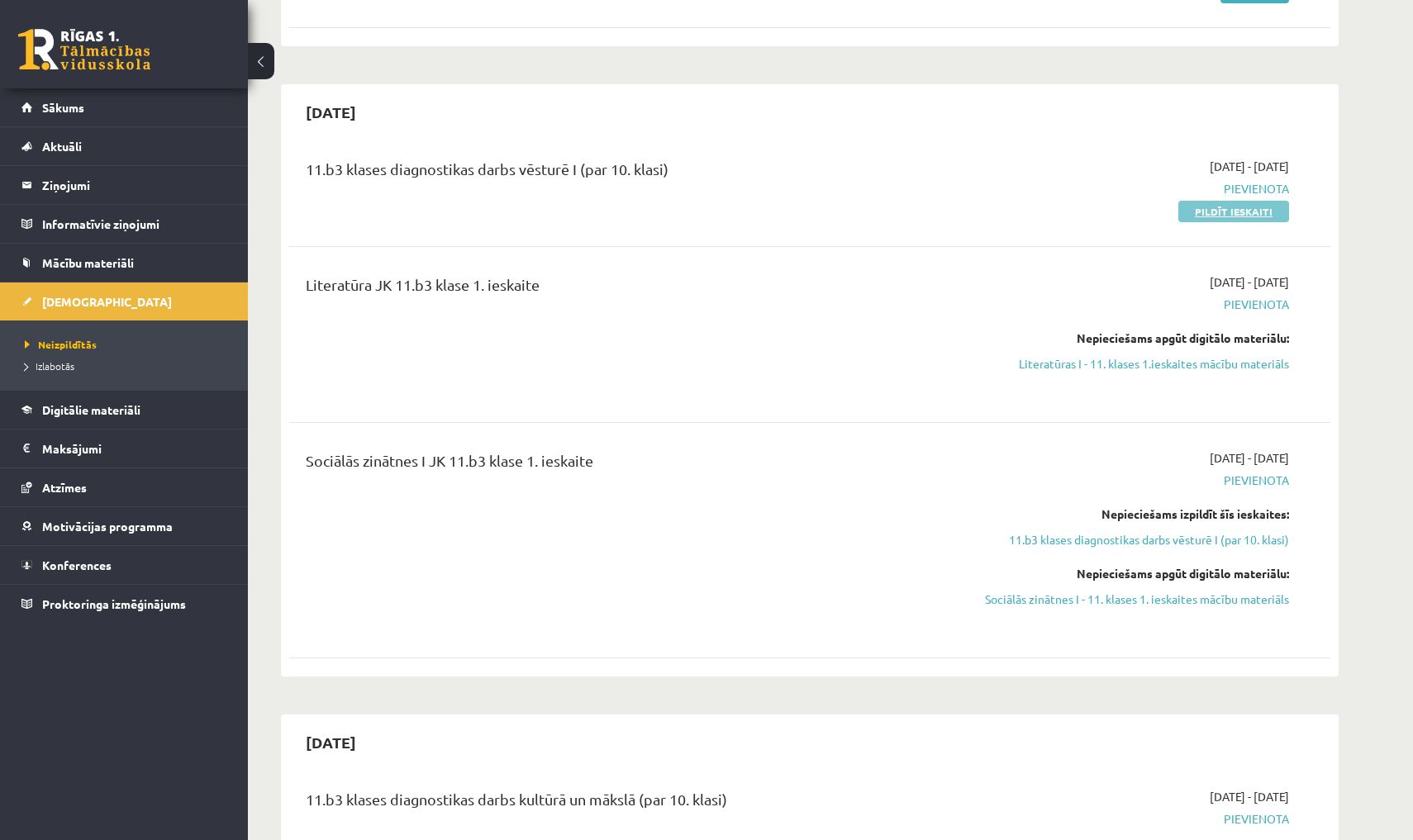
click at [1201, 210] on link "Pildīt ieskaiti" at bounding box center [1233, 211] width 110 height 21
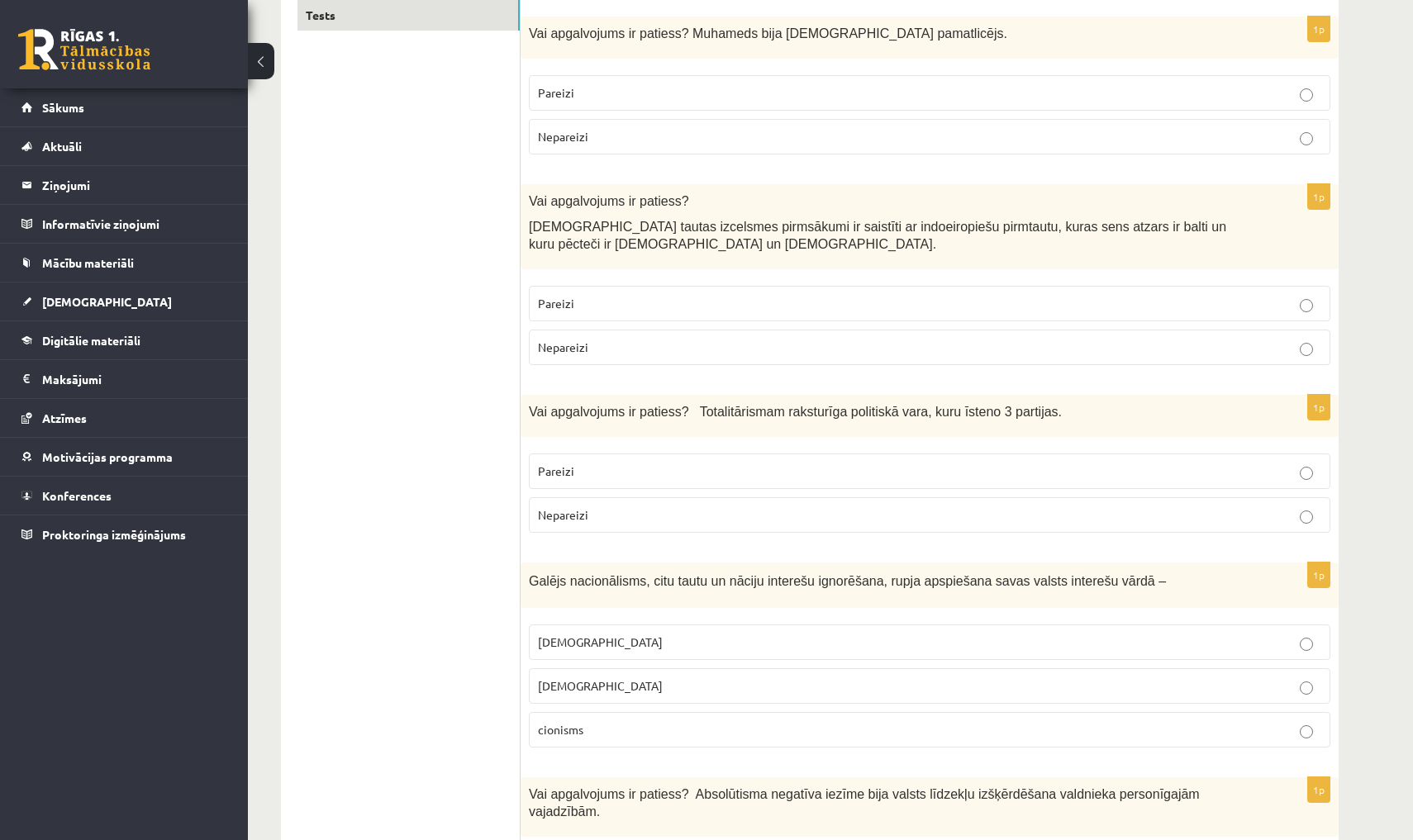
scroll to position [299, 0]
click at [719, 81] on p "Pareizi" at bounding box center [929, 90] width 783 height 17
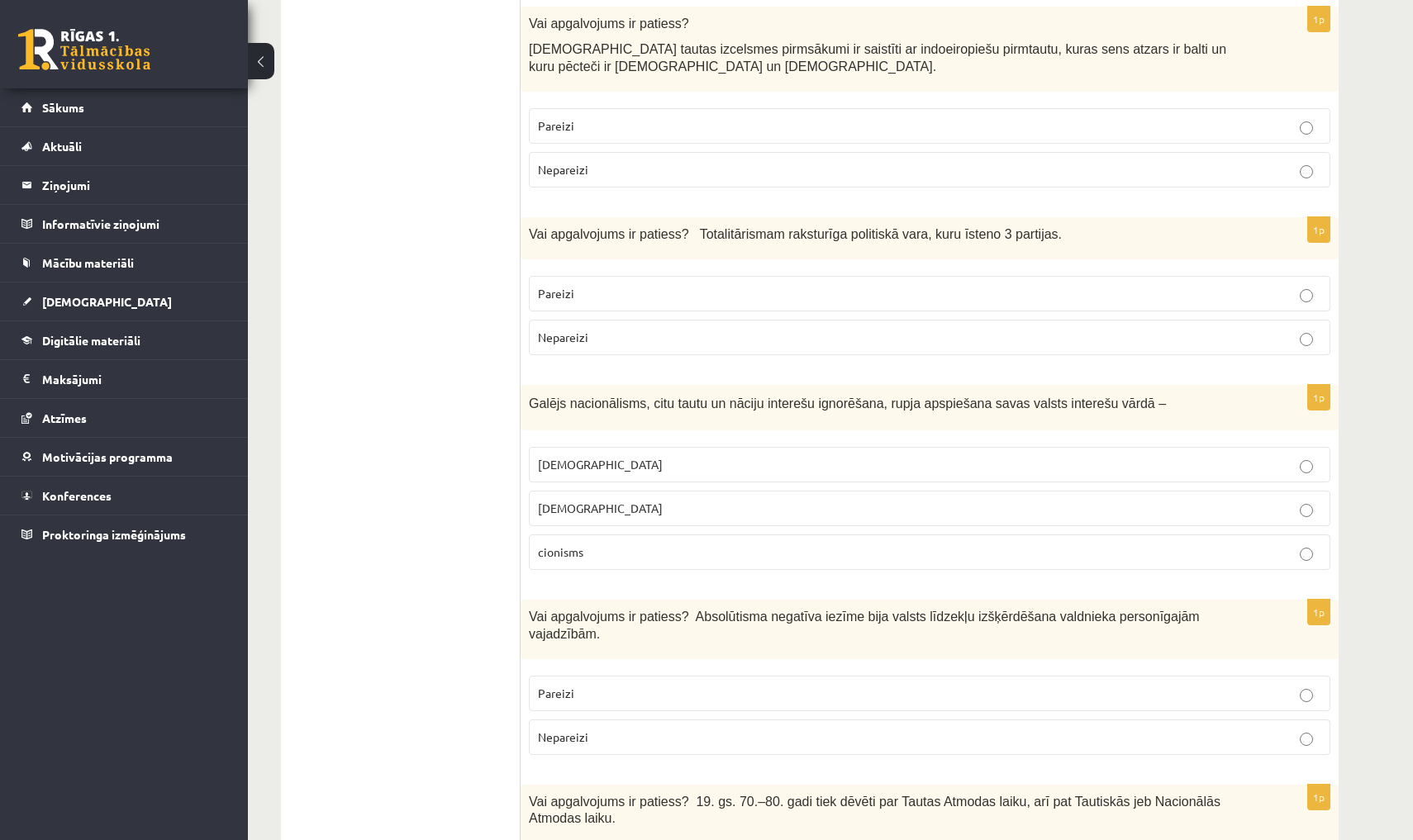
scroll to position [473, 0]
click at [622, 124] on p "Pareizi" at bounding box center [929, 126] width 783 height 17
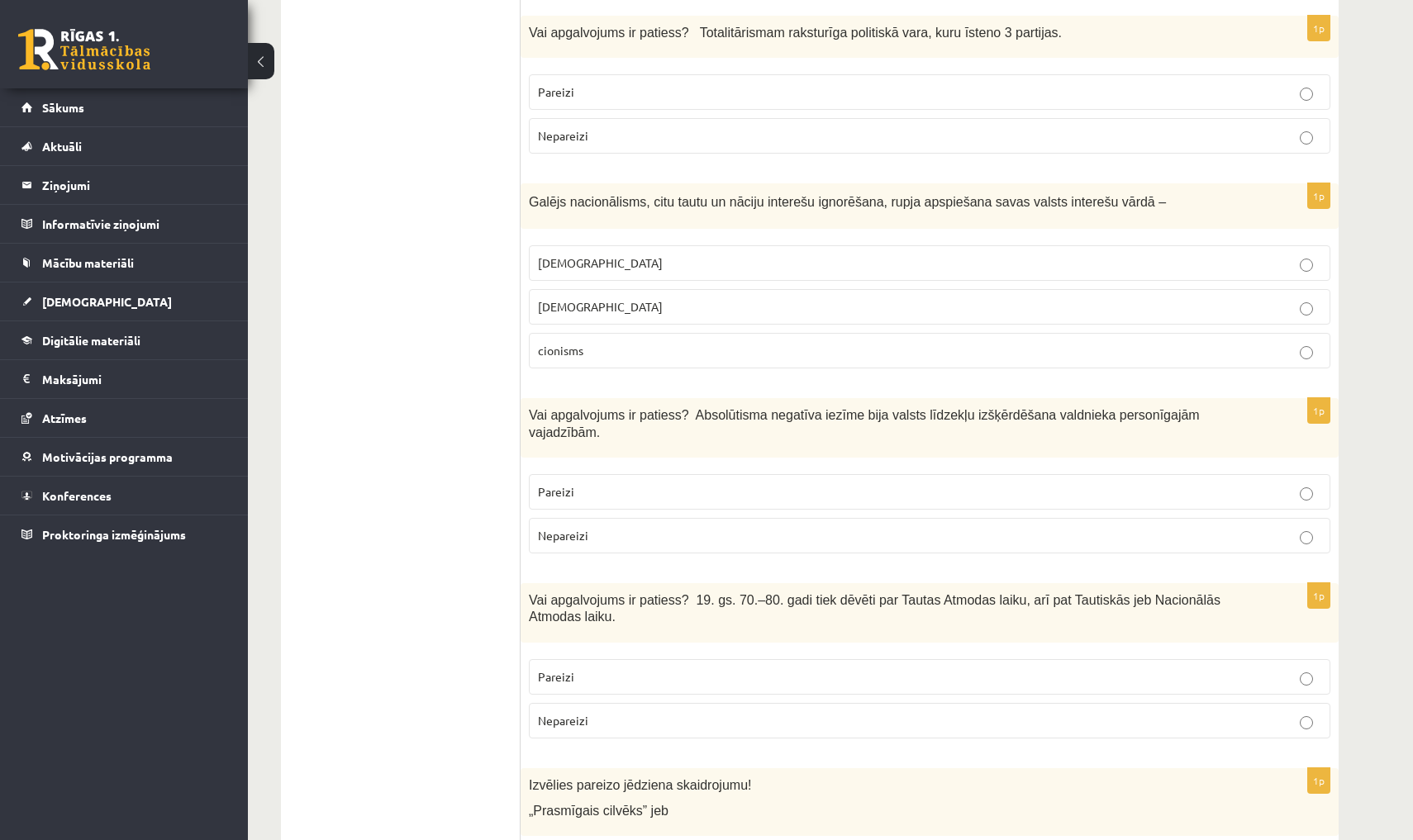
scroll to position [677, 0]
click at [563, 130] on span "Nepareizi" at bounding box center [563, 134] width 50 height 15
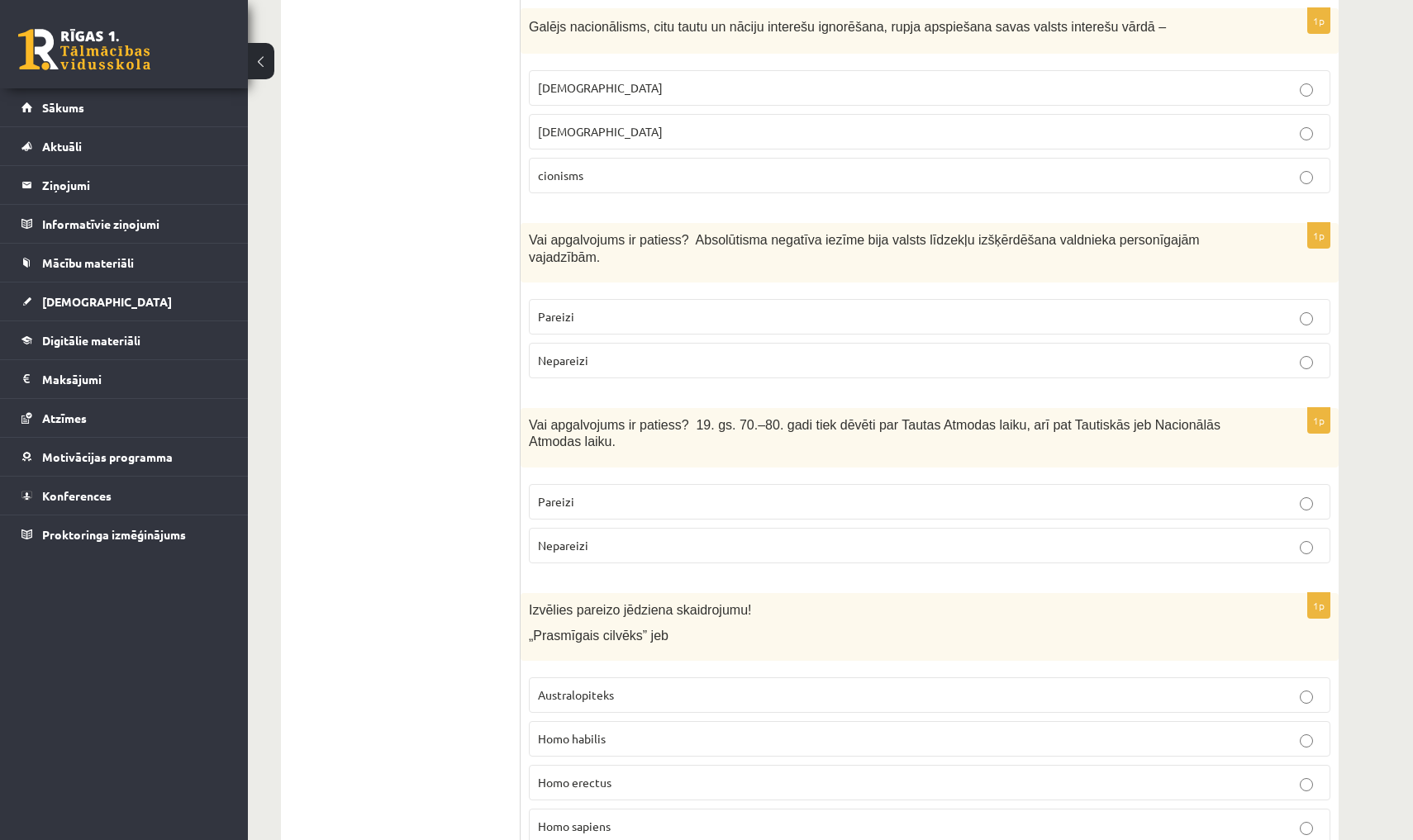
scroll to position [861, 0]
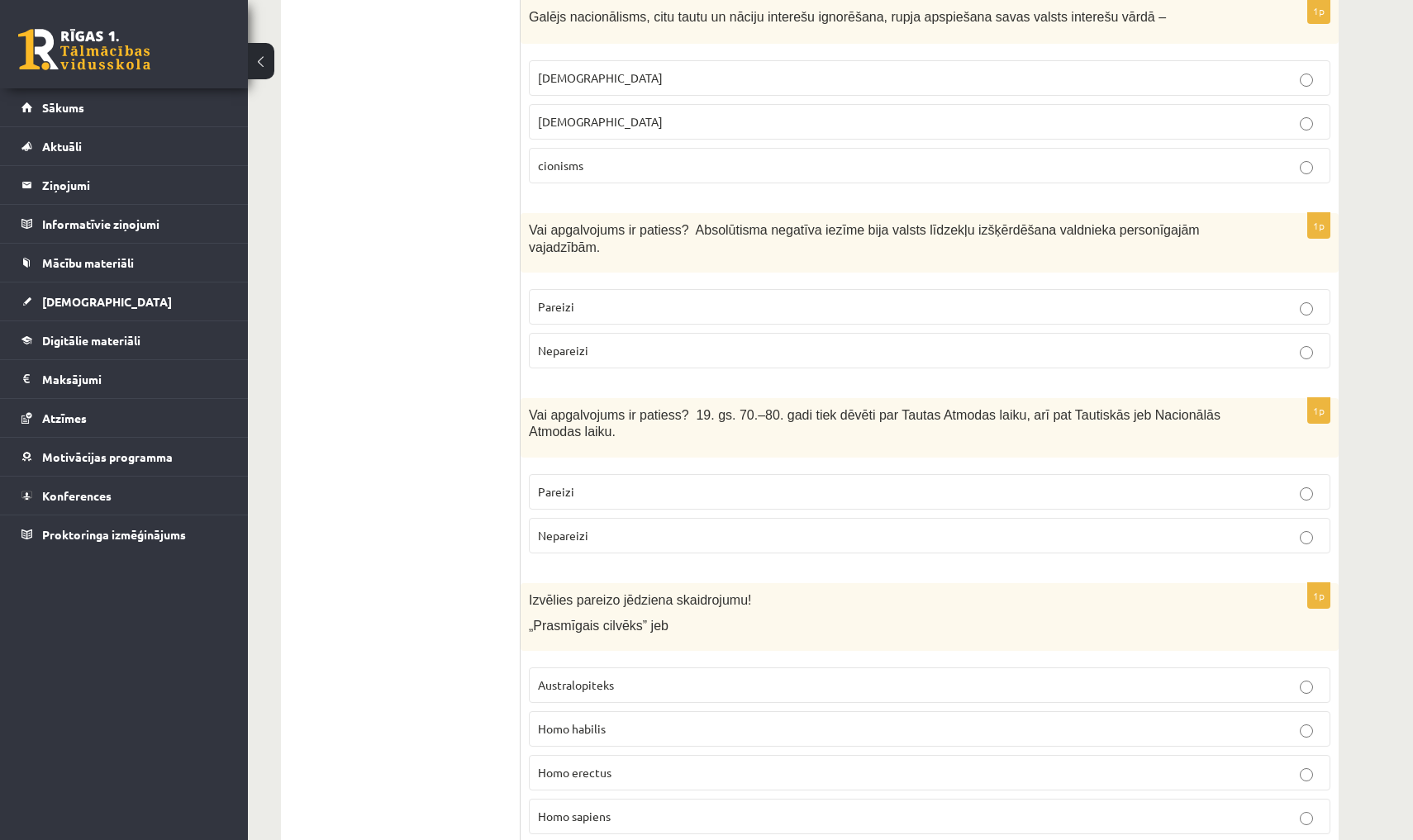
click at [554, 74] on span "šovinisms" at bounding box center [600, 78] width 125 height 15
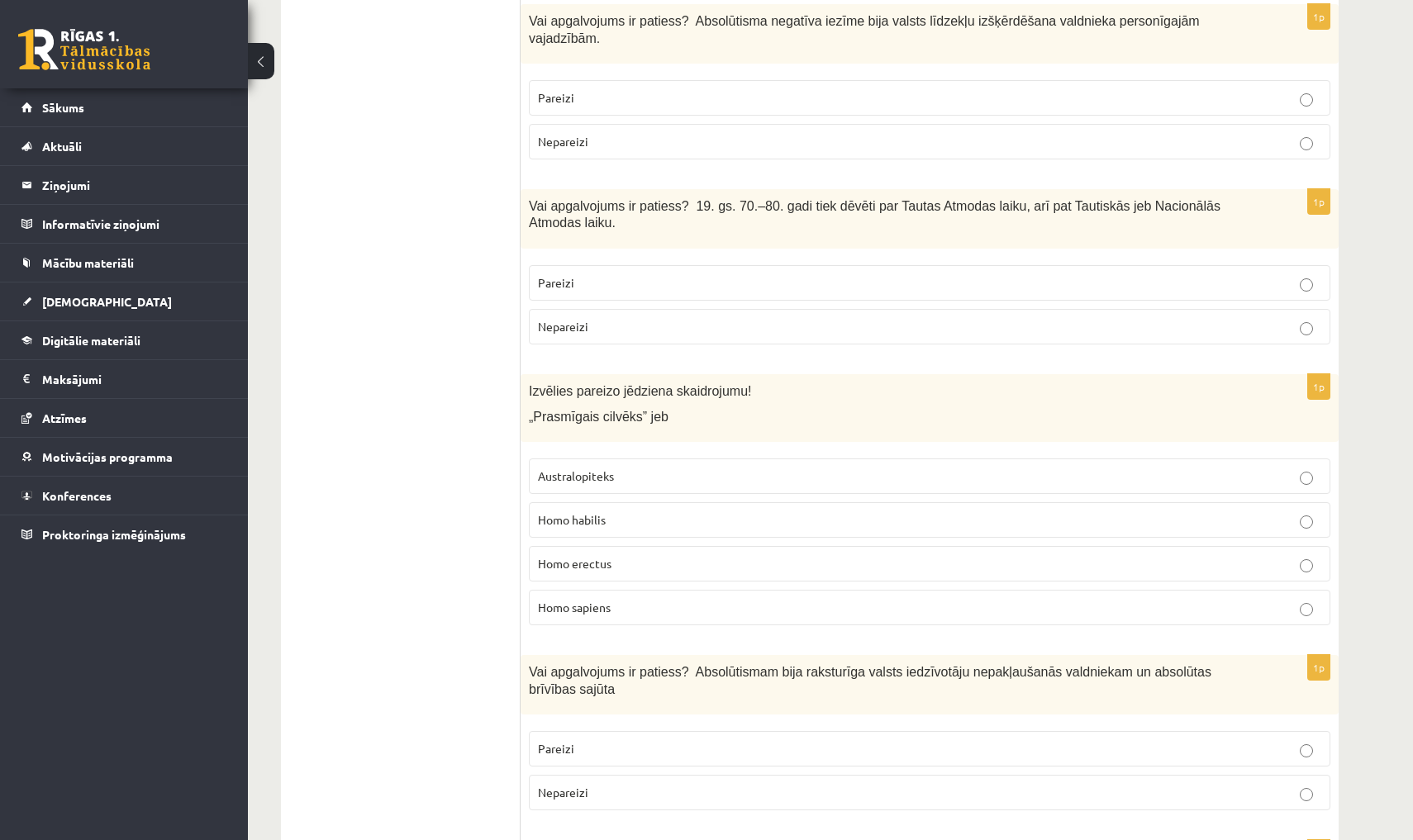
scroll to position [1068, 0]
click at [655, 95] on p "Pareizi" at bounding box center [929, 99] width 783 height 17
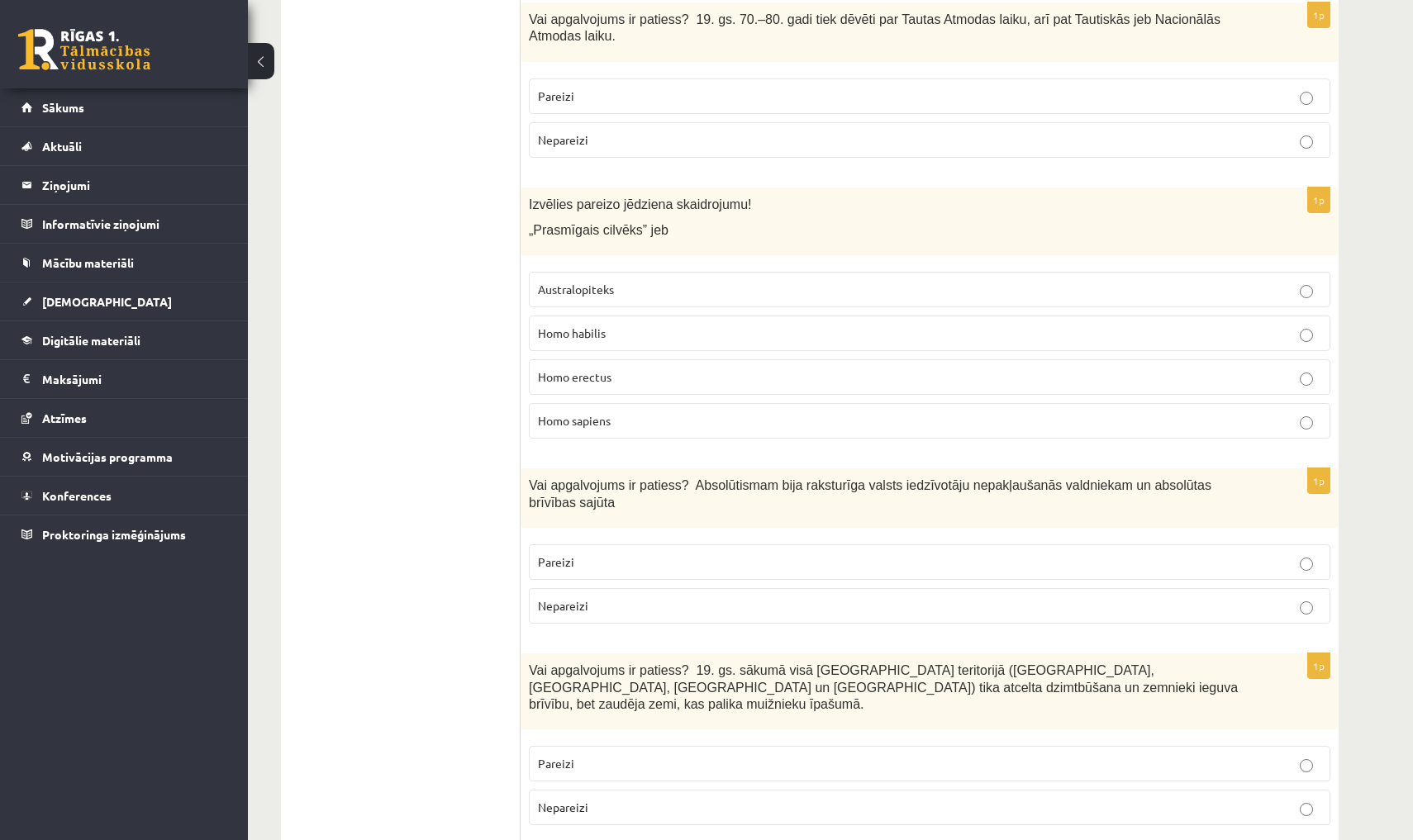
scroll to position [1260, 0]
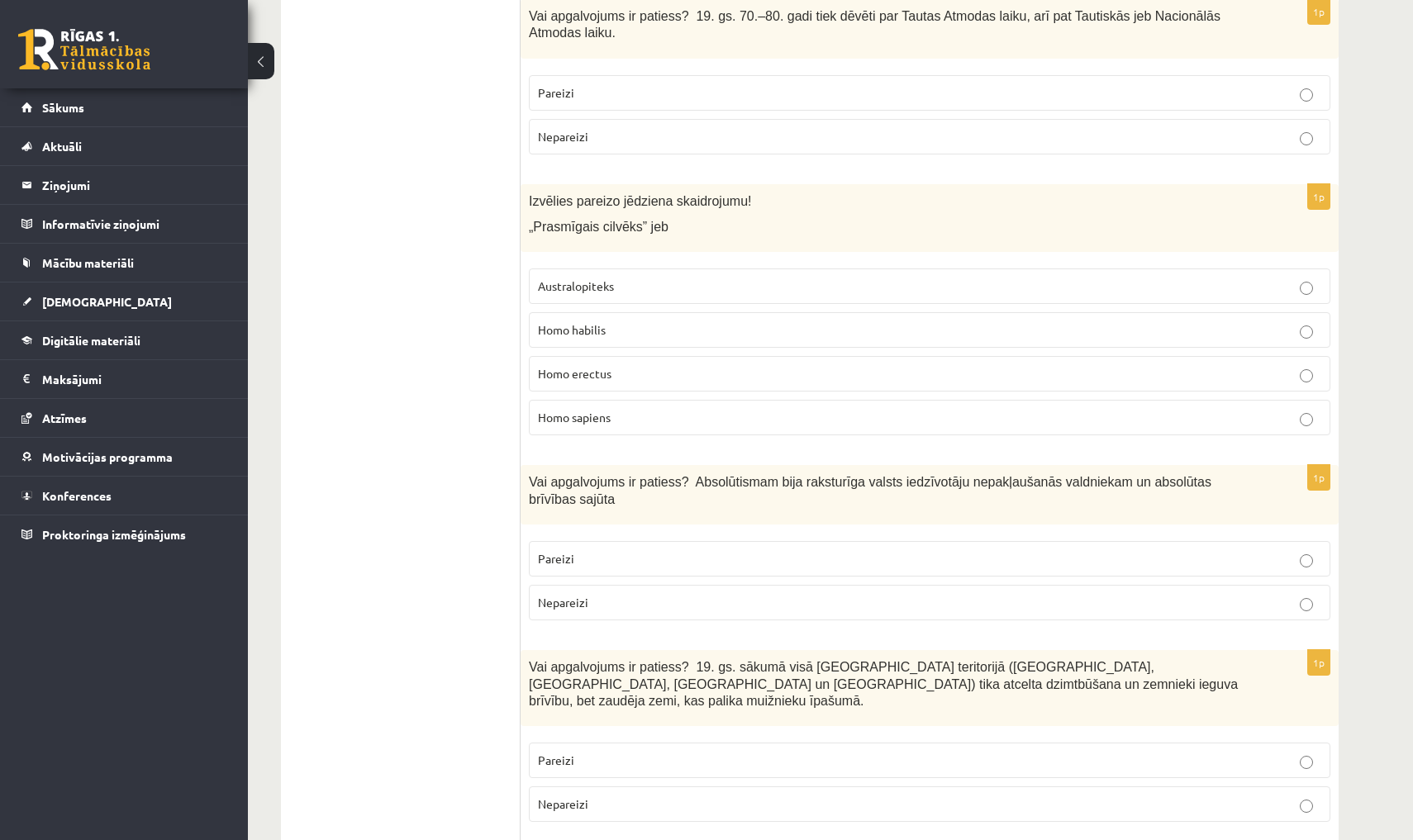
click at [604, 86] on p "Pareizi" at bounding box center [929, 92] width 783 height 17
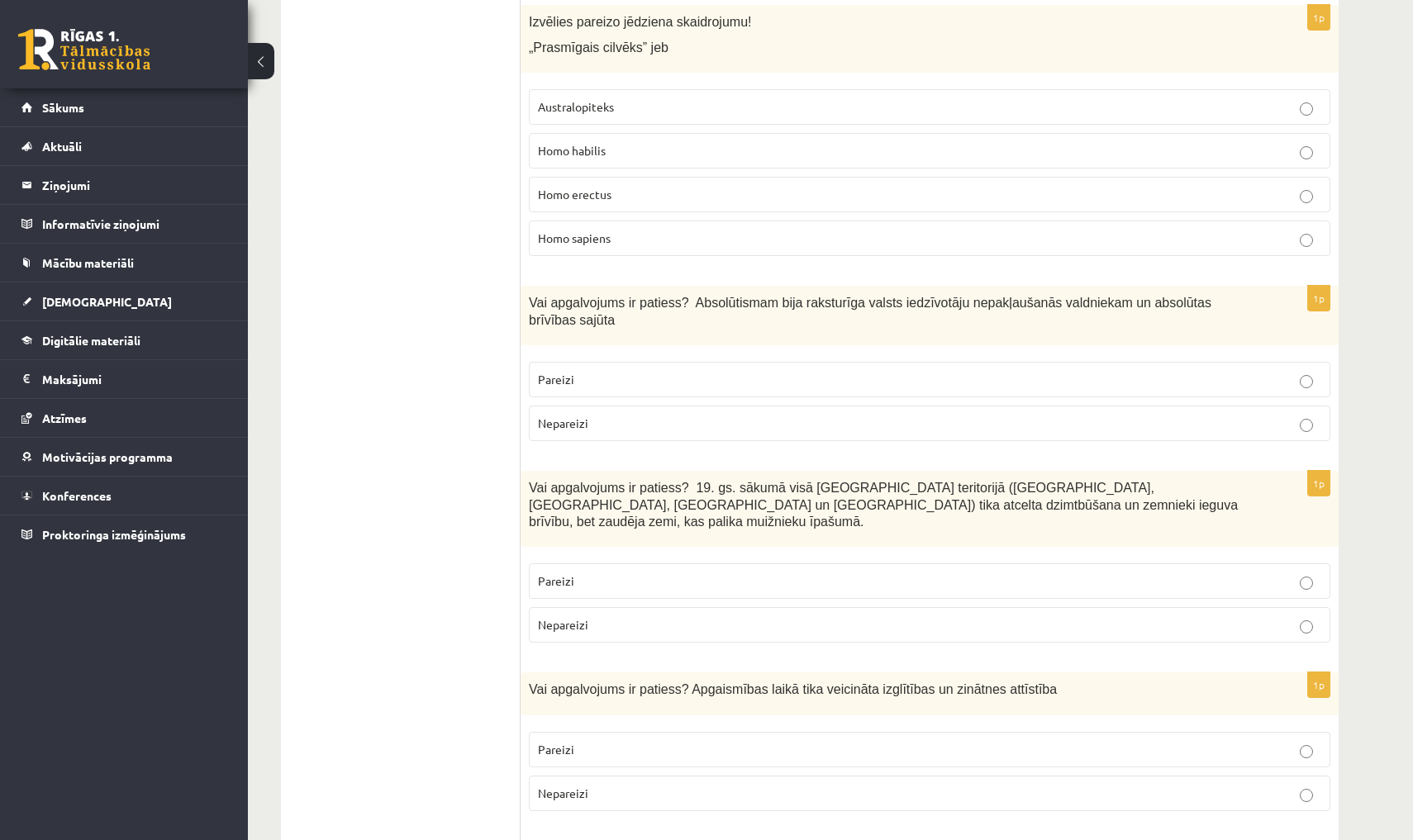
scroll to position [1442, 0]
click at [616, 133] on label "Homo habilis" at bounding box center [929, 148] width 801 height 36
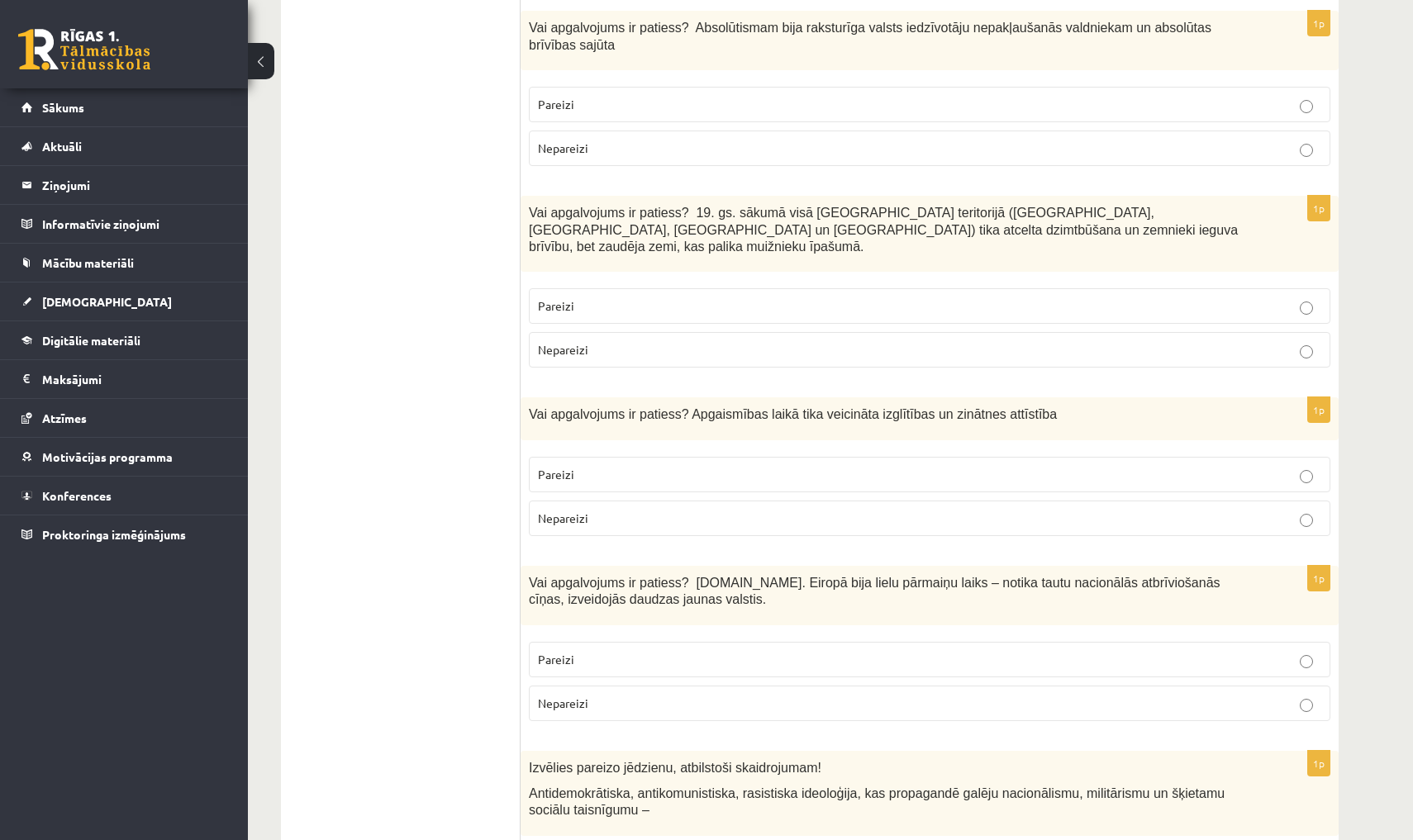
scroll to position [1717, 0]
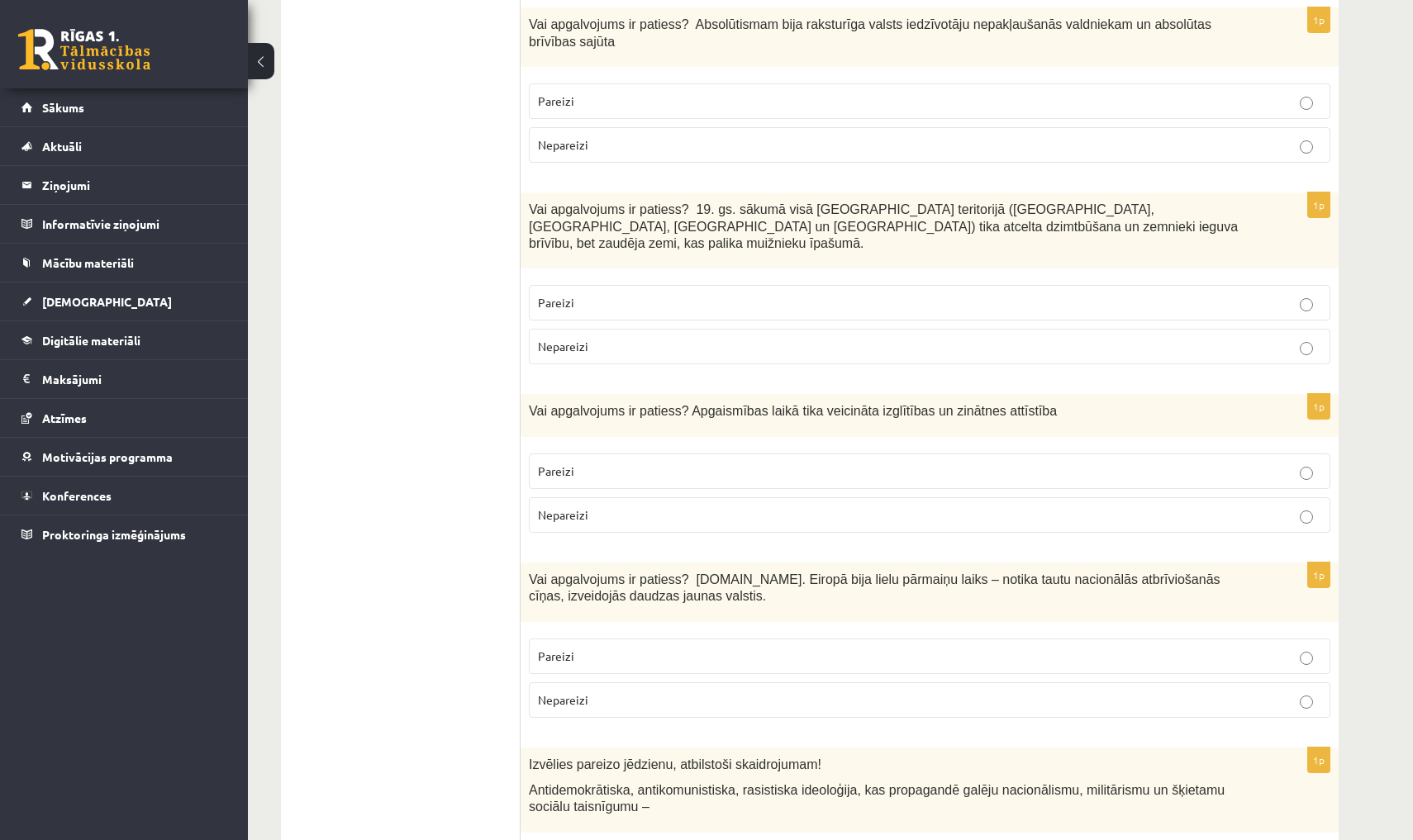
click at [620, 158] on fieldset "Pareizi Nepareizi" at bounding box center [929, 121] width 801 height 92
click at [620, 152] on label "Nepareizi" at bounding box center [929, 145] width 801 height 36
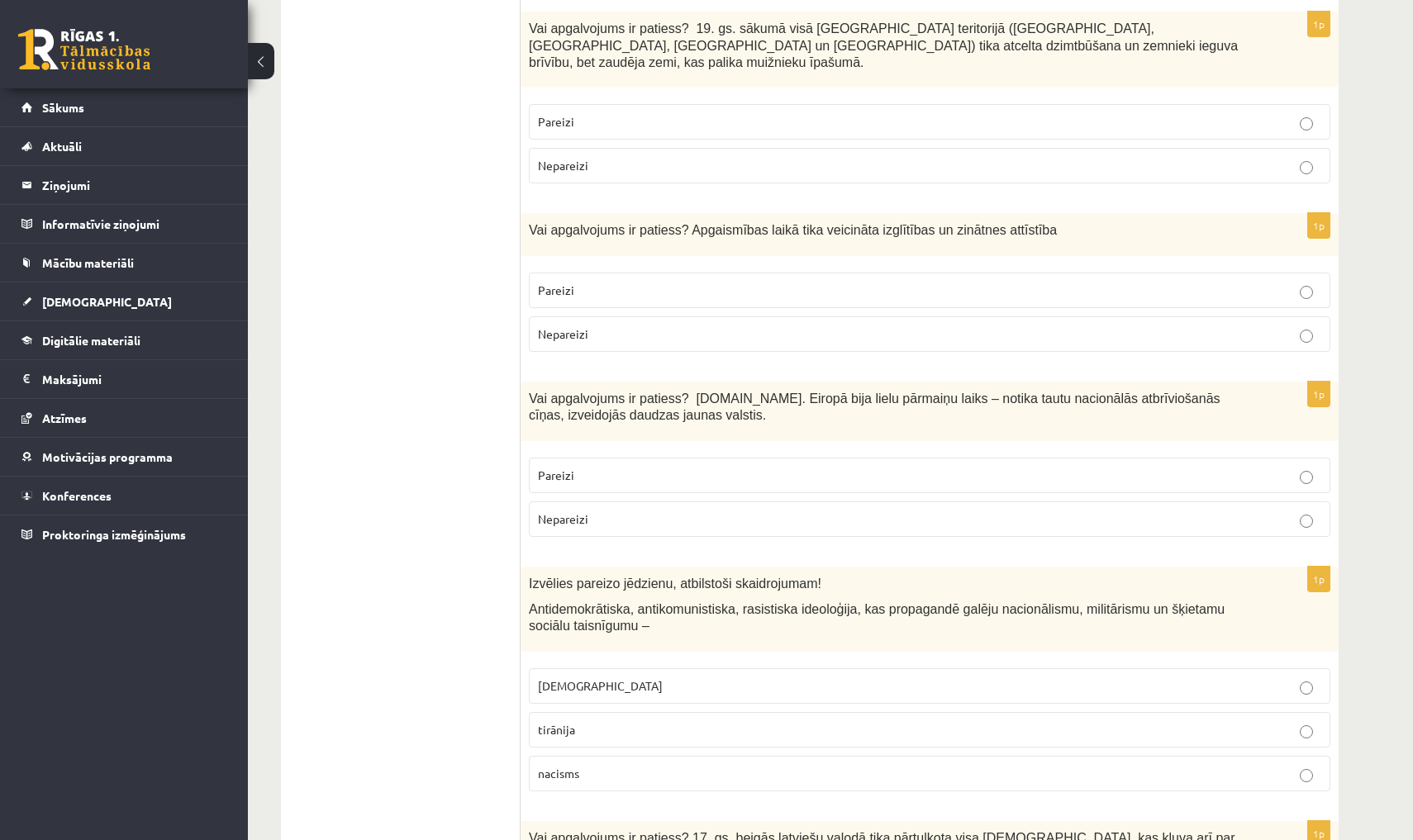
scroll to position [1899, 0]
click at [673, 112] on p "Pareizi" at bounding box center [929, 120] width 783 height 17
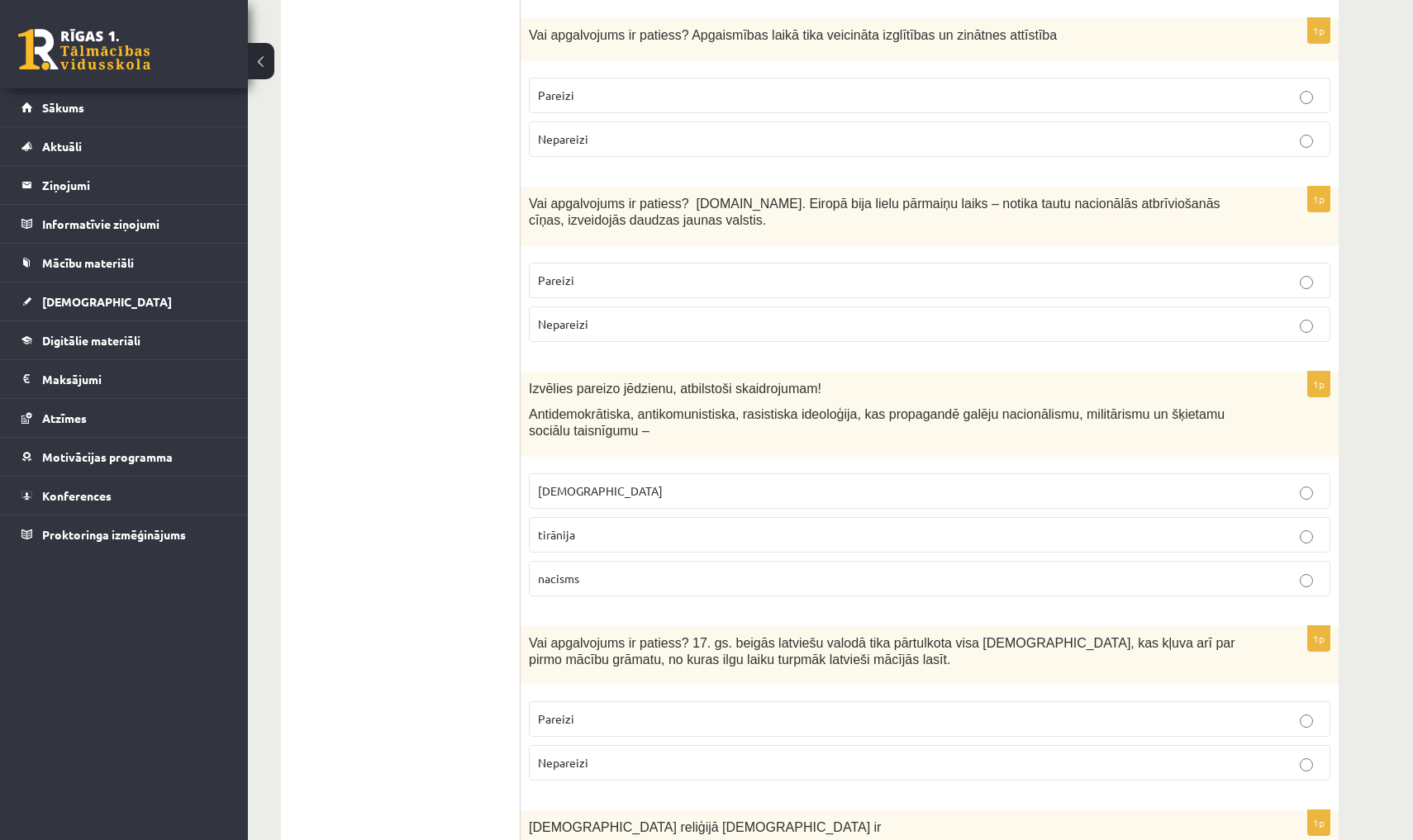
scroll to position [2094, 0]
click at [580, 86] on p "Pareizi" at bounding box center [929, 94] width 783 height 17
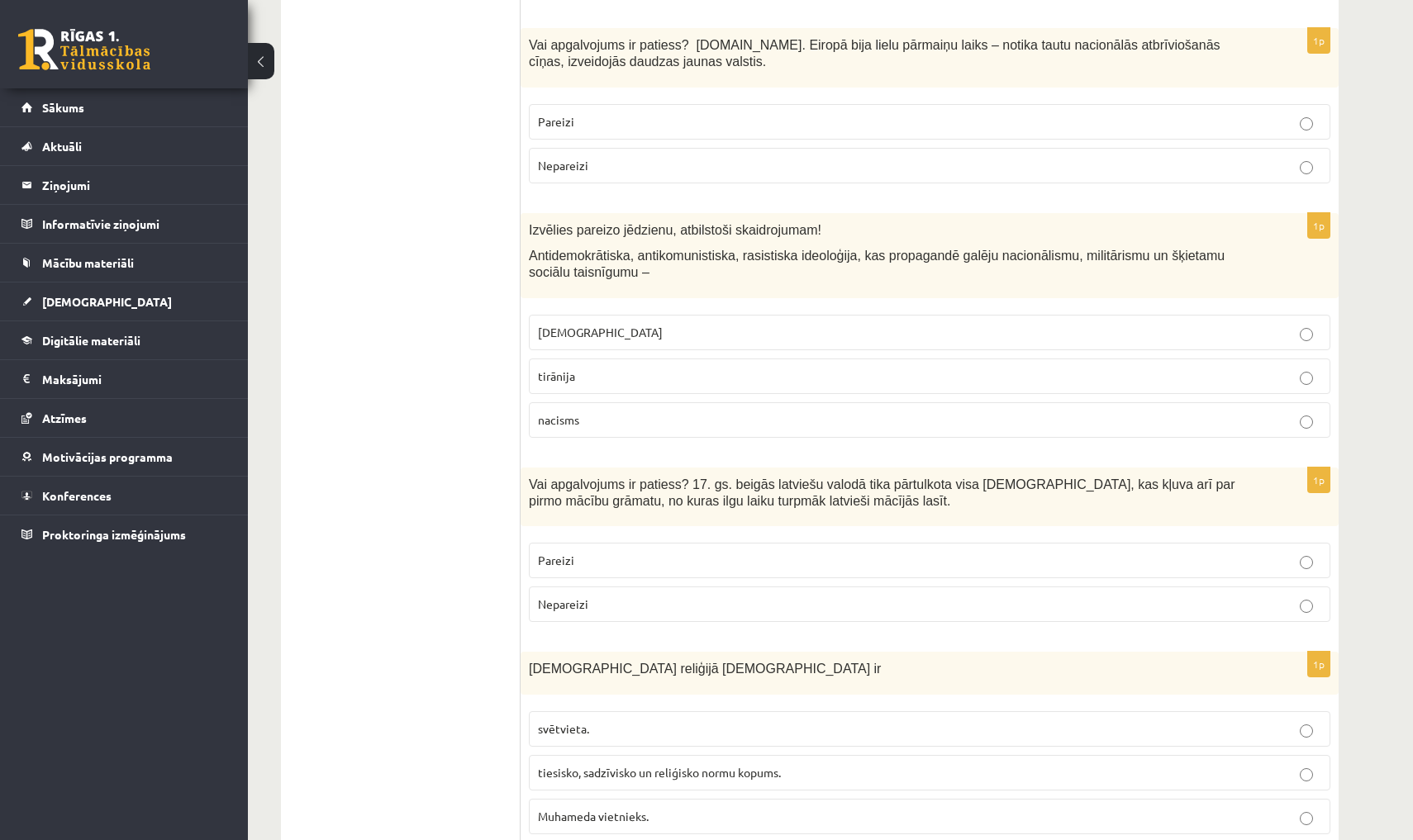
scroll to position [2254, 0]
click at [555, 111] on span "Pareizi" at bounding box center [556, 119] width 36 height 15
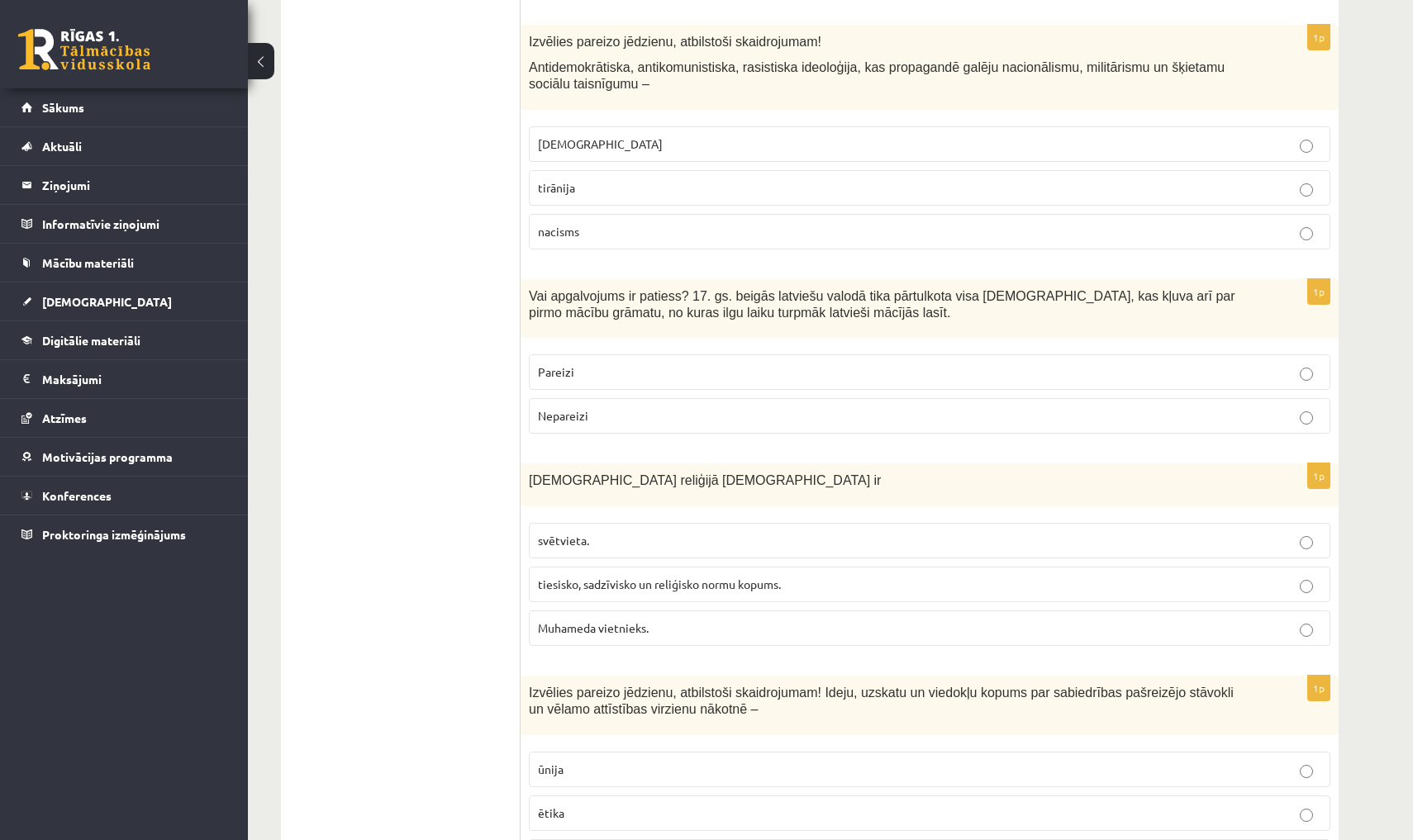
scroll to position [2440, 0]
click at [589, 223] on p "nacisms" at bounding box center [929, 232] width 783 height 17
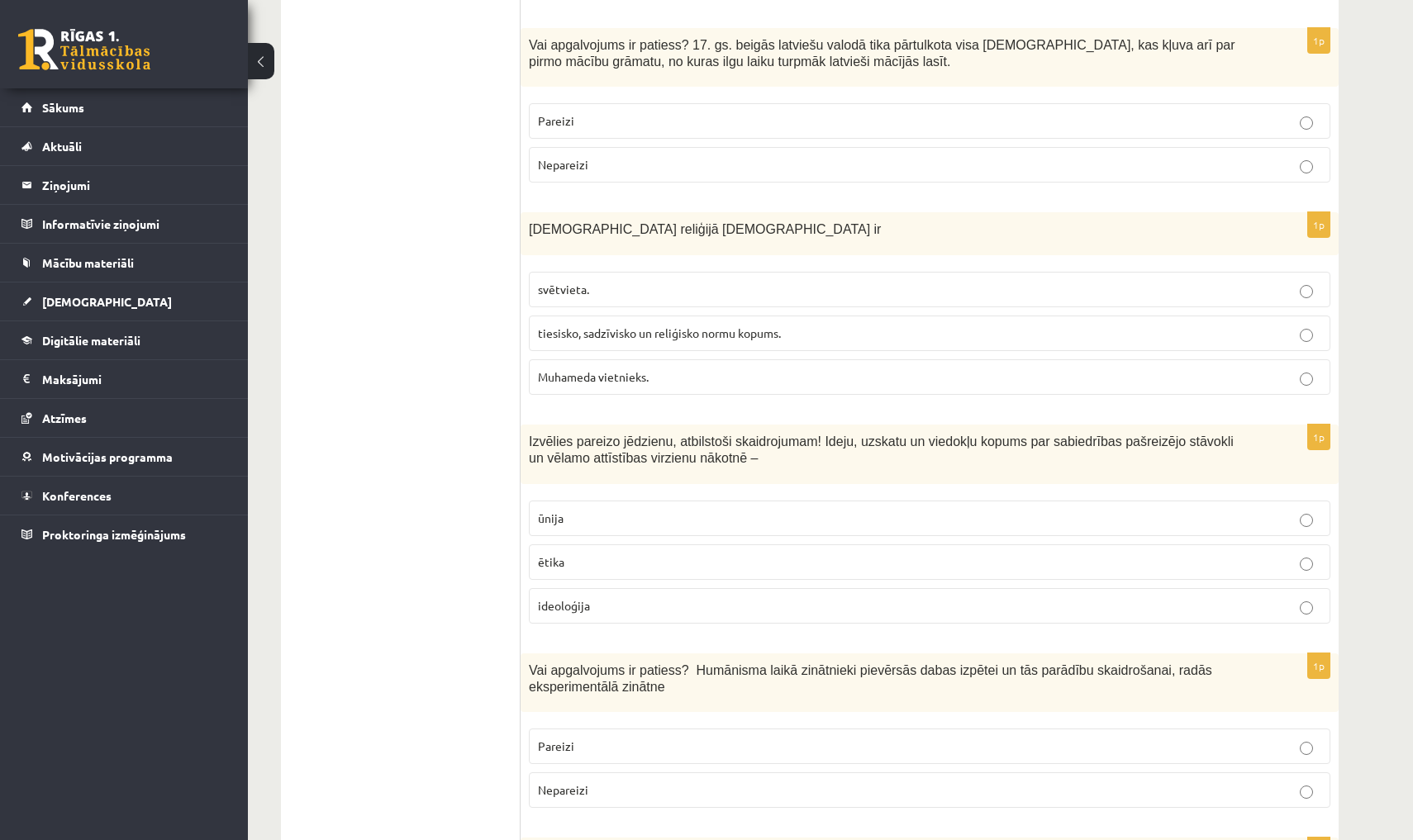
scroll to position [2697, 0]
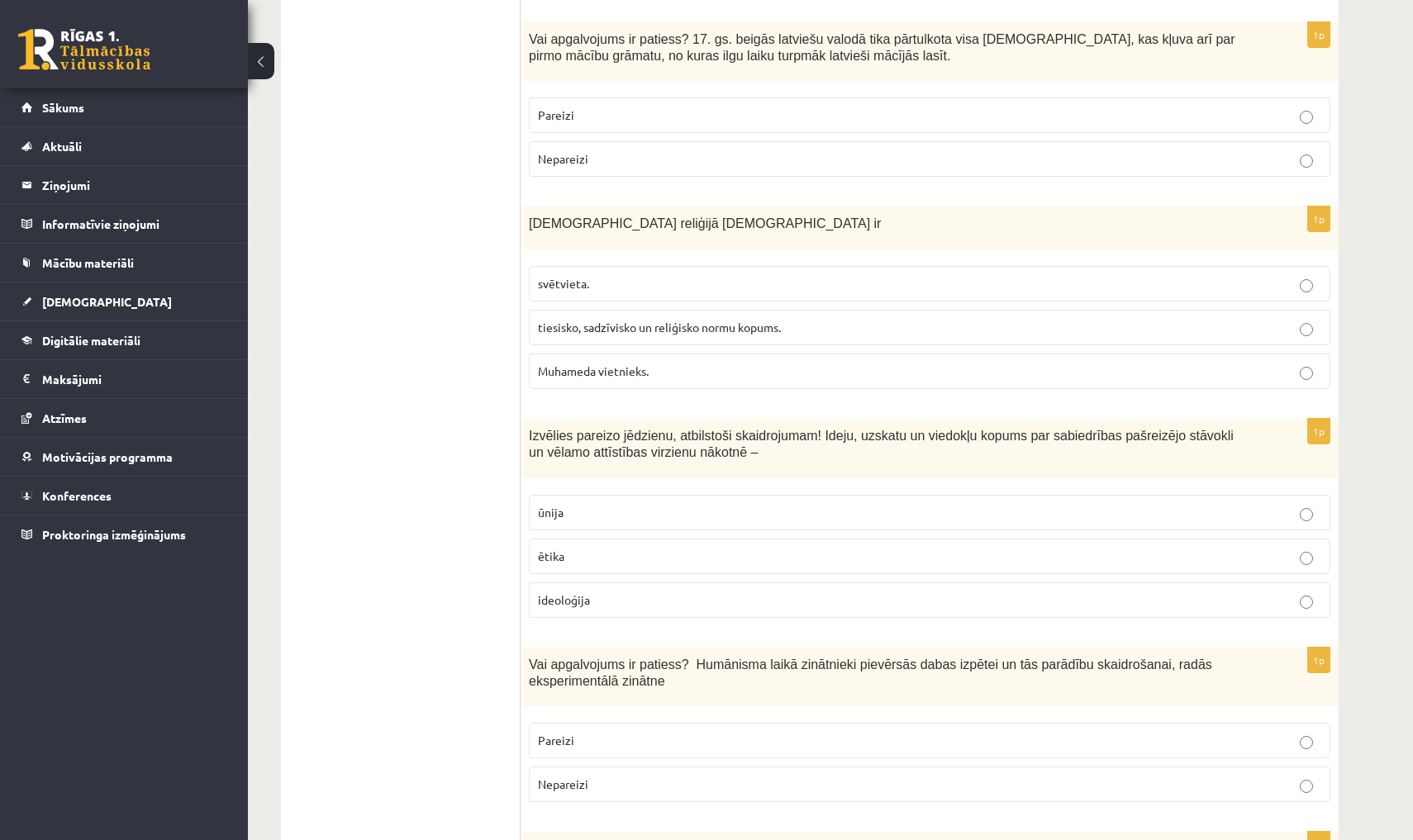
click at [624, 107] on p "Pareizi" at bounding box center [929, 115] width 783 height 17
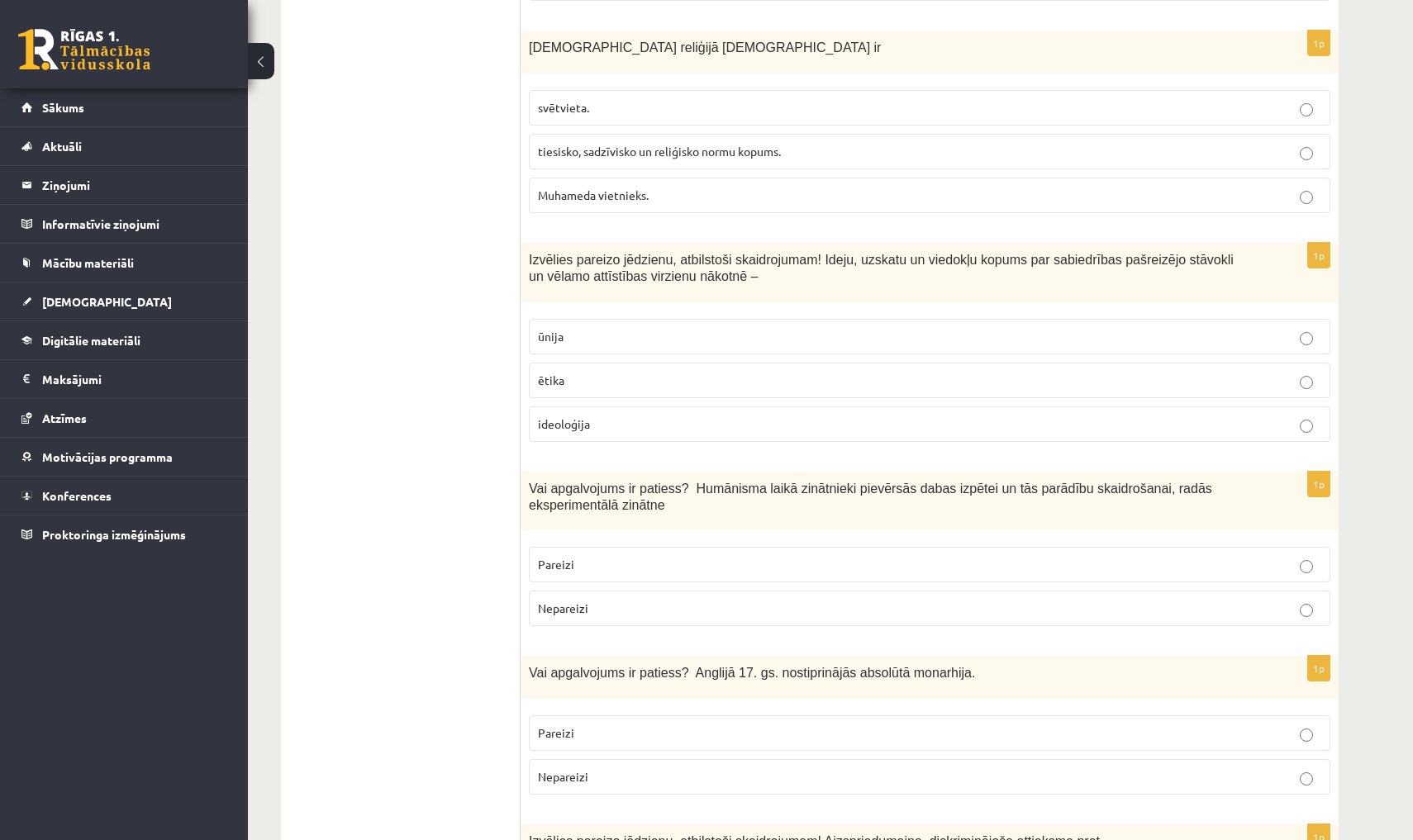
scroll to position [2873, 0]
click at [611, 143] on span "tiesisko, sadzīvisko un reliģisko normu kopums." at bounding box center [659, 151] width 243 height 15
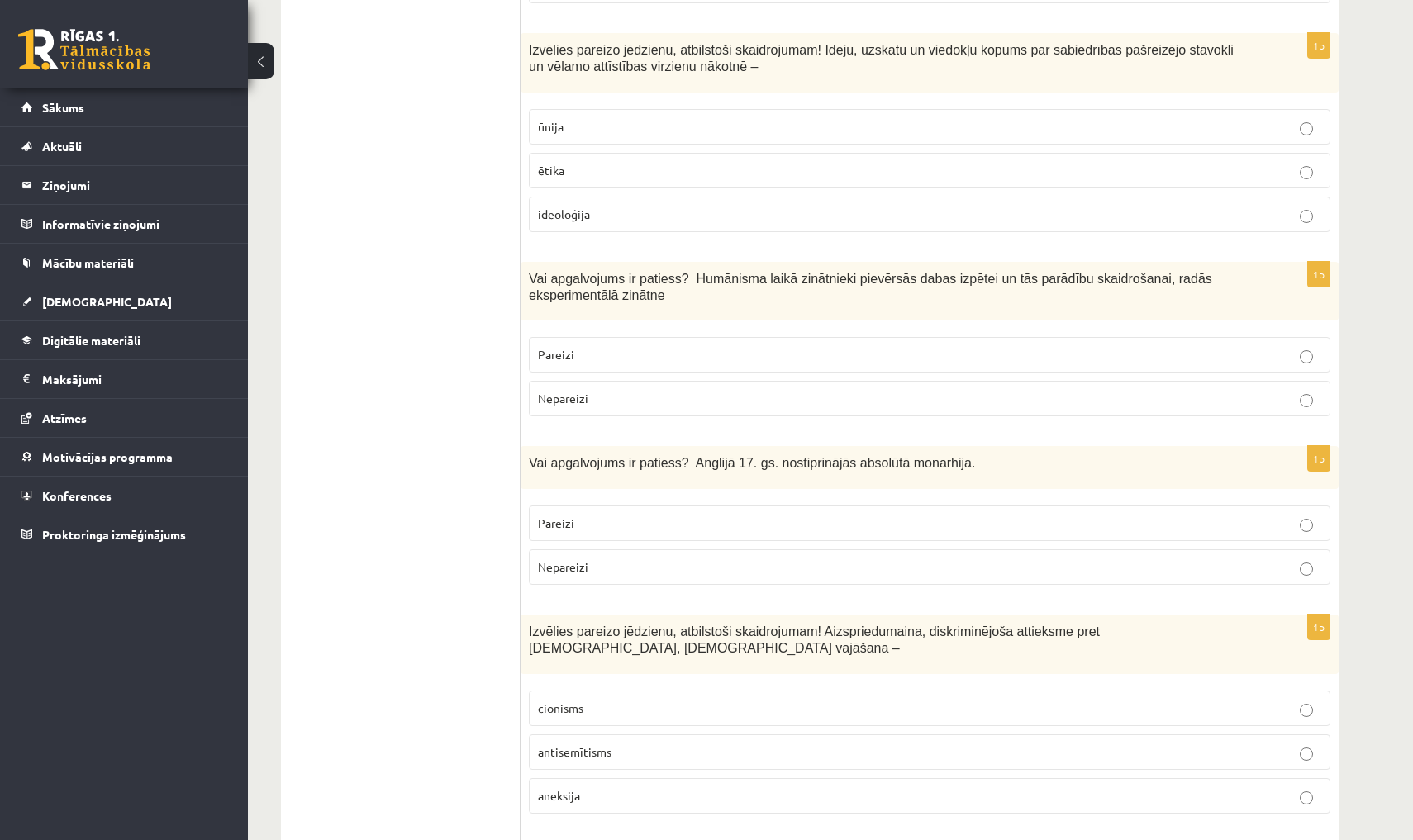
scroll to position [3084, 0]
click at [820, 204] on p "ideoloģija" at bounding box center [929, 213] width 783 height 17
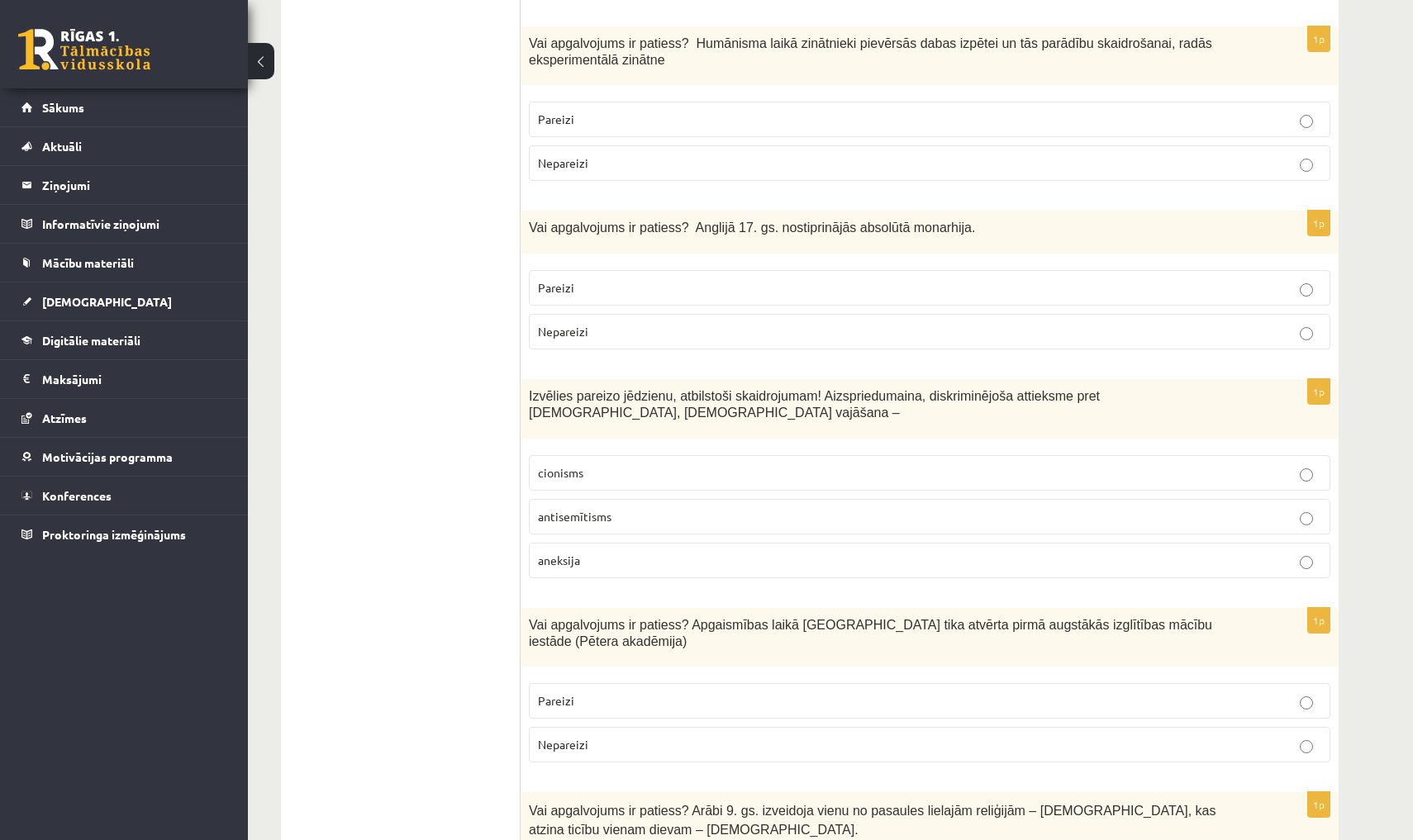
scroll to position [3318, 0]
click at [694, 102] on label "Pareizi" at bounding box center [929, 120] width 801 height 36
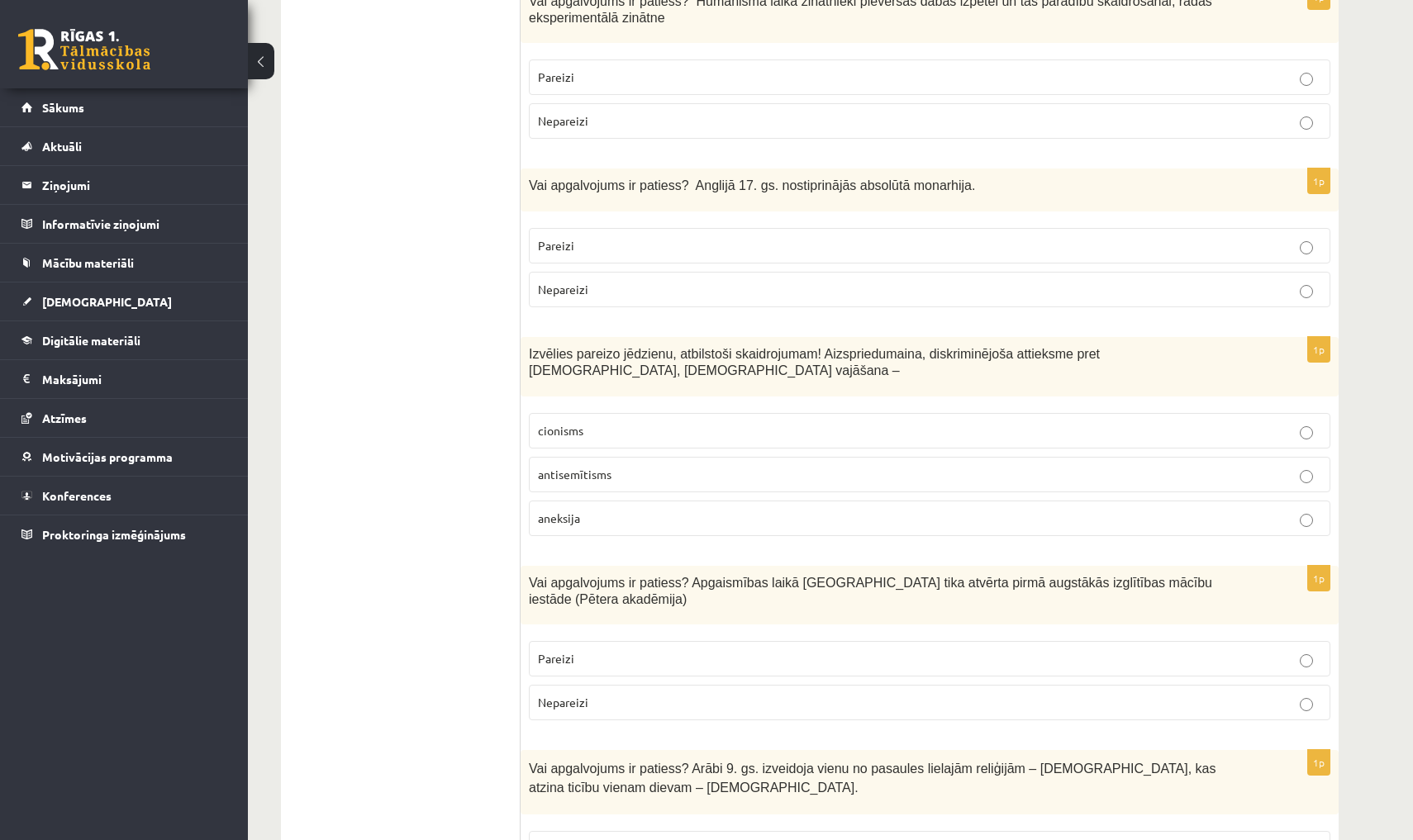
scroll to position [3354, 0]
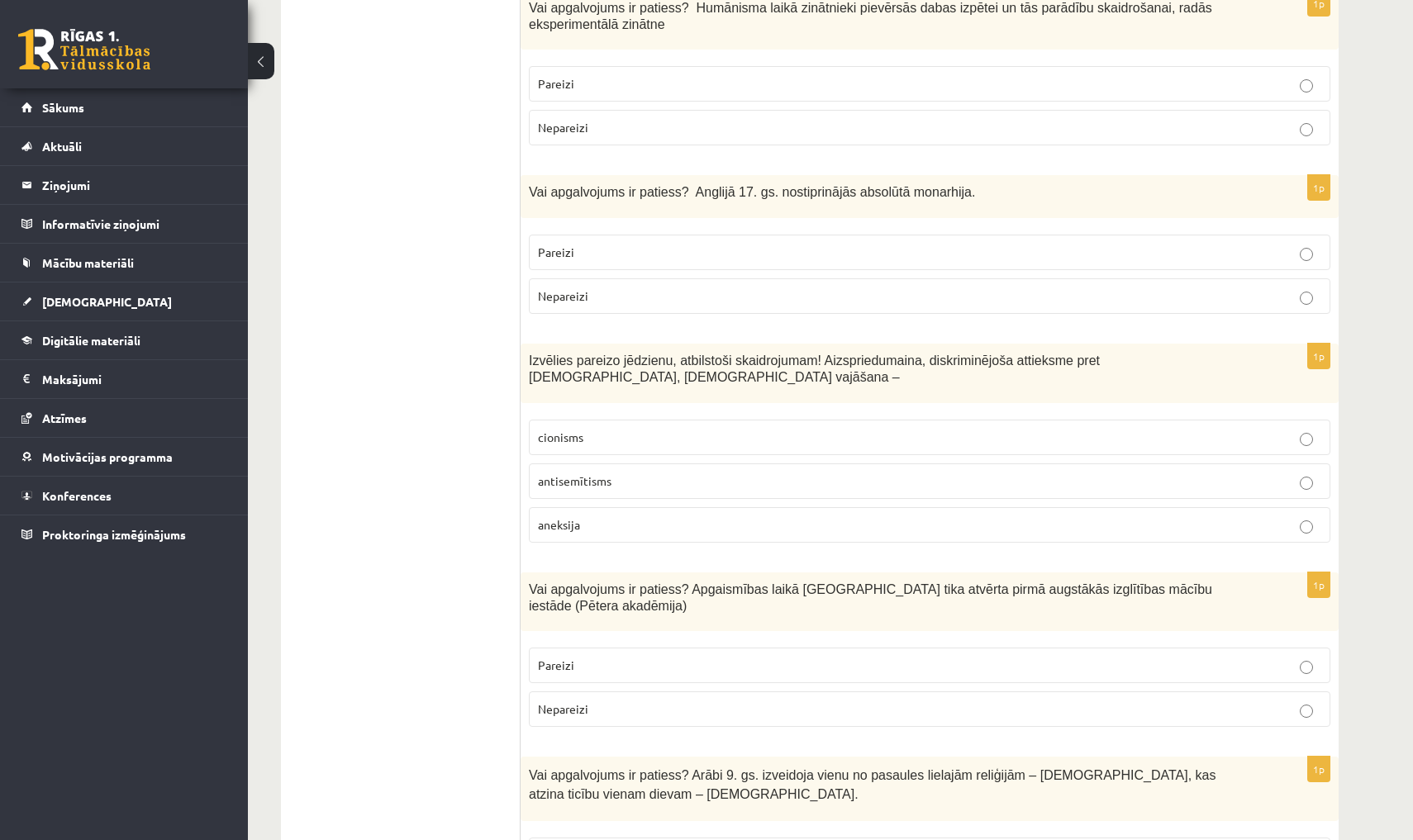
click at [582, 109] on label "Nepareizi" at bounding box center [929, 127] width 801 height 36
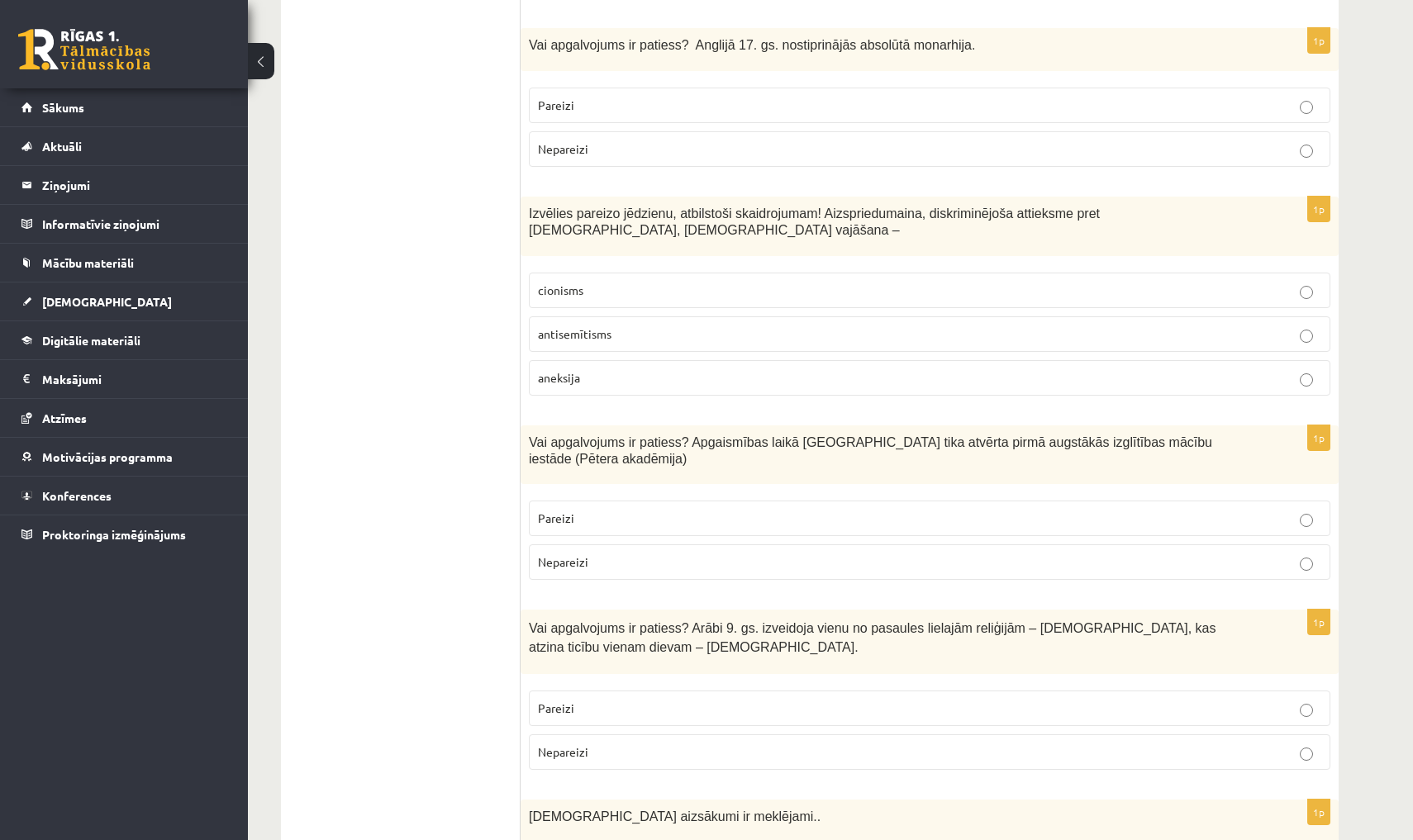
scroll to position [3499, 0]
click at [611, 134] on label "Nepareizi" at bounding box center [929, 151] width 801 height 36
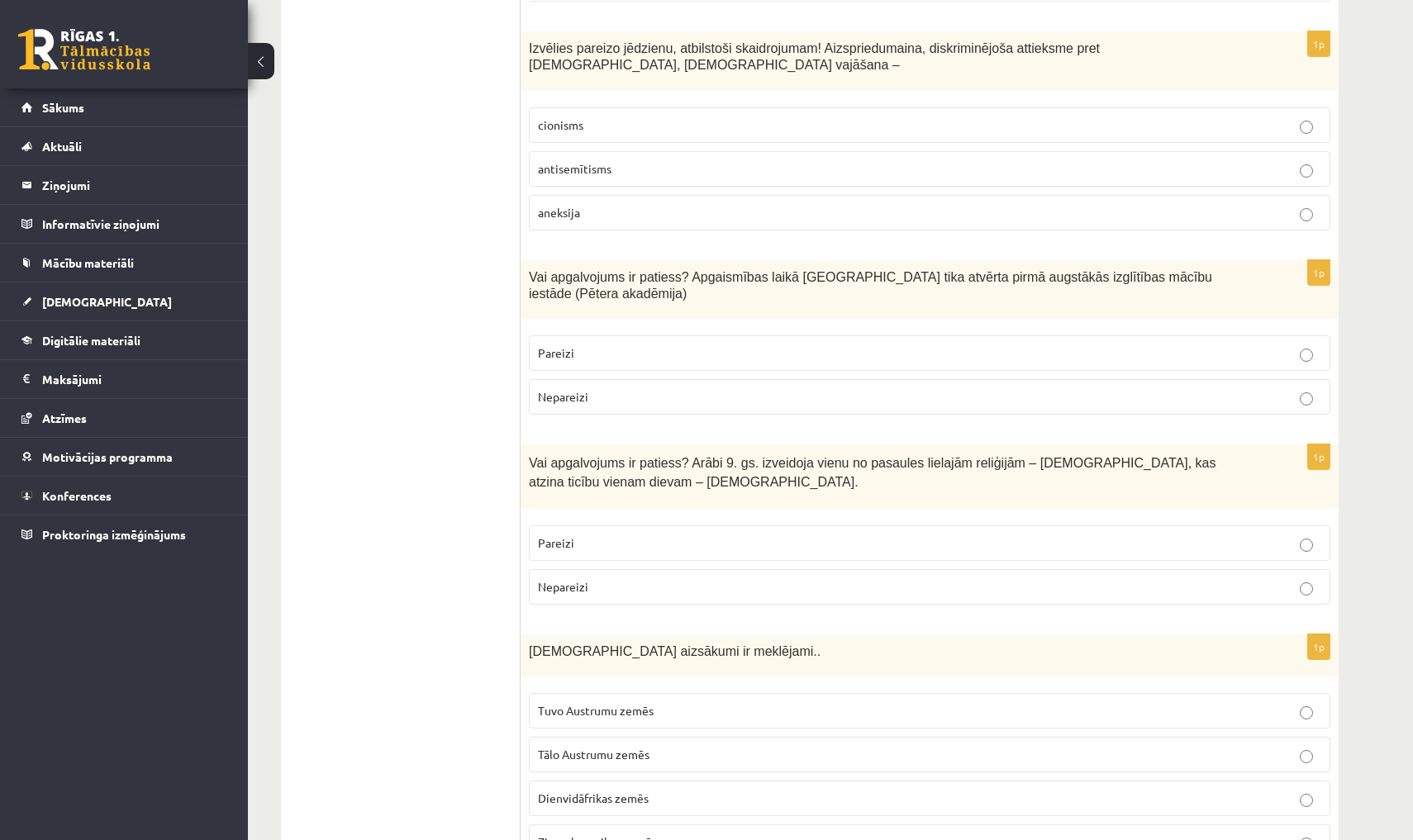
scroll to position [3668, 0]
click at [715, 159] on p "antisemītisms" at bounding box center [929, 167] width 783 height 17
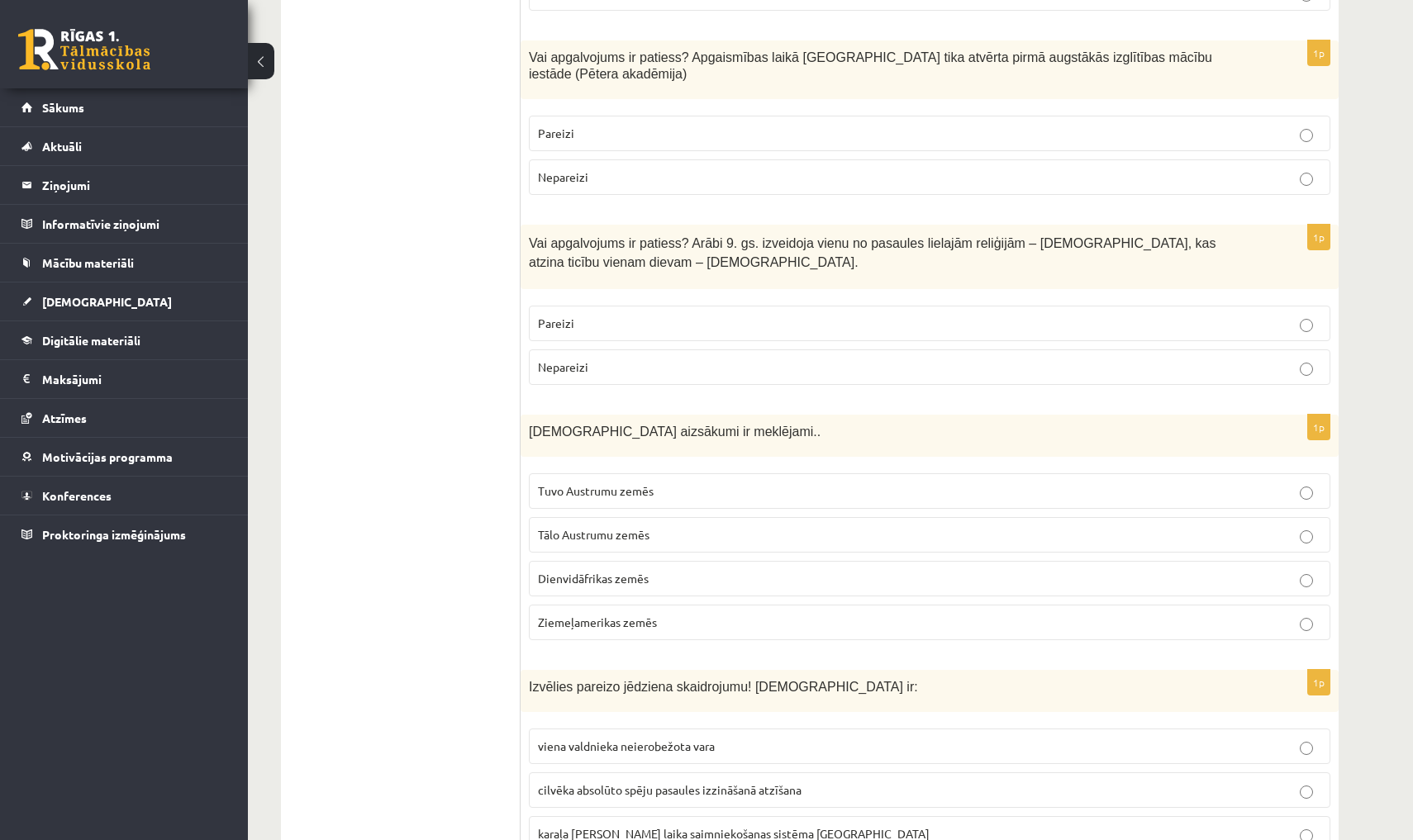
scroll to position [3888, 0]
click at [660, 123] on p "Pareizi" at bounding box center [929, 132] width 783 height 17
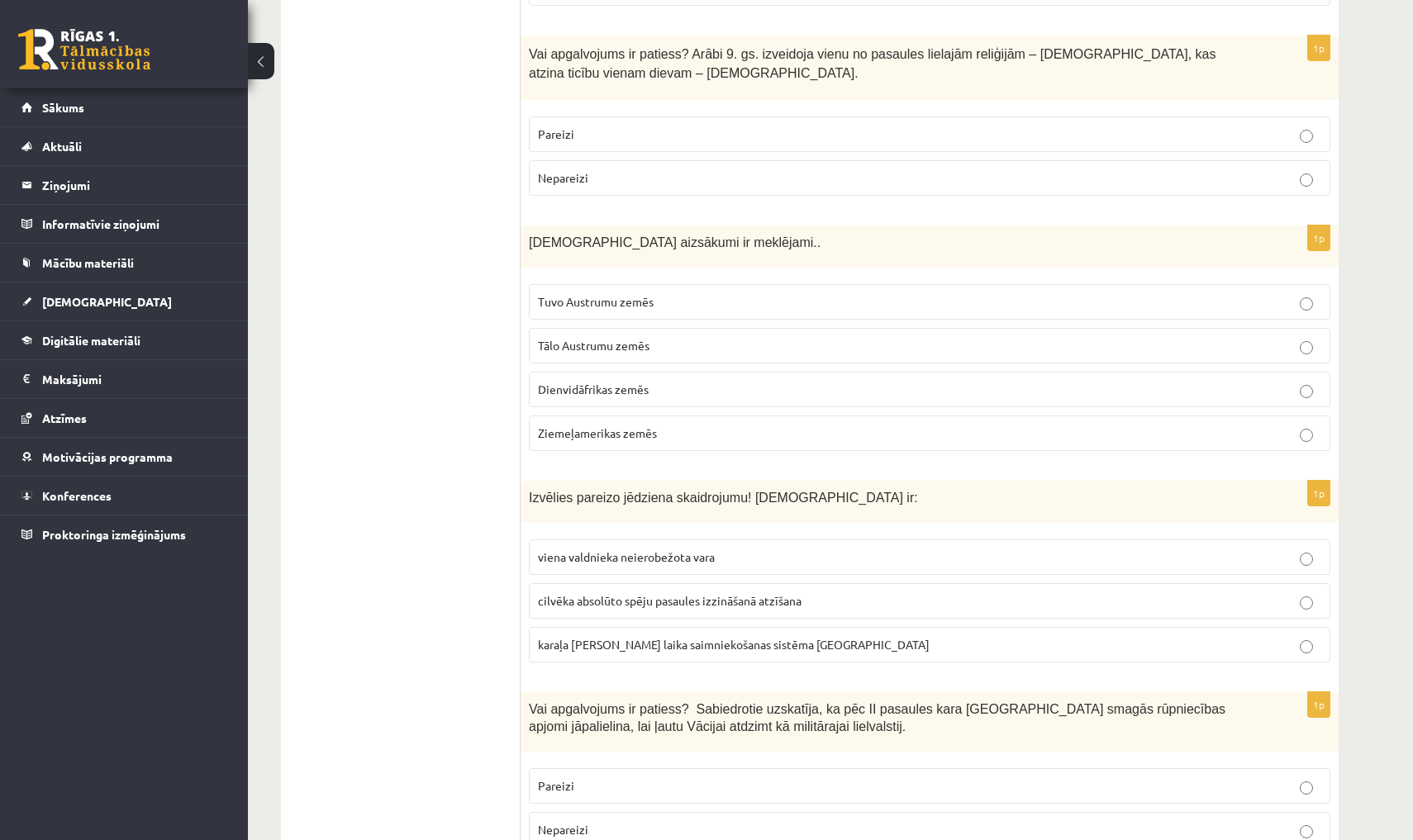
scroll to position [4077, 0]
click at [682, 124] on p "Pareizi" at bounding box center [929, 132] width 783 height 17
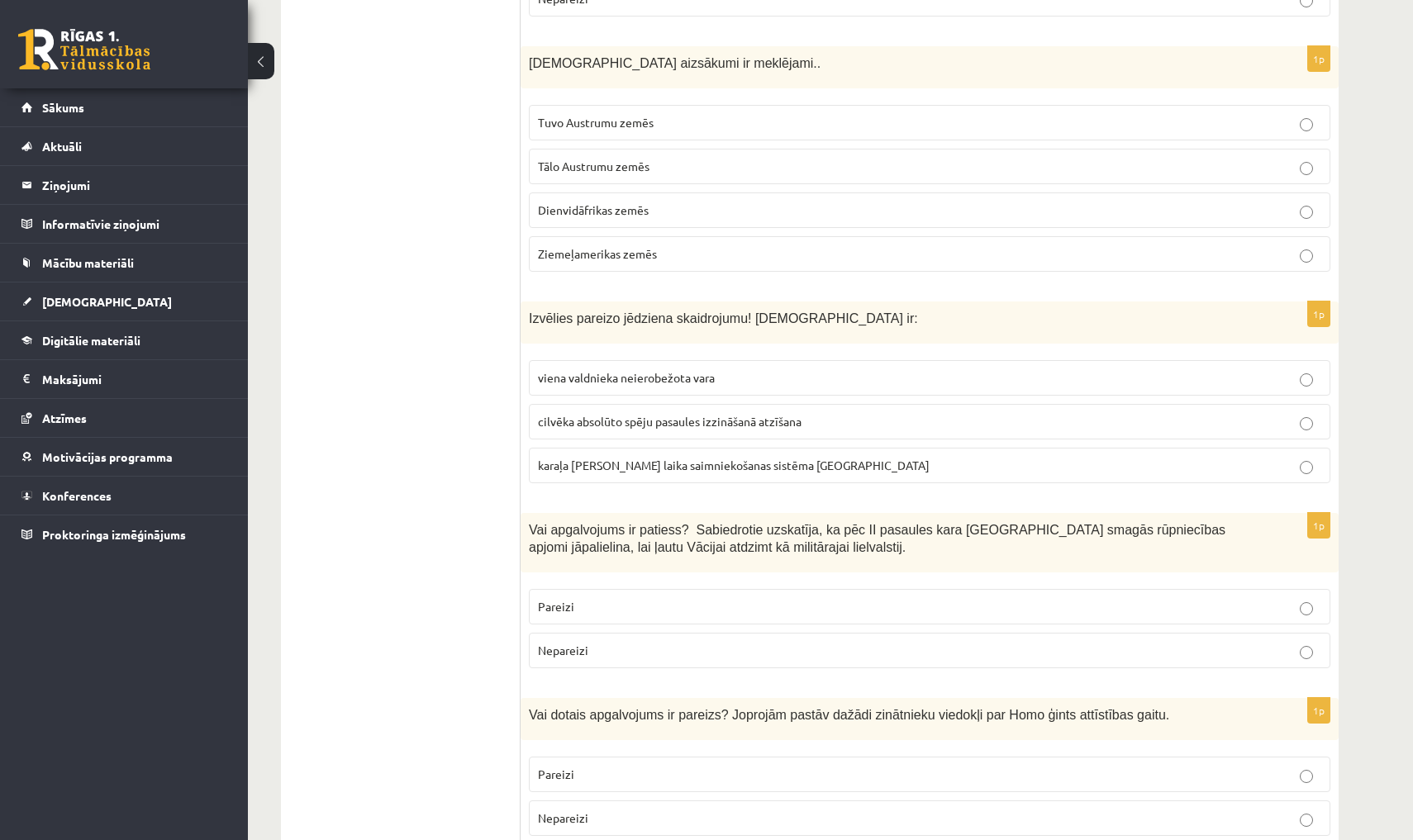
scroll to position [4255, 0]
click at [619, 114] on span "Tuvo Austrumu zemēs" at bounding box center [596, 121] width 115 height 15
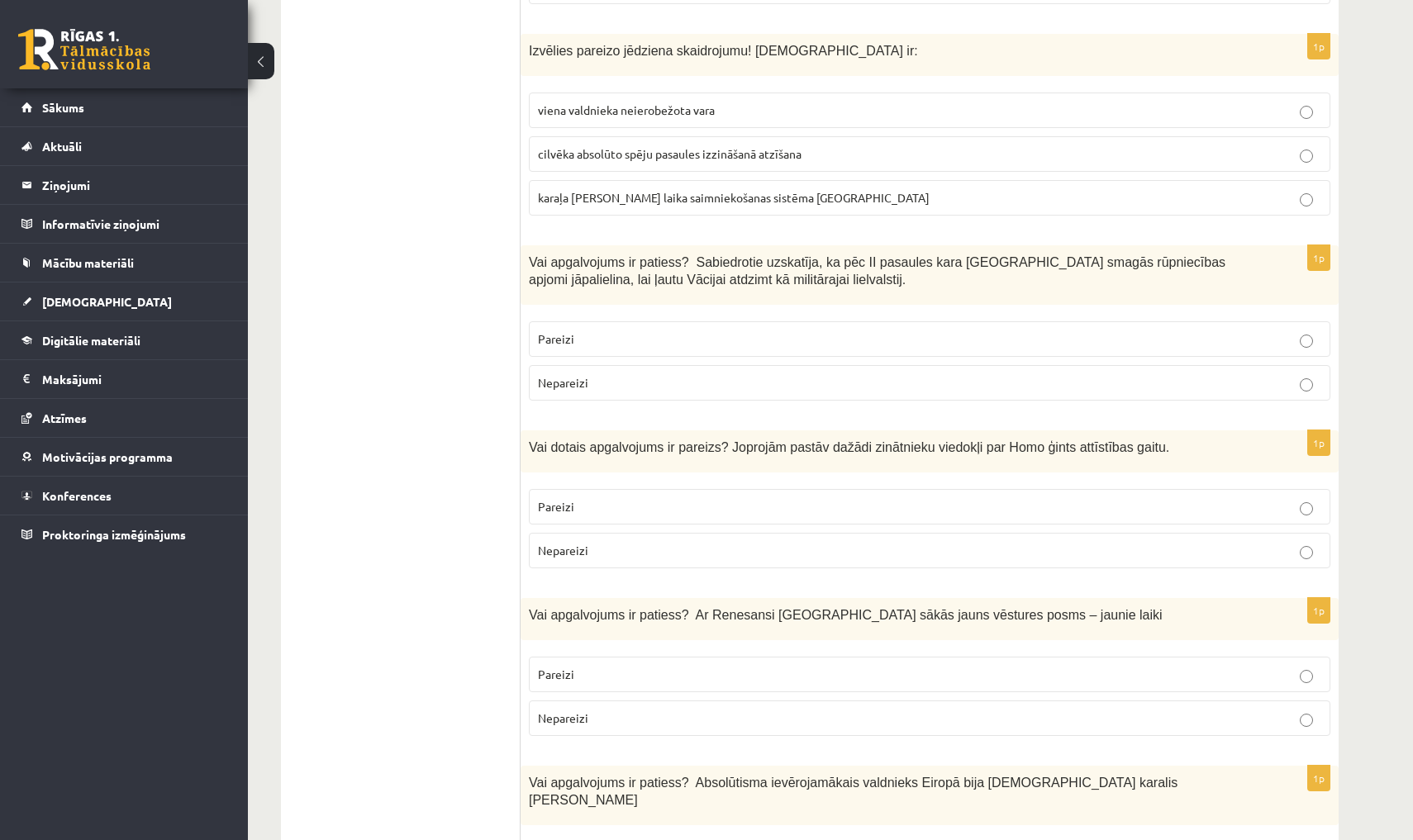
scroll to position [4528, 0]
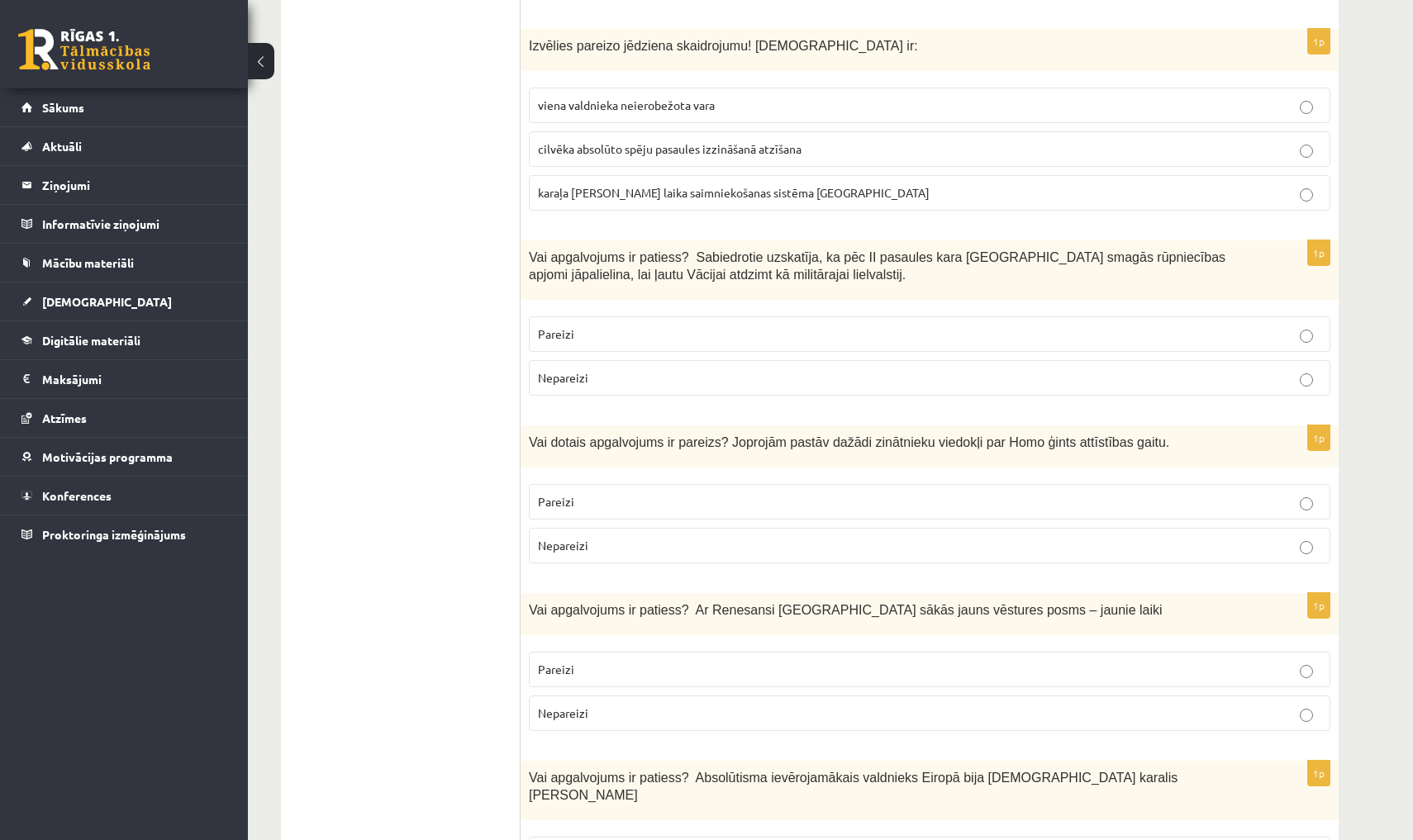
click at [608, 87] on label "viena valdnieka neierobežota vara" at bounding box center [929, 105] width 801 height 36
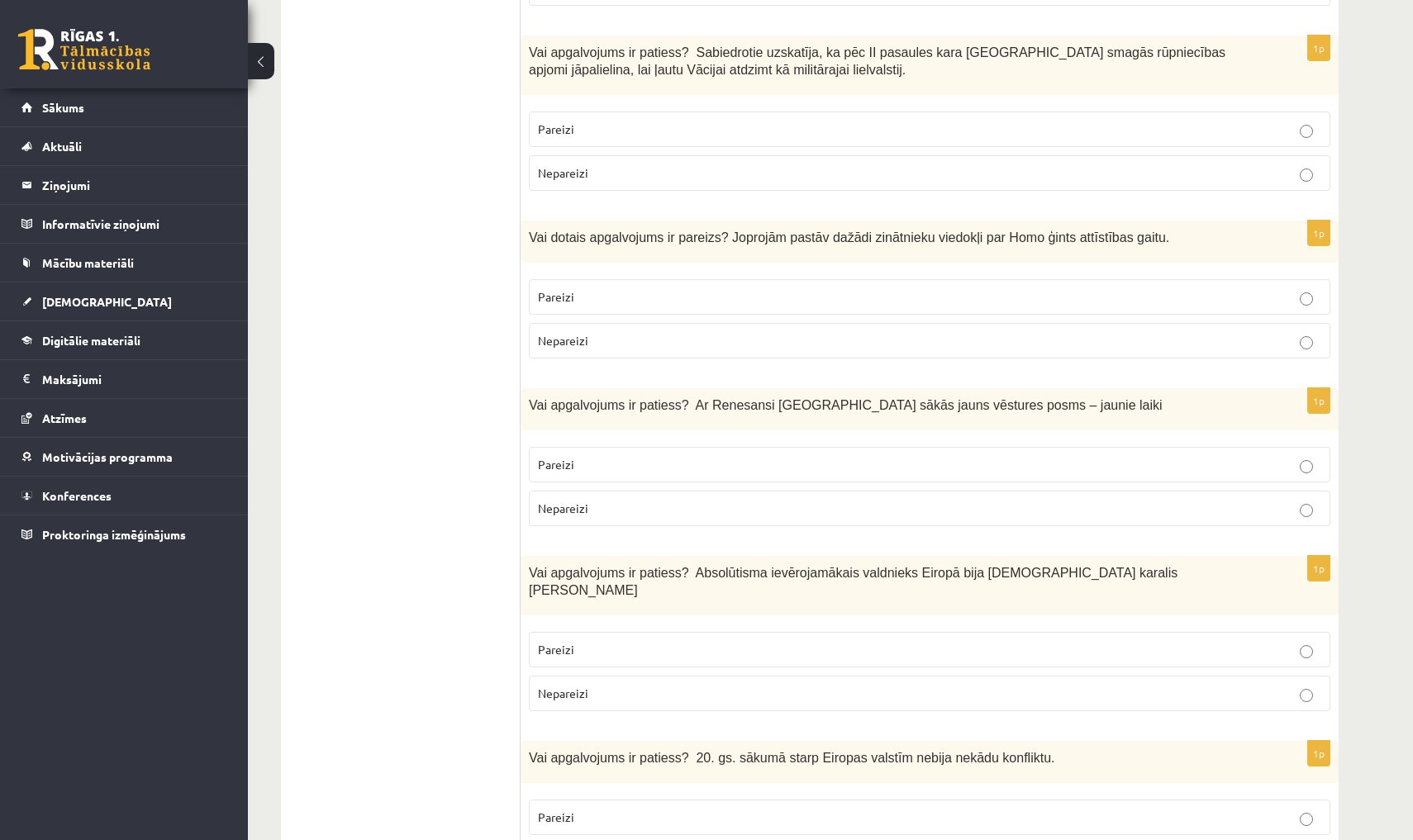
scroll to position [4733, 0]
click at [652, 164] on p "Nepareizi" at bounding box center [929, 172] width 783 height 17
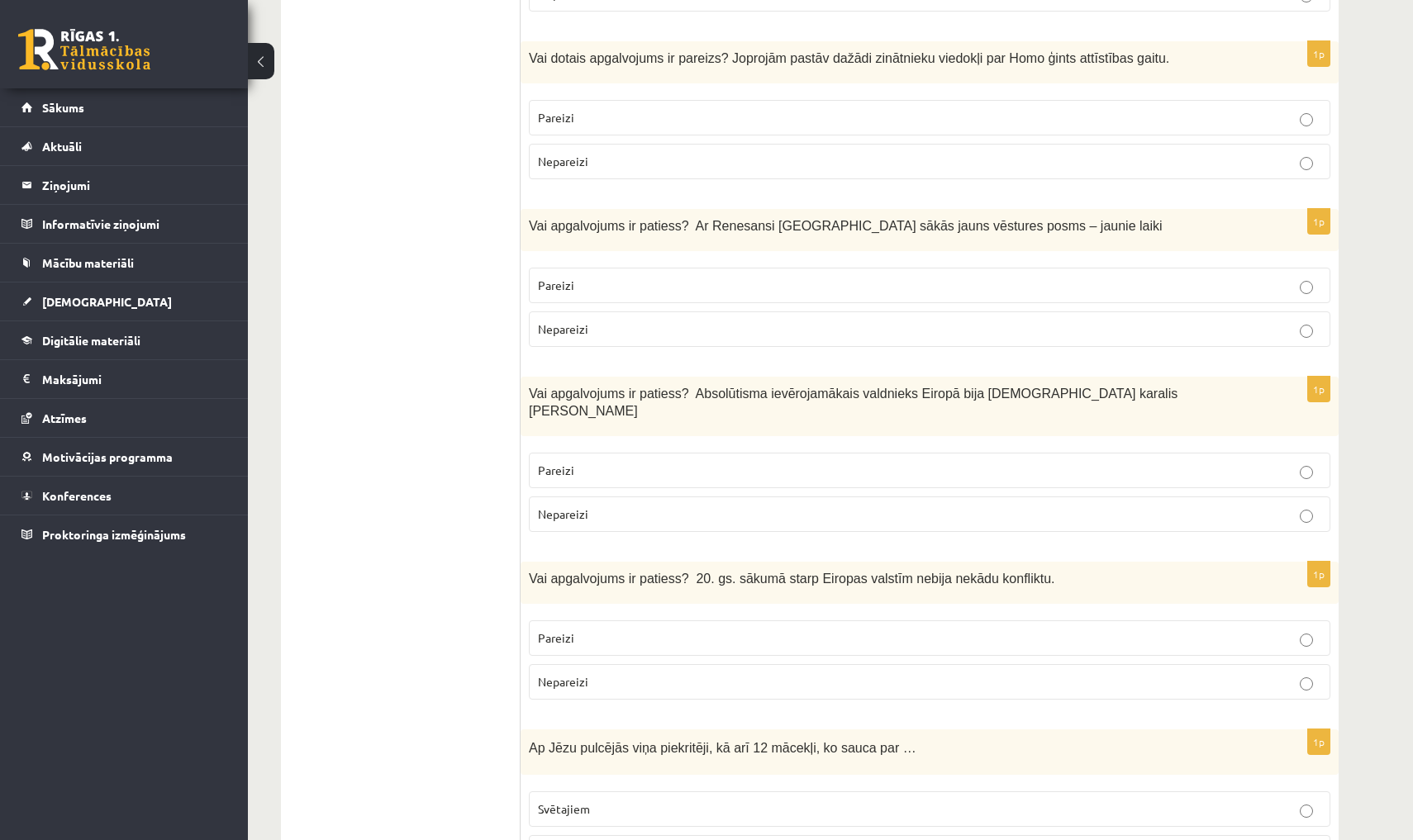
scroll to position [4914, 0]
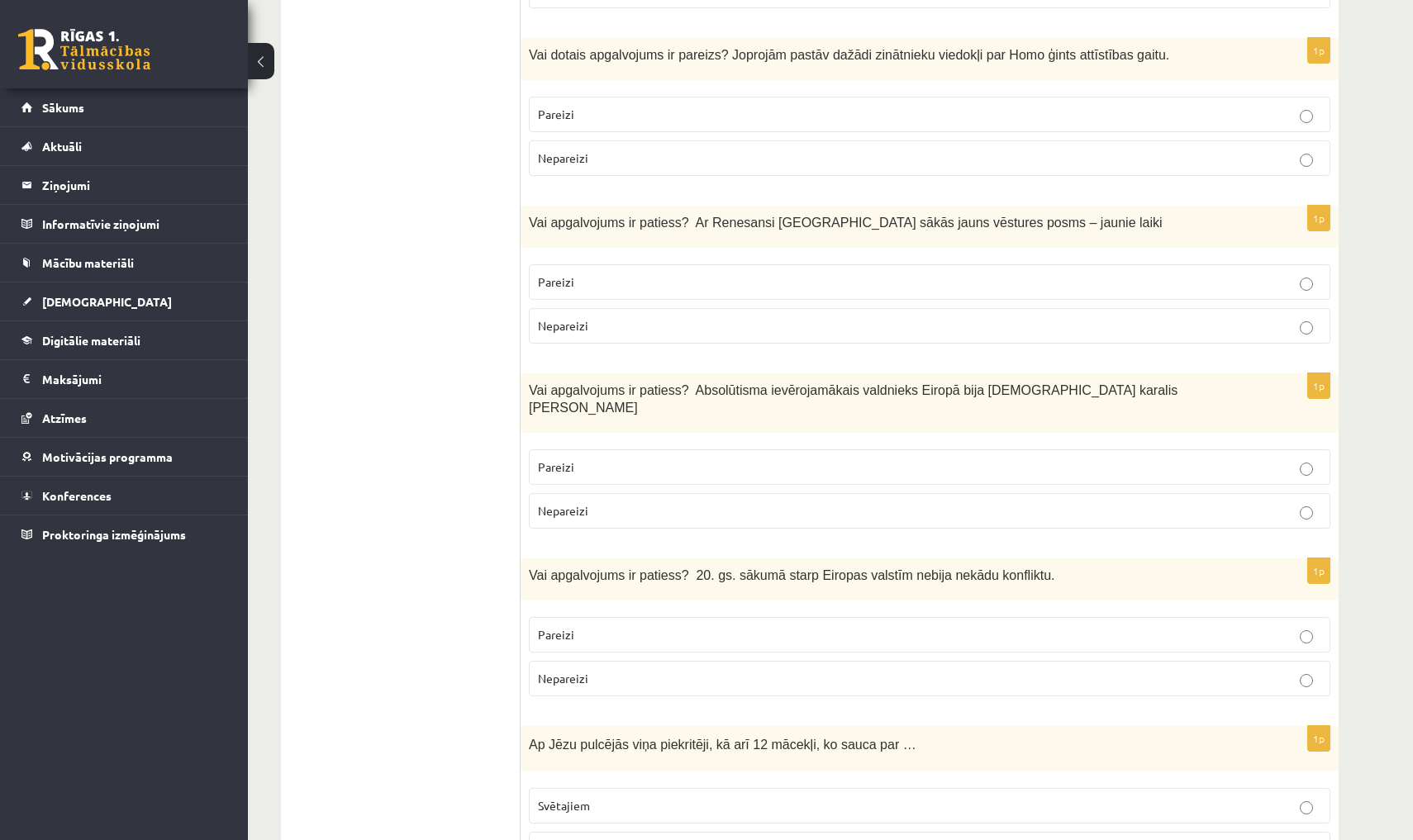
click at [644, 106] on p "Pareizi" at bounding box center [929, 115] width 783 height 17
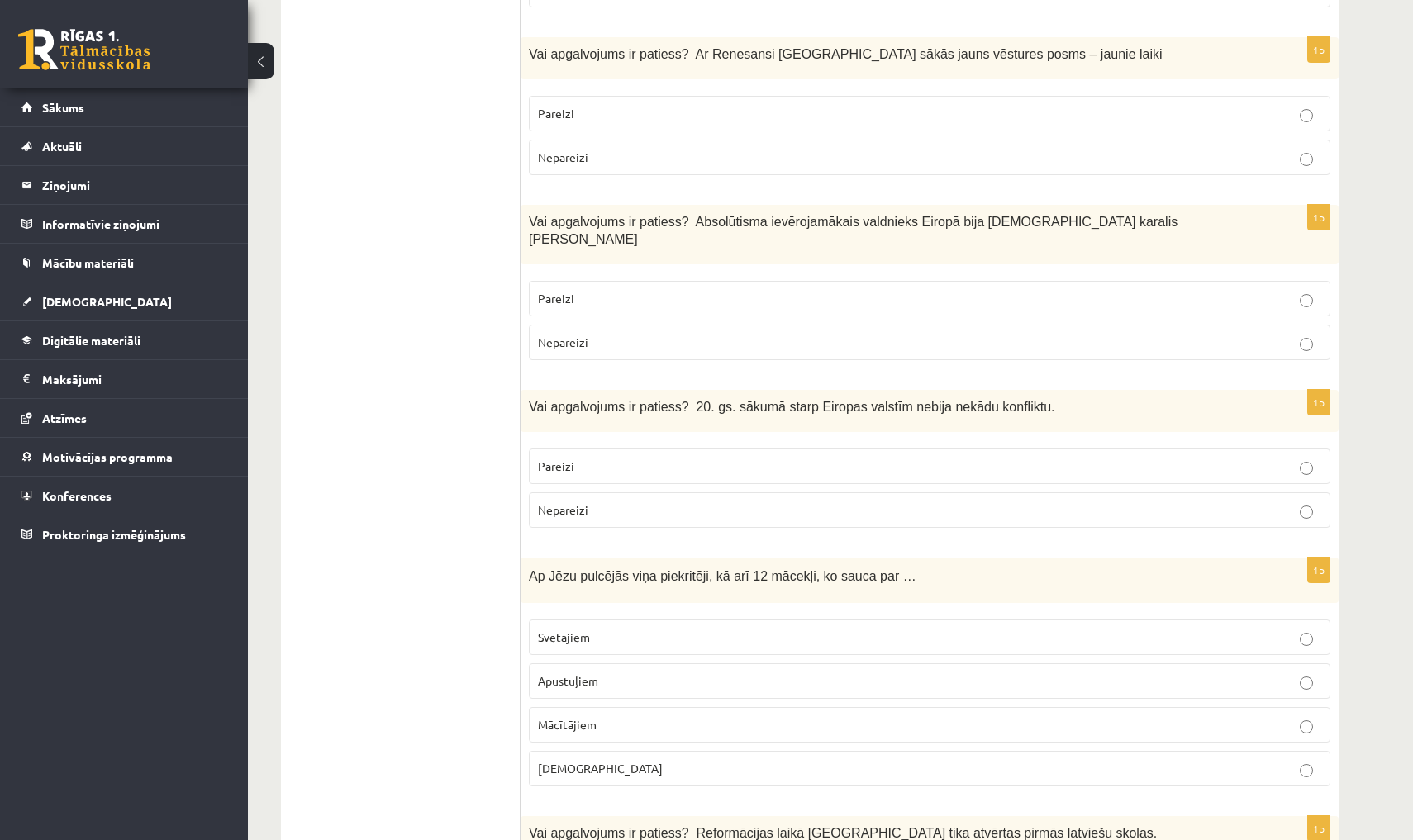
scroll to position [5089, 0]
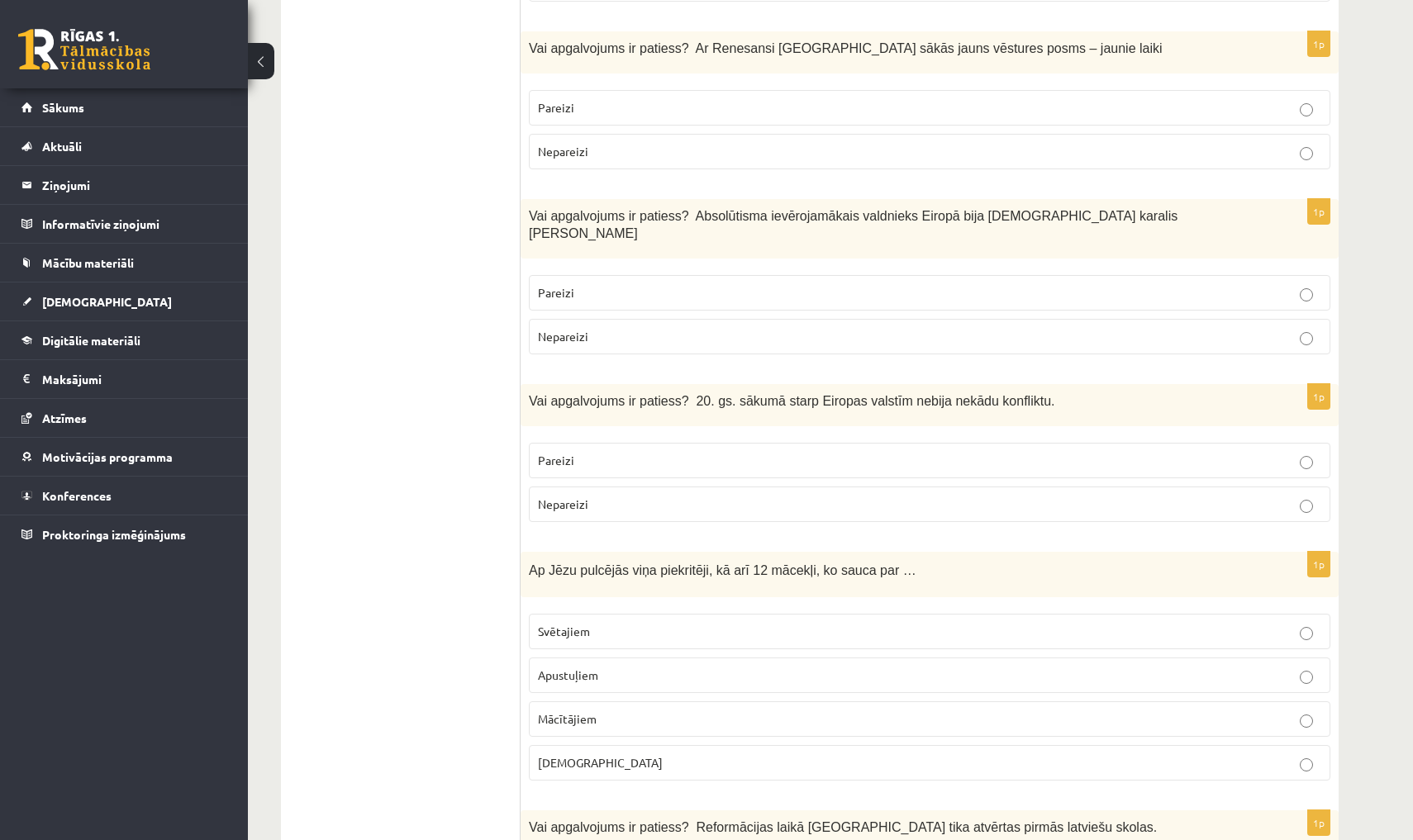
click at [655, 99] on p "Pareizi" at bounding box center [929, 108] width 783 height 17
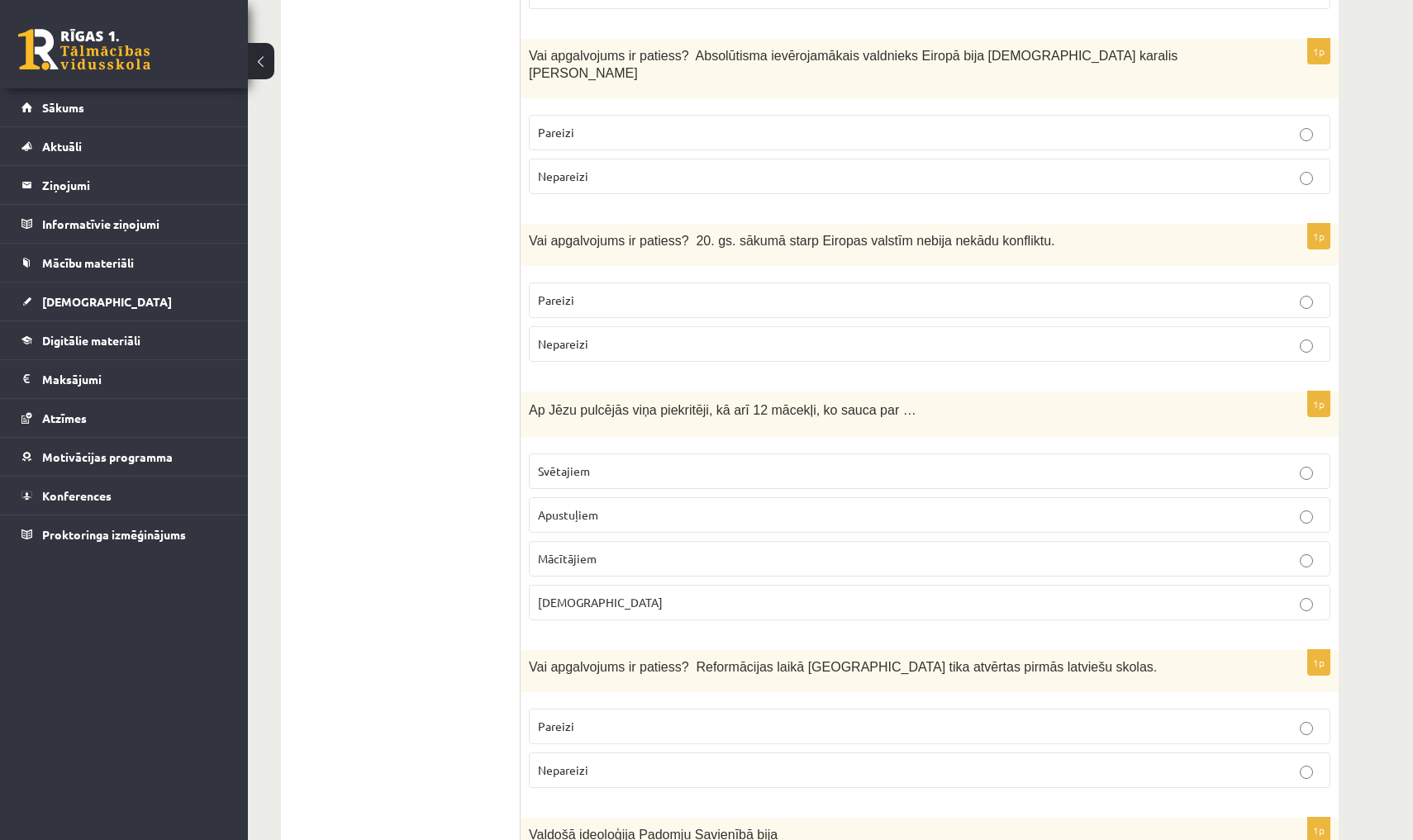
scroll to position [5253, 0]
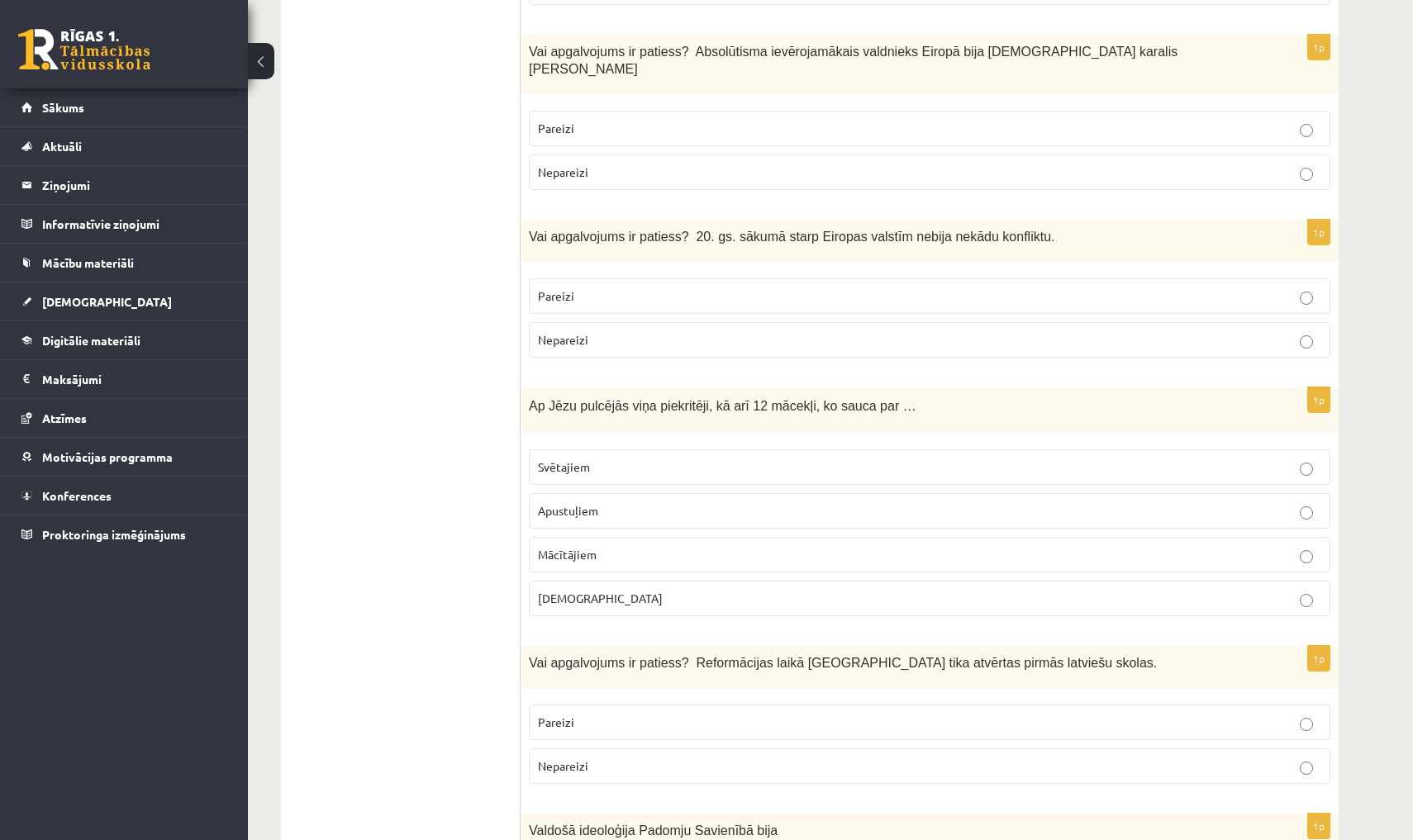
click at [684, 120] on p "Pareizi" at bounding box center [929, 128] width 783 height 17
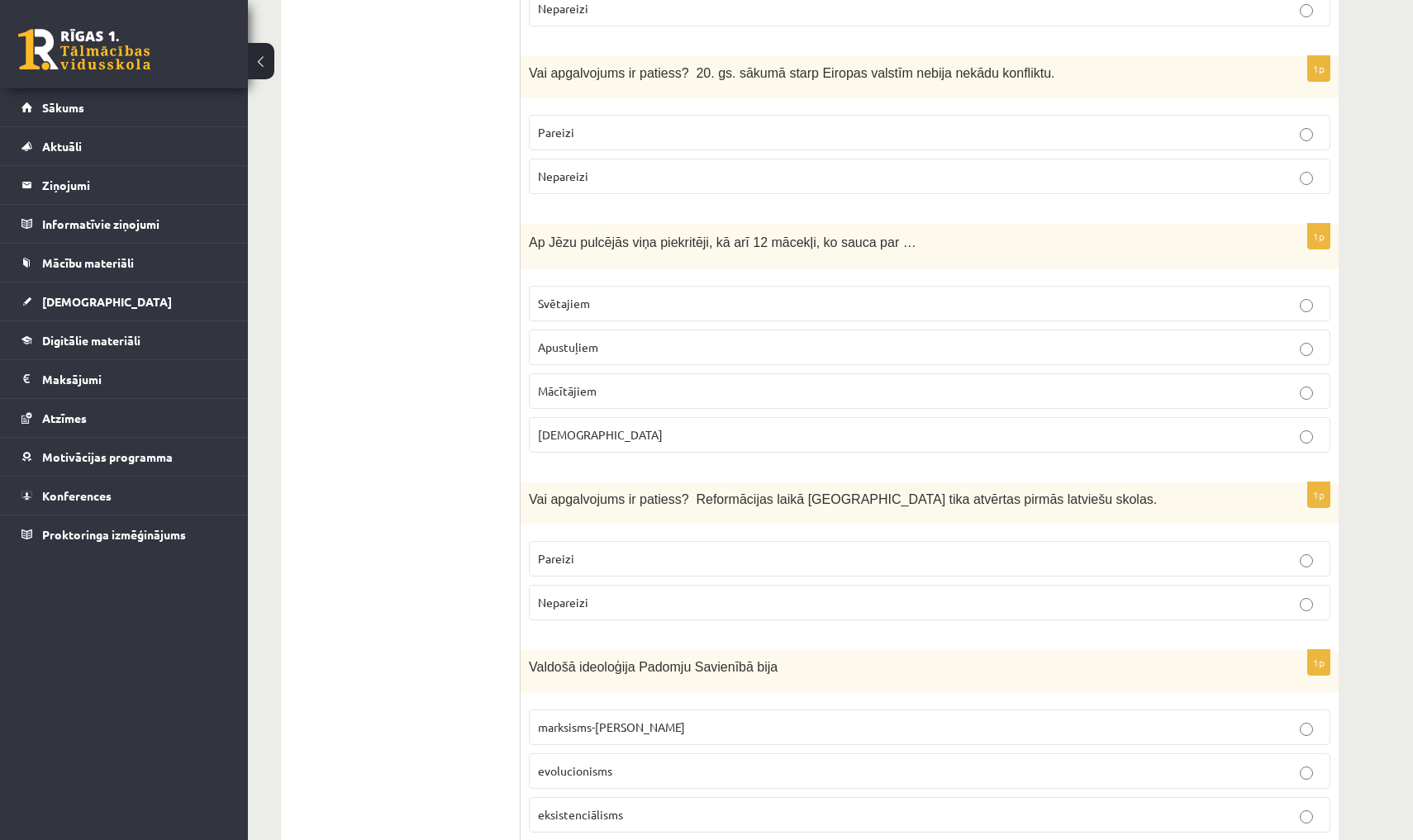
scroll to position [5415, 0]
click at [707, 160] on label "Nepareizi" at bounding box center [929, 178] width 801 height 36
click at [809, 340] on p "Apustuļiem" at bounding box center [929, 349] width 783 height 17
click at [868, 552] on p "Pareizi" at bounding box center [929, 560] width 783 height 17
click at [927, 720] on p "marksisms-ļeņinisms" at bounding box center [929, 729] width 783 height 17
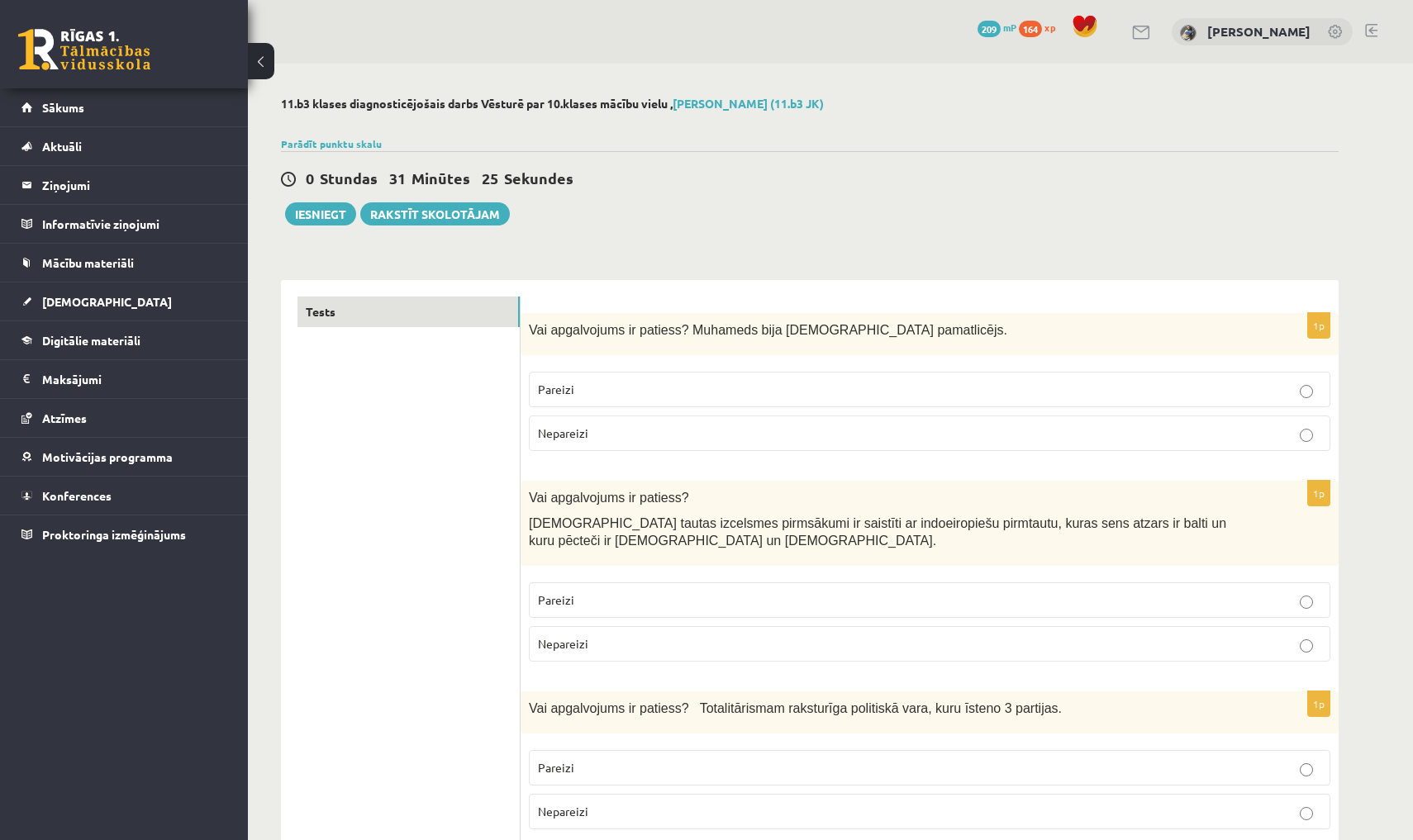
scroll to position [0, 0]
click at [317, 216] on button "Iesniegt" at bounding box center [321, 214] width 71 height 23
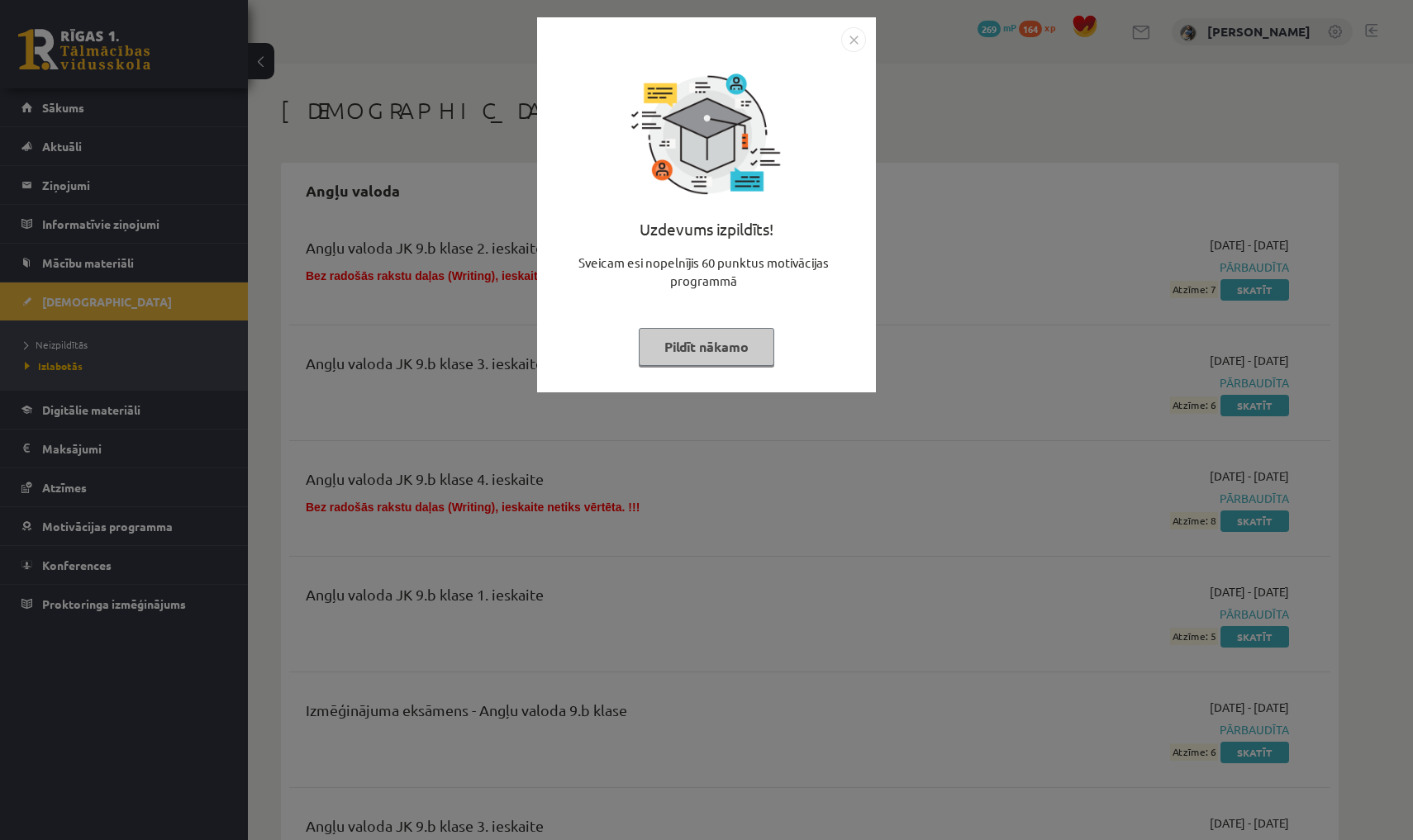
click at [858, 41] on img "Close" at bounding box center [853, 39] width 25 height 25
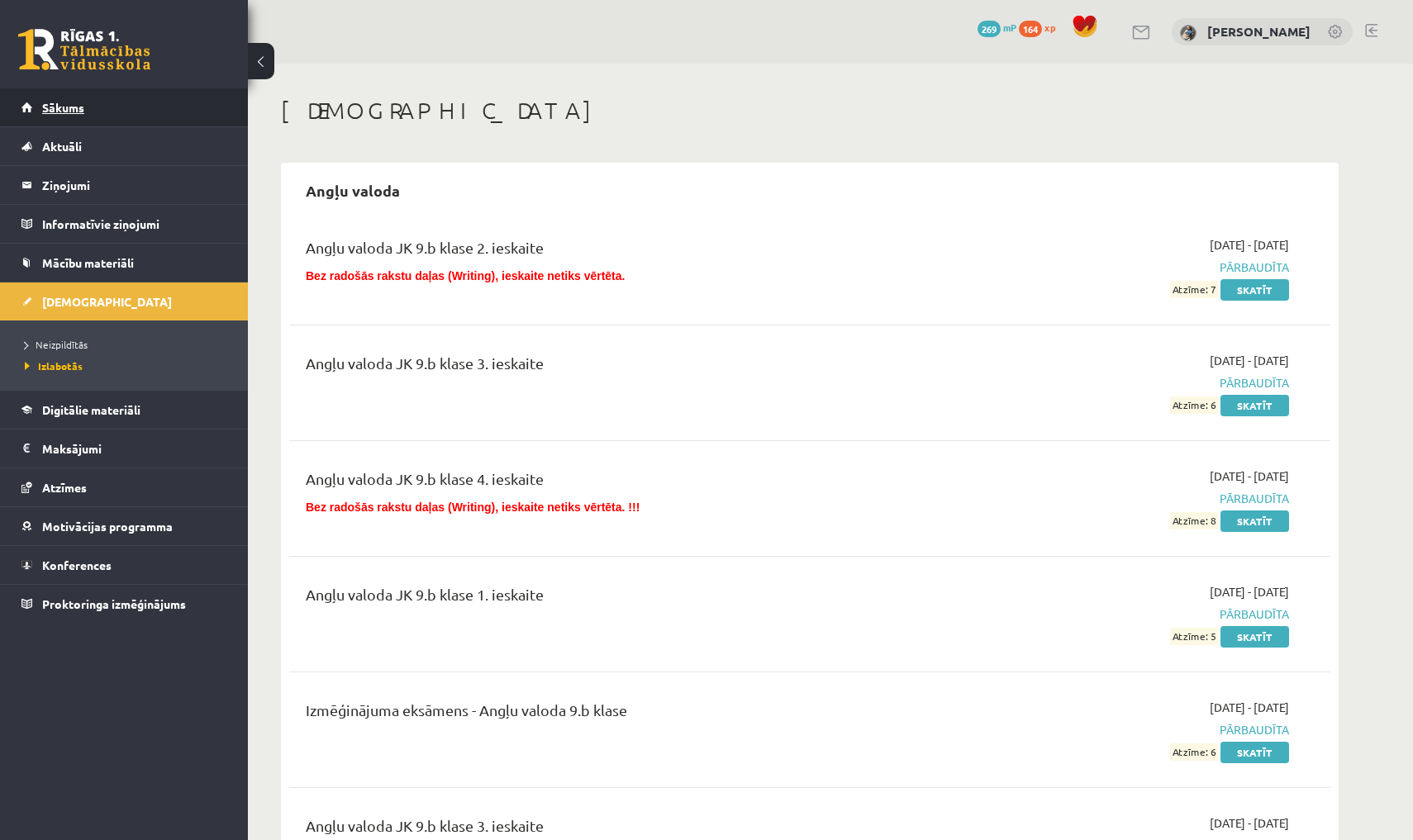
click at [149, 102] on link "Sākums" at bounding box center [124, 107] width 205 height 38
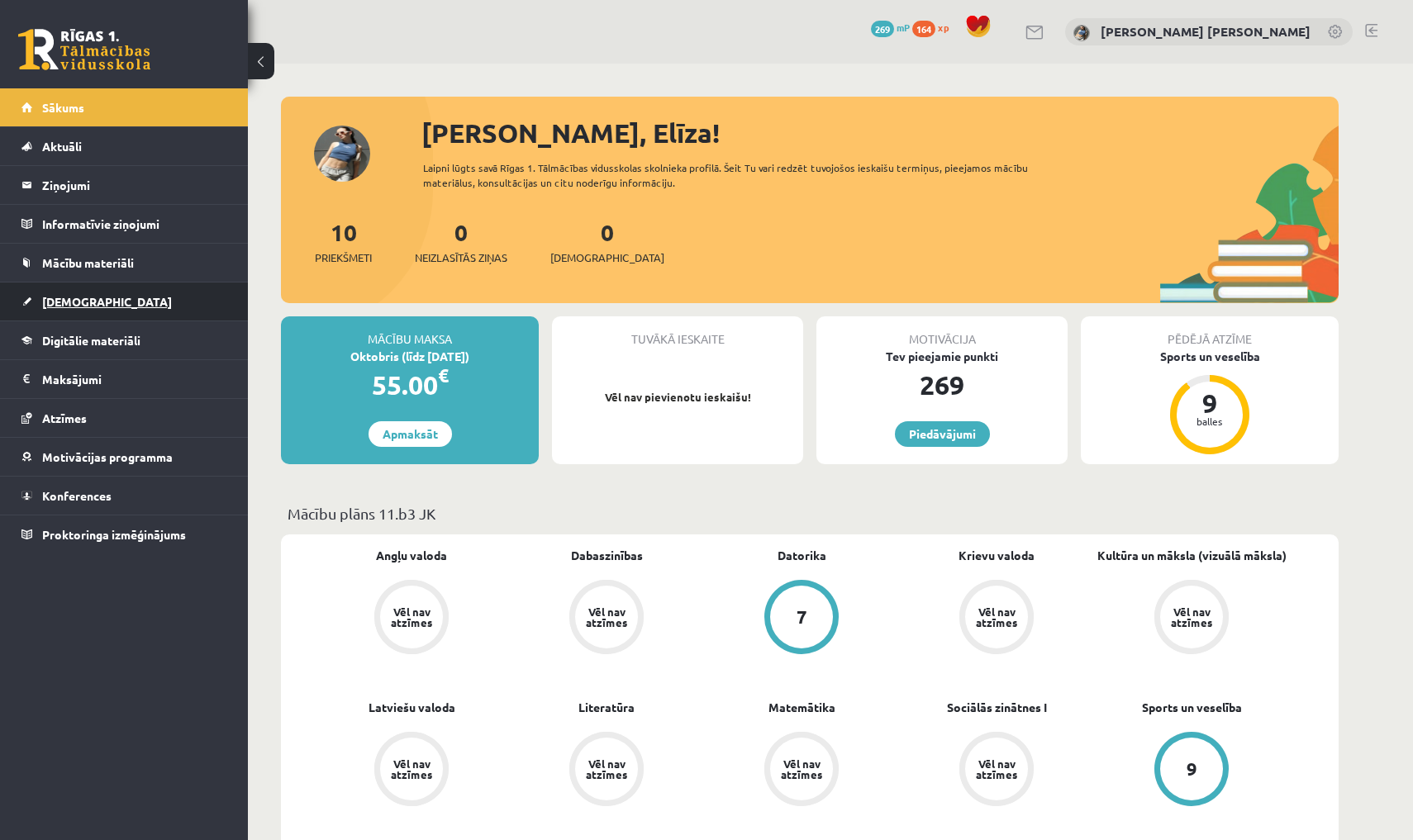
click at [101, 304] on link "[DEMOGRAPHIC_DATA]" at bounding box center [124, 301] width 205 height 38
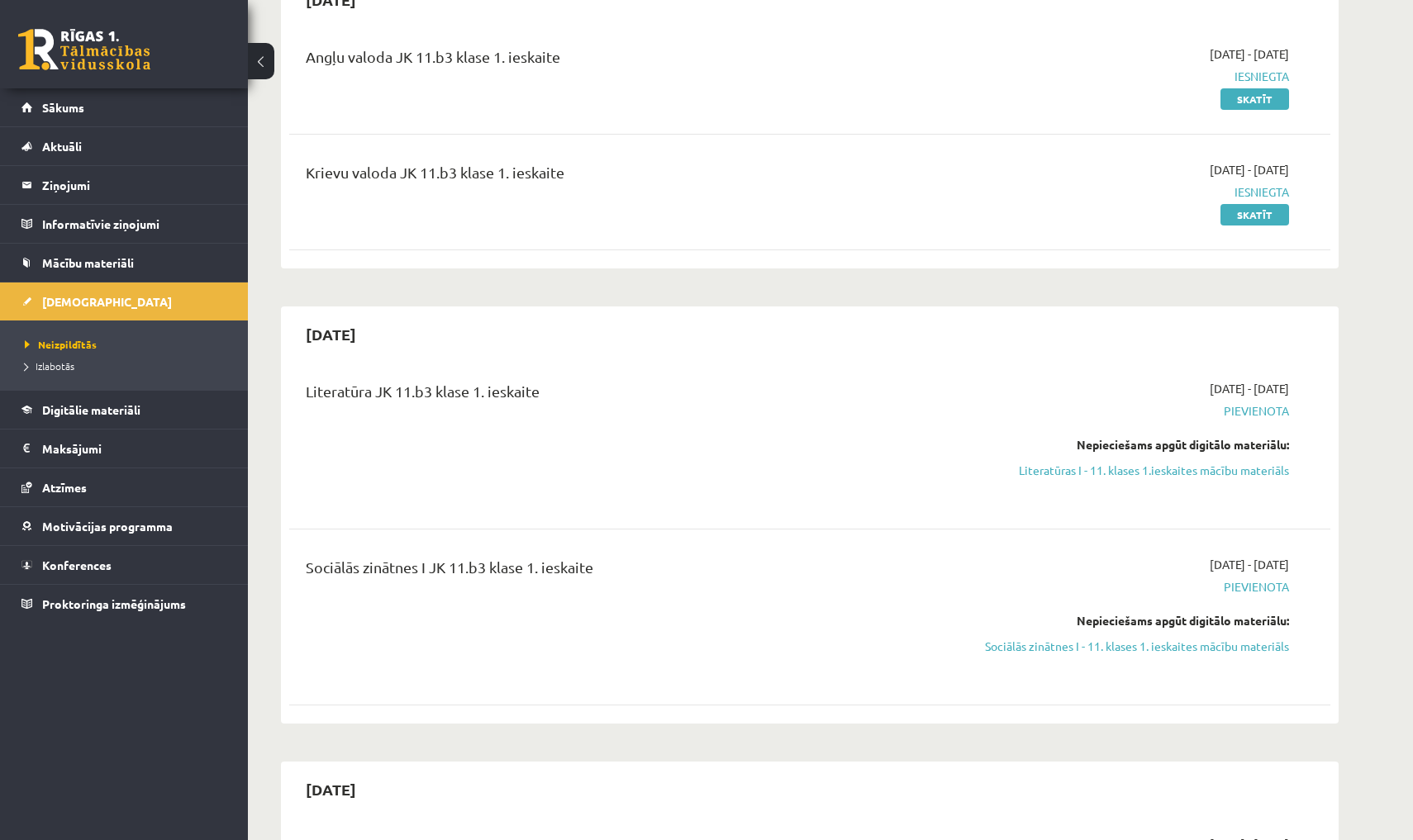
scroll to position [189, 0]
click at [196, 120] on link "Sākums" at bounding box center [124, 107] width 205 height 38
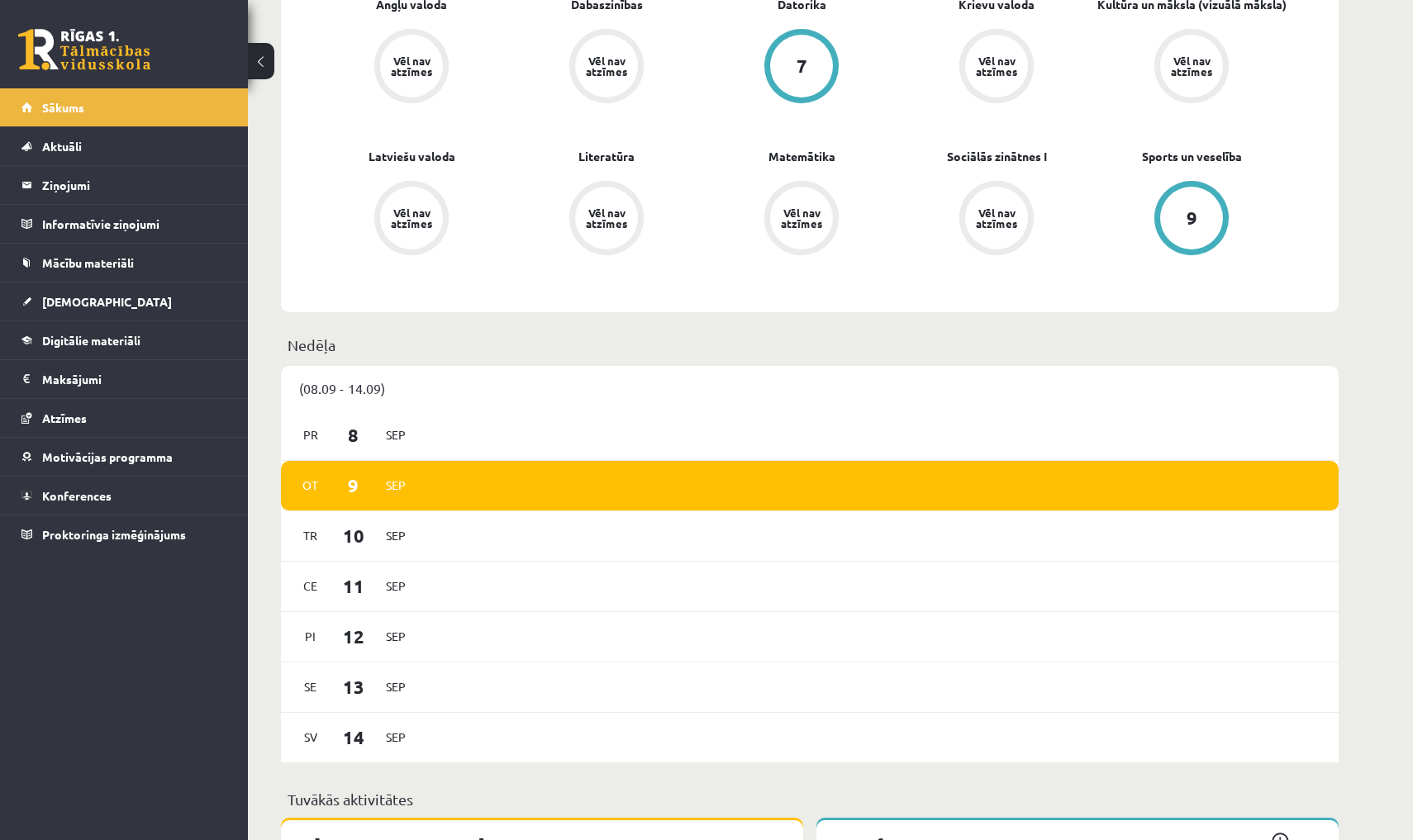
scroll to position [405, 0]
